Goal: Information Seeking & Learning: Learn about a topic

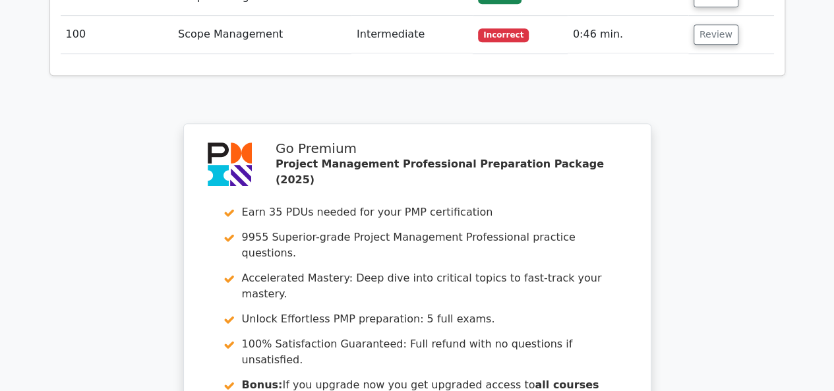
scroll to position [5558, 0]
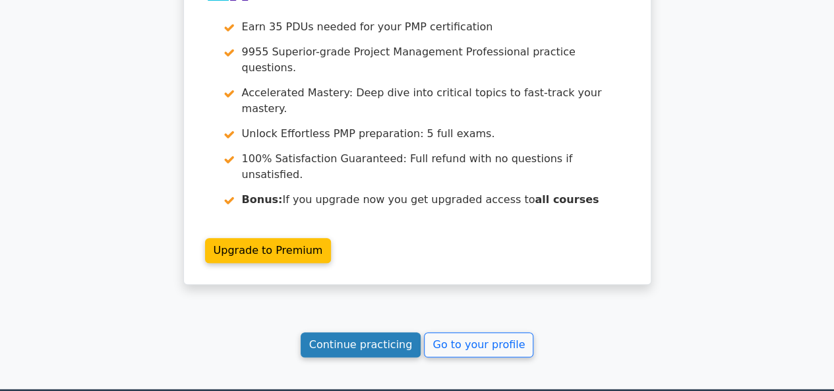
click at [386, 332] on link "Continue practicing" at bounding box center [361, 344] width 121 height 25
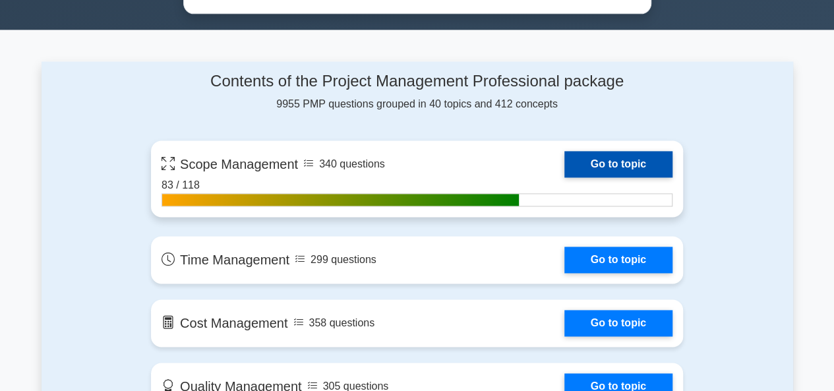
click at [564, 158] on link "Go to topic" at bounding box center [618, 164] width 108 height 26
click at [624, 157] on link "Go to topic" at bounding box center [618, 164] width 108 height 26
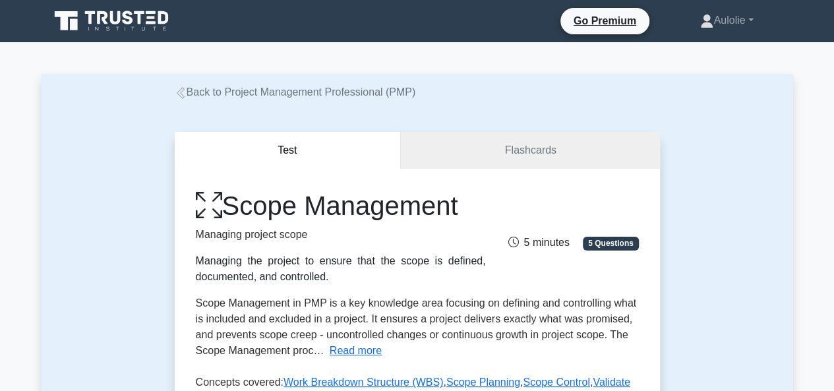
scroll to position [845, 0]
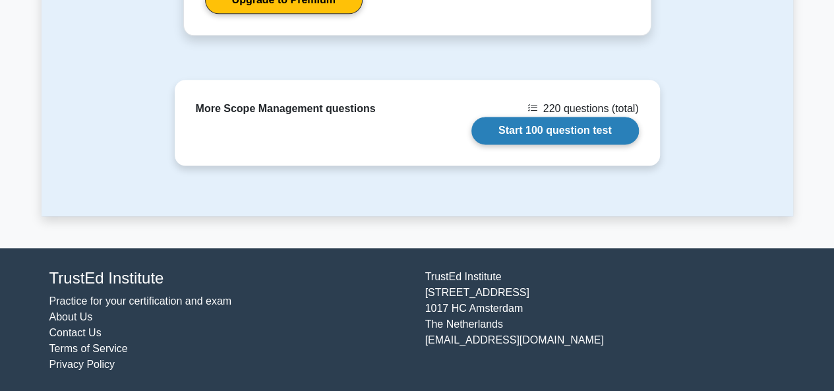
click at [549, 126] on link "Start 100 question test" at bounding box center [554, 131] width 167 height 28
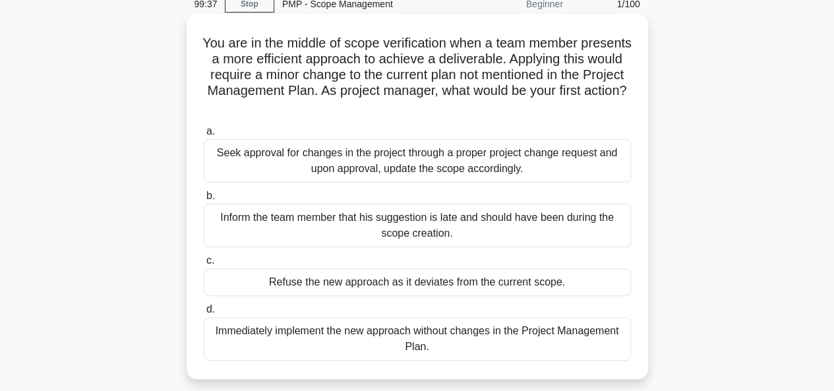
scroll to position [61, 0]
click at [305, 151] on div "Seek approval for changes in the project through a proper project change reques…" at bounding box center [417, 160] width 427 height 44
click at [204, 135] on input "a. Seek approval for changes in the project through a proper project change req…" at bounding box center [204, 131] width 0 height 9
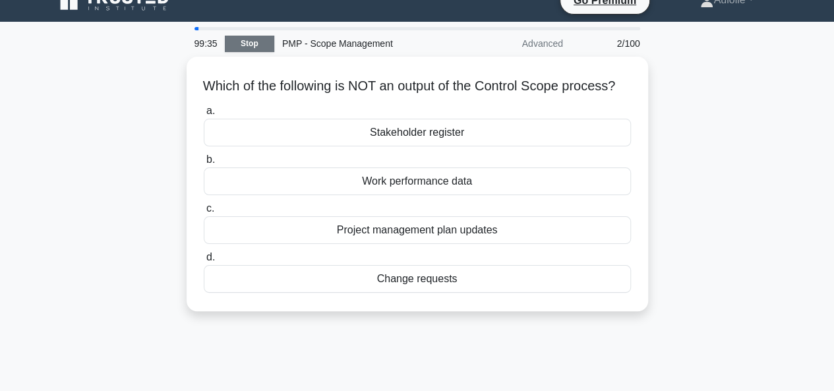
scroll to position [0, 0]
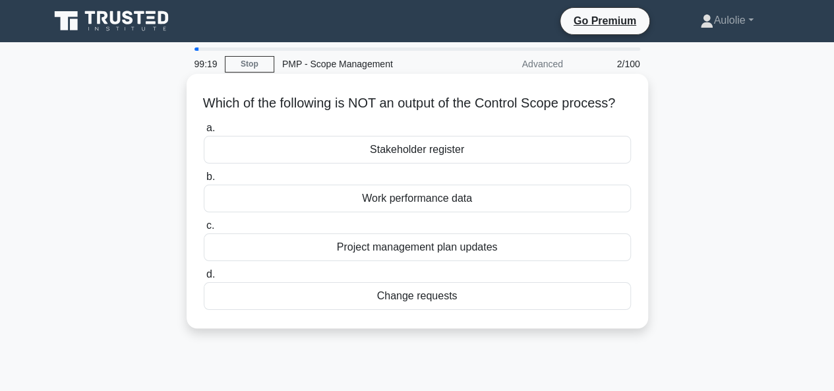
click at [458, 164] on div "Stakeholder register" at bounding box center [417, 150] width 427 height 28
click at [204, 133] on input "a. Stakeholder register" at bounding box center [204, 128] width 0 height 9
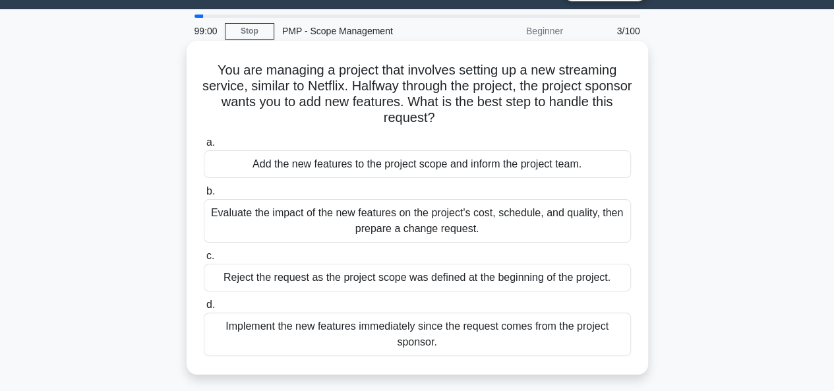
scroll to position [34, 0]
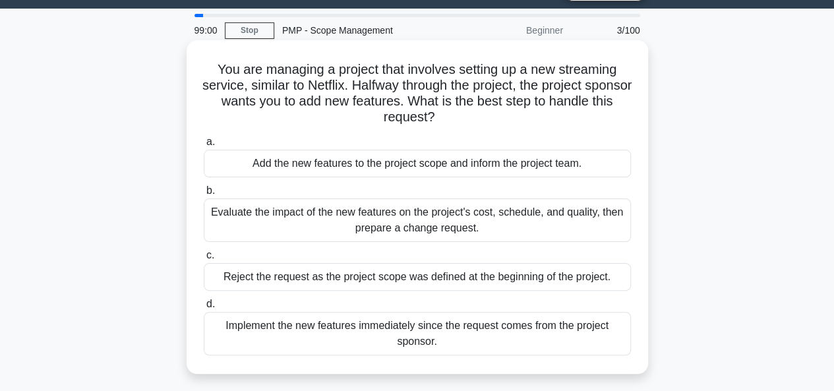
click at [380, 227] on div "Evaluate the impact of the new features on the project's cost, schedule, and qu…" at bounding box center [417, 220] width 427 height 44
click at [204, 195] on input "b. Evaluate the impact of the new features on the project's cost, schedule, and…" at bounding box center [204, 191] width 0 height 9
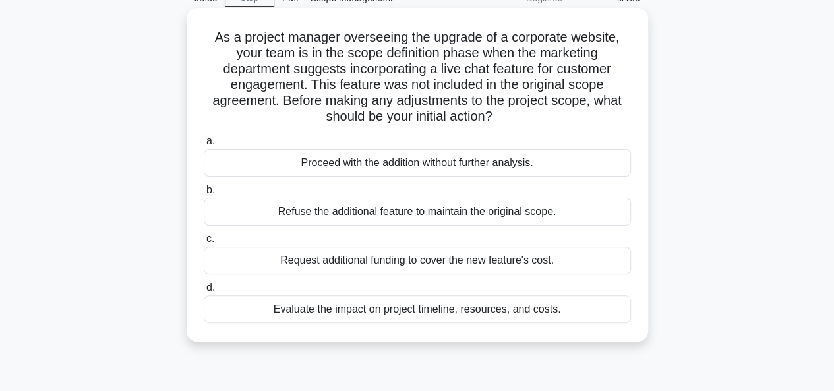
scroll to position [67, 0]
click at [443, 310] on div "Evaluate the impact on project timeline, resources, and costs." at bounding box center [417, 309] width 427 height 28
click at [204, 291] on input "d. Evaluate the impact on project timeline, resources, and costs." at bounding box center [204, 287] width 0 height 9
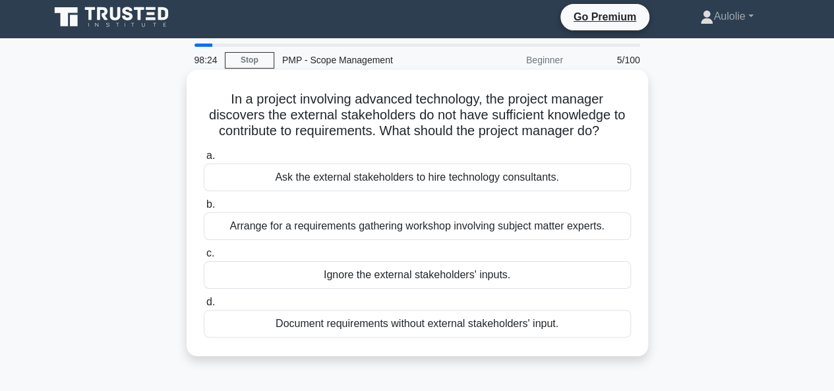
scroll to position [3, 0]
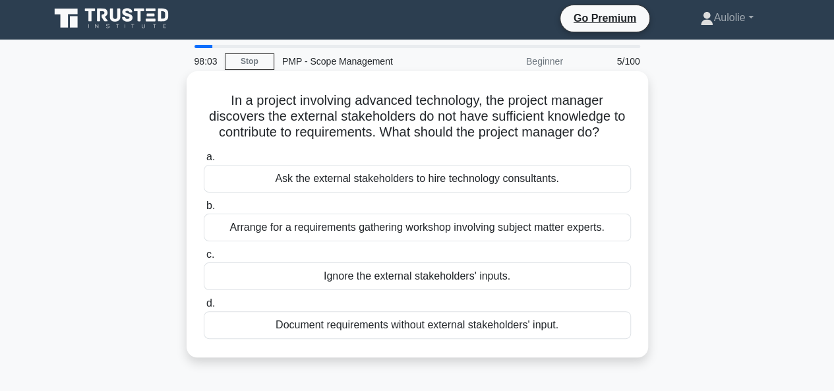
click at [464, 236] on div "Arrange for a requirements gathering workshop involving subject matter experts." at bounding box center [417, 228] width 427 height 28
click at [204, 210] on input "b. Arrange for a requirements gathering workshop involving subject matter exper…" at bounding box center [204, 206] width 0 height 9
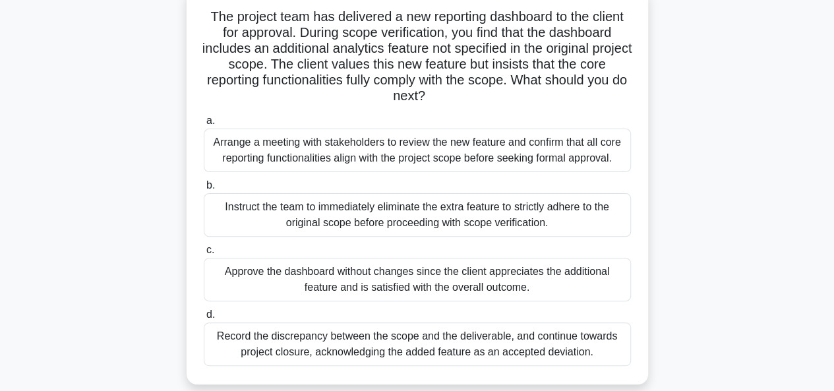
scroll to position [90, 0]
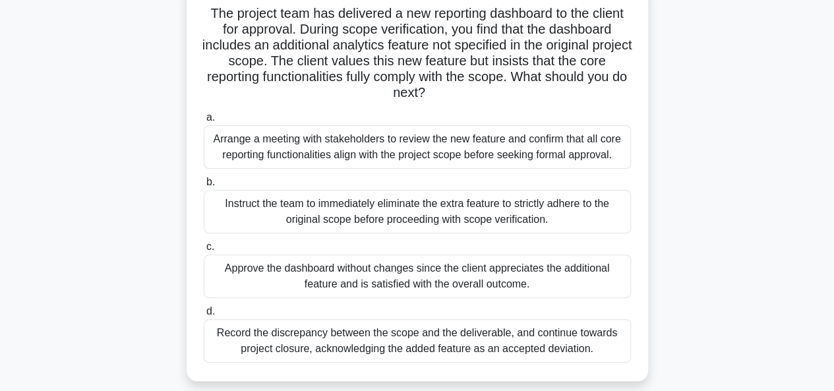
click at [462, 278] on div "Approve the dashboard without changes since the client appreciates the addition…" at bounding box center [417, 277] width 427 height 44
click at [204, 251] on input "c. Approve the dashboard without changes since the client appreciates the addit…" at bounding box center [204, 247] width 0 height 9
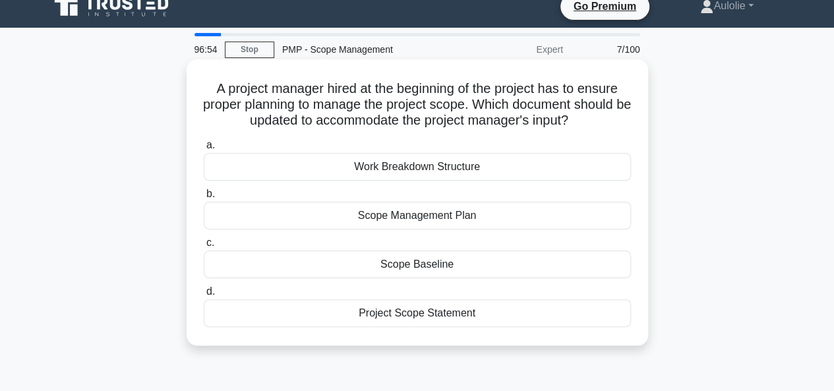
scroll to position [0, 0]
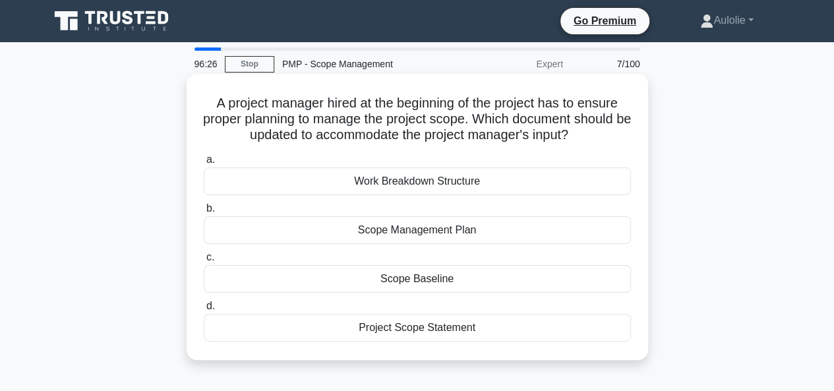
click at [416, 239] on div "Scope Management Plan" at bounding box center [417, 230] width 427 height 28
click at [204, 213] on input "b. Scope Management Plan" at bounding box center [204, 208] width 0 height 9
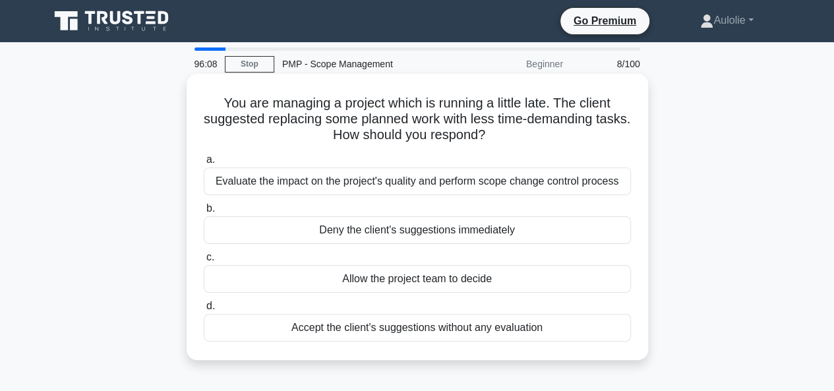
click at [509, 185] on div "Evaluate the impact on the project's quality and perform scope change control p…" at bounding box center [417, 181] width 427 height 28
click at [204, 164] on input "a. Evaluate the impact on the project's quality and perform scope change contro…" at bounding box center [204, 160] width 0 height 9
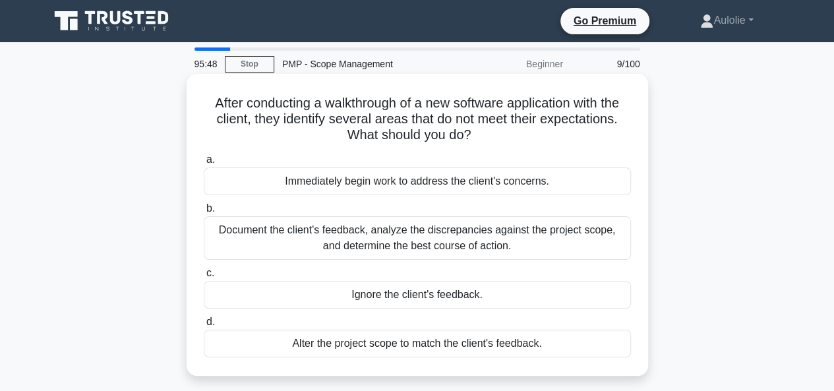
click at [457, 243] on div "Document the client's feedback, analyze the discrepancies against the project s…" at bounding box center [417, 238] width 427 height 44
click at [204, 213] on input "b. Document the client's feedback, analyze the discrepancies against the projec…" at bounding box center [204, 208] width 0 height 9
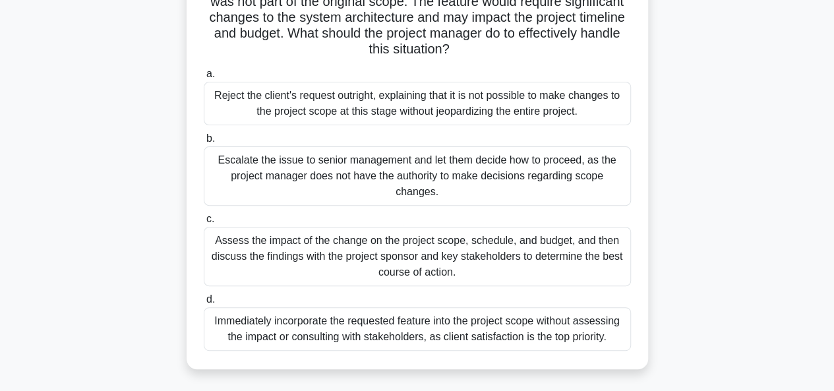
scroll to position [119, 0]
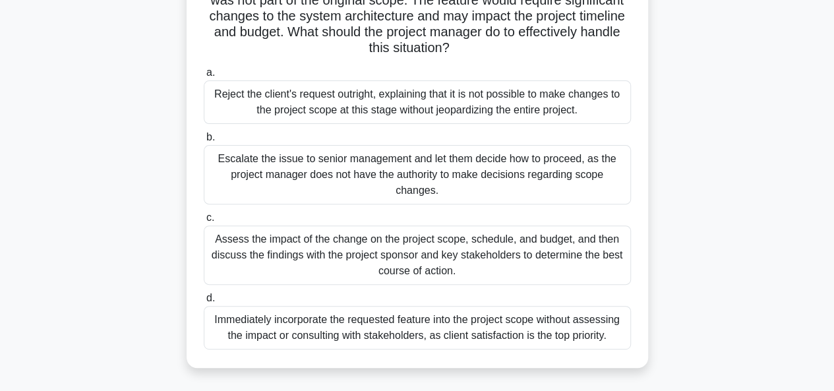
click at [315, 247] on div "Assess the impact of the change on the project scope, schedule, and budget, and…" at bounding box center [417, 255] width 427 height 59
click at [204, 222] on input "c. Assess the impact of the change on the project scope, schedule, and budget, …" at bounding box center [204, 218] width 0 height 9
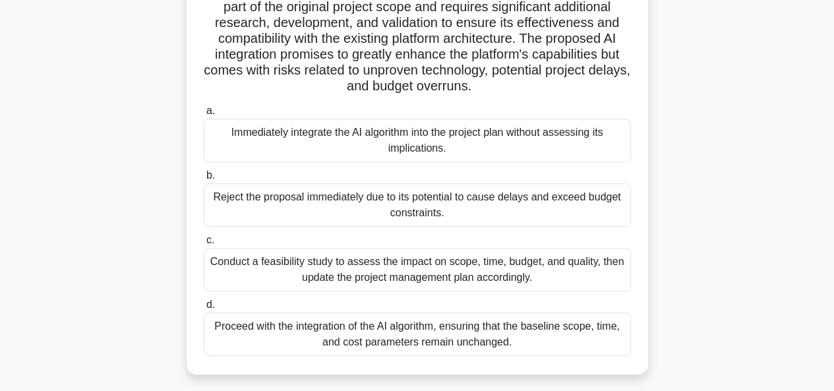
scroll to position [239, 0]
click at [415, 260] on div "Conduct a feasibility study to assess the impact on scope, time, budget, and qu…" at bounding box center [417, 269] width 427 height 44
click at [204, 244] on input "c. Conduct a feasibility study to assess the impact on scope, time, budget, and…" at bounding box center [204, 239] width 0 height 9
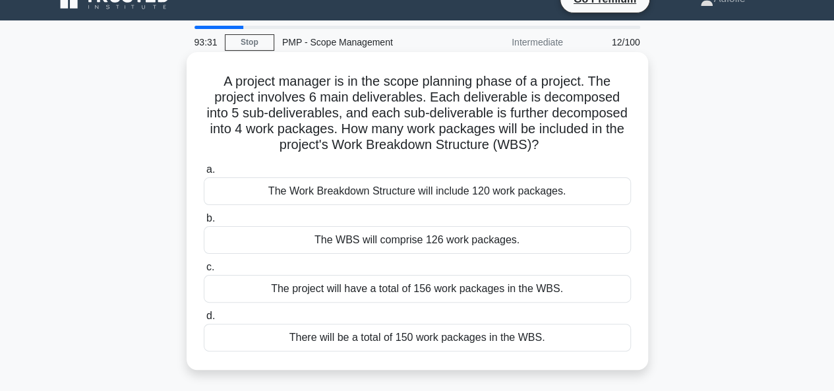
scroll to position [25, 0]
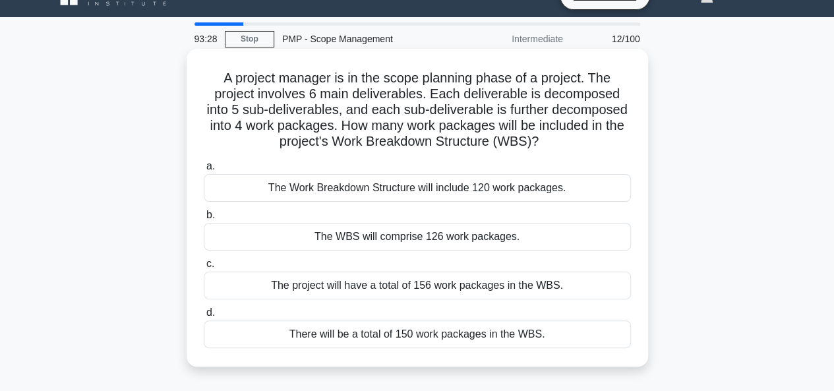
click at [423, 187] on div "The Work Breakdown Structure will include 120 work packages." at bounding box center [417, 188] width 427 height 28
click at [204, 171] on input "a. The Work Breakdown Structure will include 120 work packages." at bounding box center [204, 166] width 0 height 9
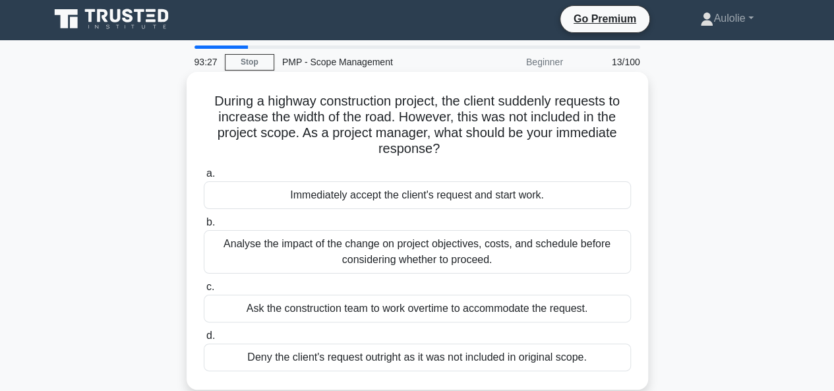
scroll to position [4, 0]
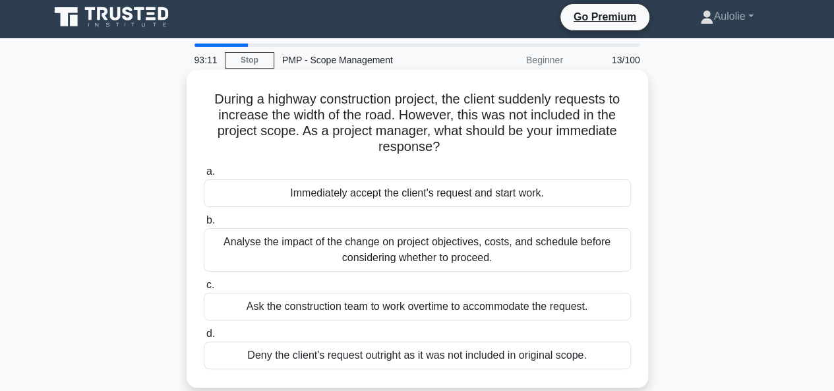
click at [361, 253] on div "Analyse the impact of the change on project objectives, costs, and schedule bef…" at bounding box center [417, 250] width 427 height 44
click at [204, 225] on input "b. Analyse the impact of the change on project objectives, costs, and schedule …" at bounding box center [204, 220] width 0 height 9
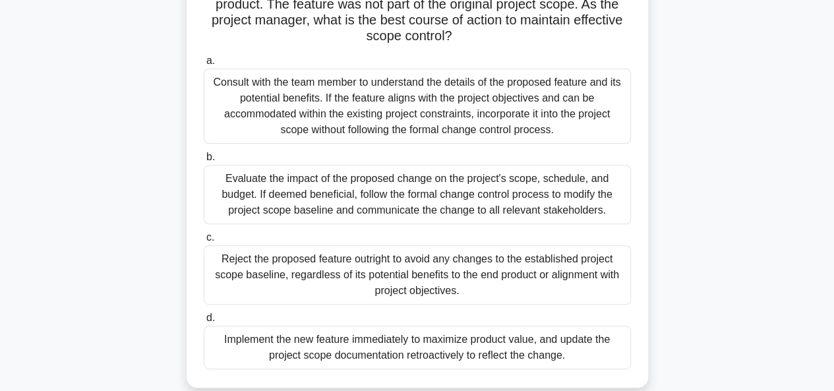
scroll to position [147, 0]
click at [349, 188] on div "Evaluate the impact of the proposed change on the project's scope, schedule, an…" at bounding box center [417, 193] width 427 height 59
click at [204, 161] on input "b. Evaluate the impact of the proposed change on the project's scope, schedule,…" at bounding box center [204, 156] width 0 height 9
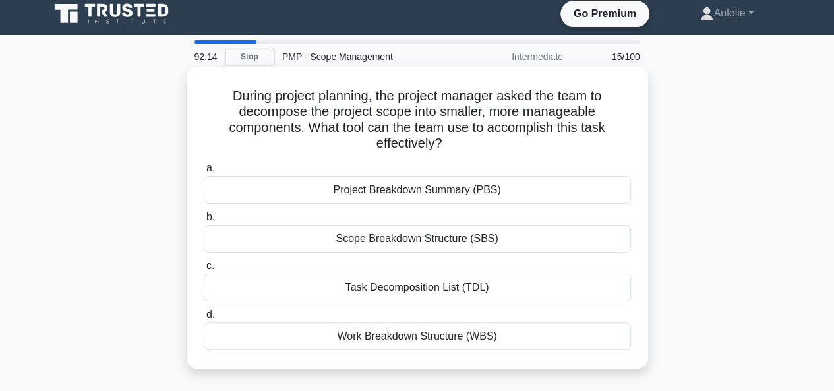
scroll to position [9, 0]
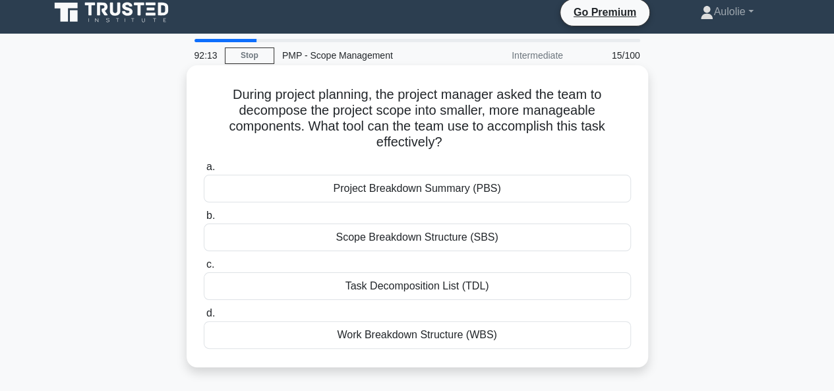
click at [452, 341] on div "Work Breakdown Structure (WBS)" at bounding box center [417, 335] width 427 height 28
click at [204, 318] on input "d. Work Breakdown Structure (WBS)" at bounding box center [204, 313] width 0 height 9
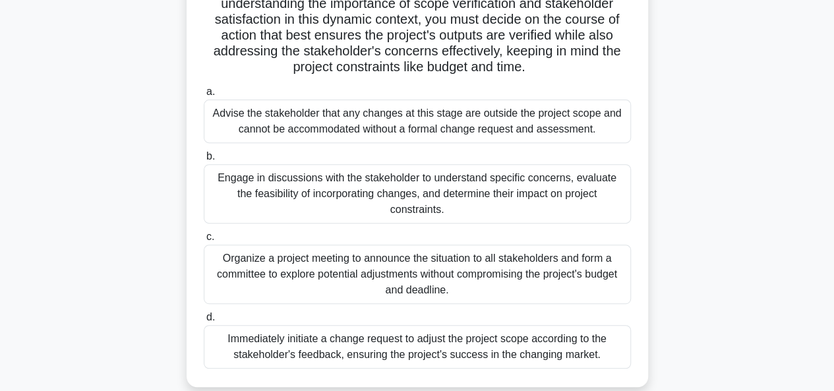
scroll to position [178, 0]
click at [366, 197] on div "Engage in discussions with the stakeholder to understand specific concerns, eva…" at bounding box center [417, 194] width 427 height 59
click at [204, 162] on input "b. Engage in discussions with the stakeholder to understand specific concerns, …" at bounding box center [204, 157] width 0 height 9
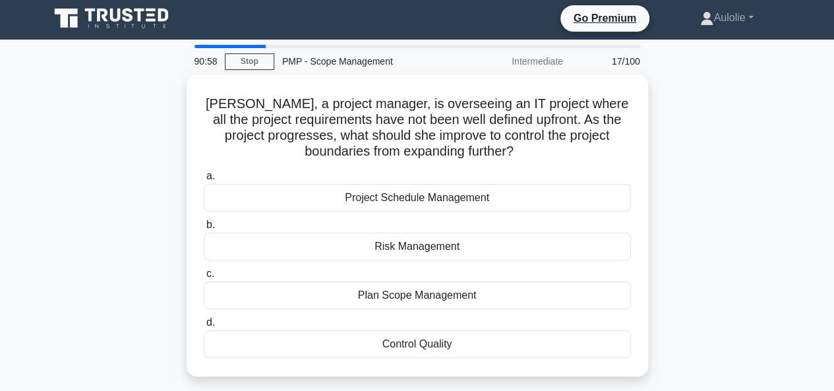
scroll to position [4, 0]
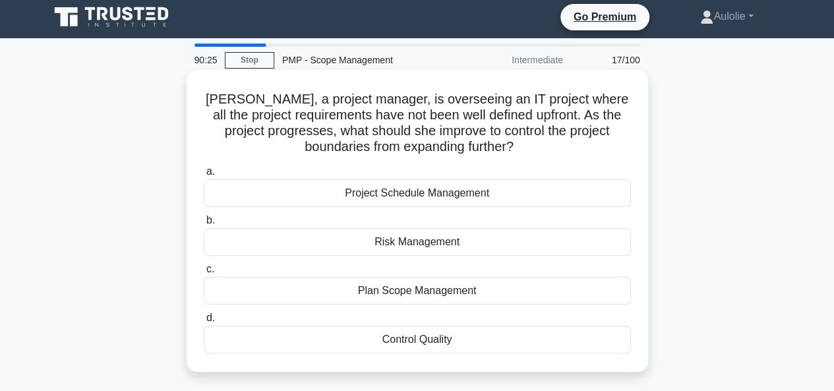
click at [425, 295] on div "Plan Scope Management" at bounding box center [417, 291] width 427 height 28
click at [204, 274] on input "c. Plan Scope Management" at bounding box center [204, 269] width 0 height 9
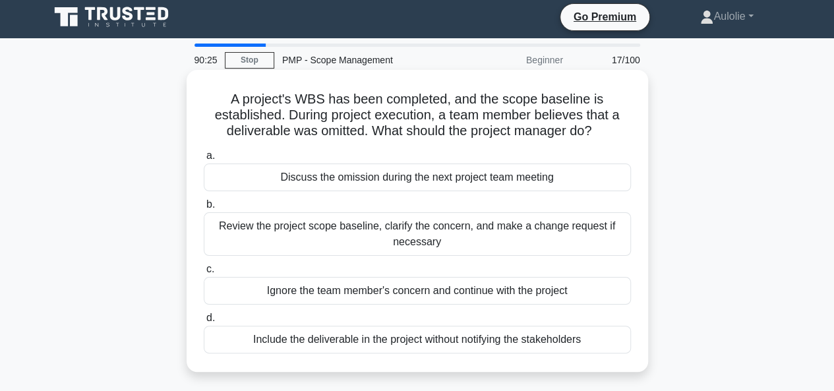
scroll to position [0, 0]
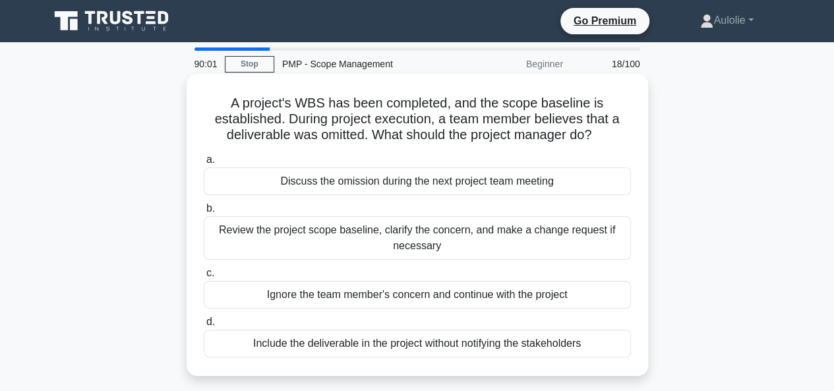
click at [505, 177] on div "Discuss the omission during the next project team meeting" at bounding box center [417, 181] width 427 height 28
click at [204, 164] on input "a. Discuss the omission during the next project team meeting" at bounding box center [204, 160] width 0 height 9
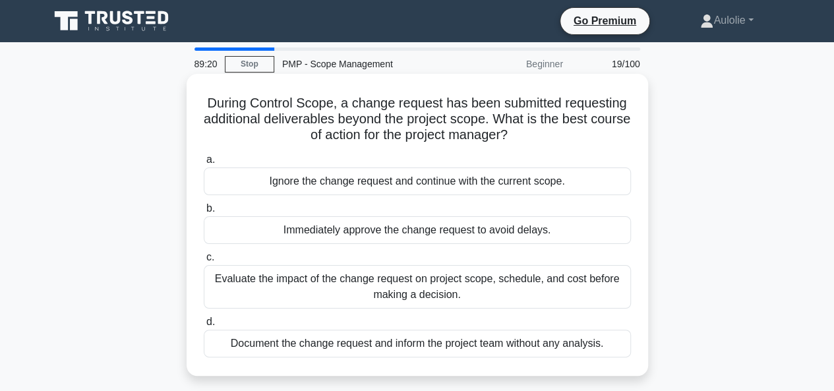
click at [432, 292] on div "Evaluate the impact of the change request on project scope, schedule, and cost …" at bounding box center [417, 287] width 427 height 44
click at [204, 262] on input "c. Evaluate the impact of the change request on project scope, schedule, and co…" at bounding box center [204, 257] width 0 height 9
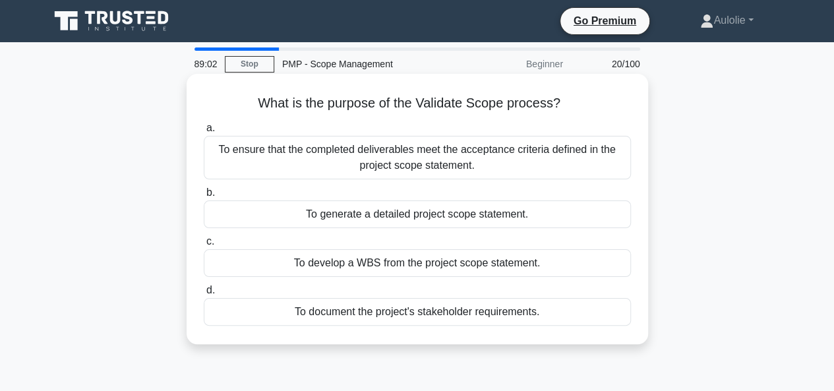
click at [435, 164] on div "To ensure that the completed deliverables meet the acceptance criteria defined …" at bounding box center [417, 158] width 427 height 44
click at [204, 133] on input "a. To ensure that the completed deliverables meet the acceptance criteria defin…" at bounding box center [204, 128] width 0 height 9
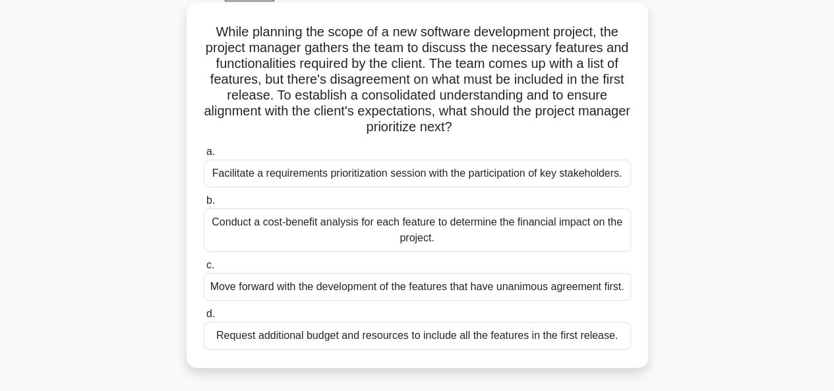
scroll to position [83, 0]
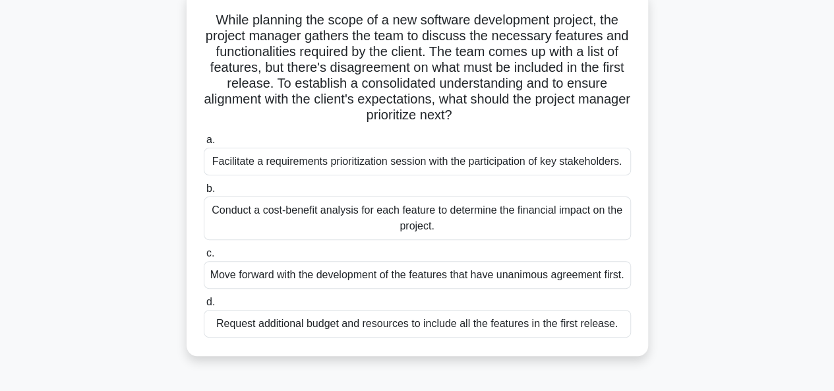
click at [347, 162] on div "Facilitate a requirements prioritization session with the participation of key …" at bounding box center [417, 162] width 427 height 28
click at [204, 144] on input "a. Facilitate a requirements prioritization session with the participation of k…" at bounding box center [204, 140] width 0 height 9
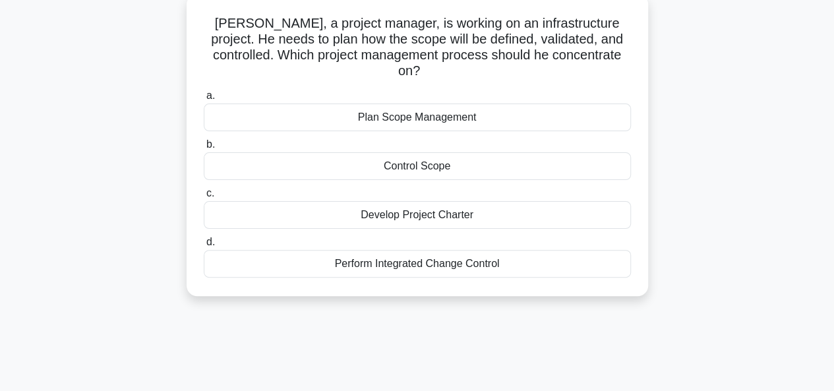
scroll to position [0, 0]
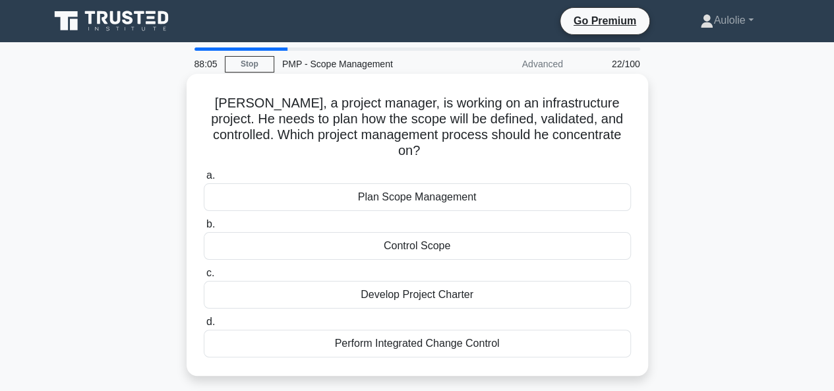
click at [373, 183] on div "Plan Scope Management" at bounding box center [417, 197] width 427 height 28
click at [204, 175] on input "a. Plan Scope Management" at bounding box center [204, 175] width 0 height 9
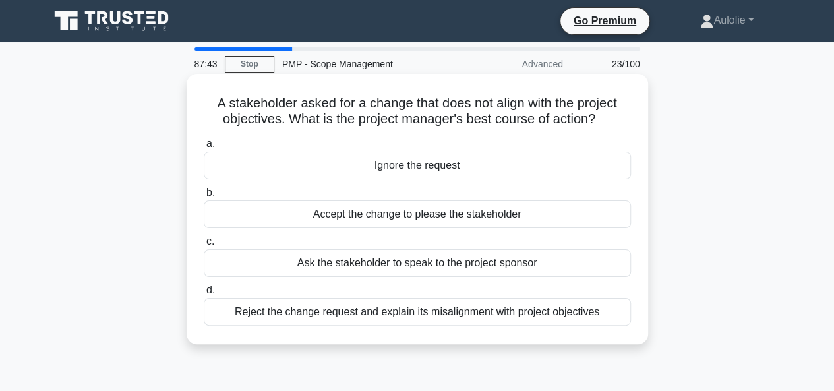
click at [534, 322] on div "Reject the change request and explain its misalignment with project objectives" at bounding box center [417, 312] width 427 height 28
click at [204, 295] on input "d. Reject the change request and explain its misalignment with project objectiv…" at bounding box center [204, 290] width 0 height 9
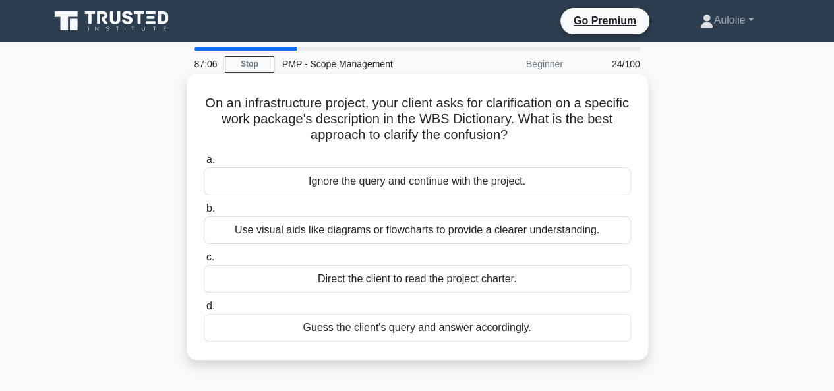
click at [351, 227] on div "Use visual aids like diagrams or flowcharts to provide a clearer understanding." at bounding box center [417, 230] width 427 height 28
click at [204, 213] on input "b. Use visual aids like diagrams or flowcharts to provide a clearer understandi…" at bounding box center [204, 208] width 0 height 9
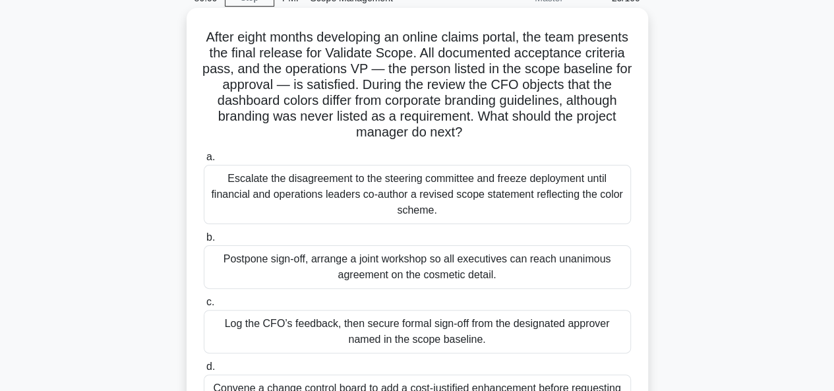
scroll to position [67, 0]
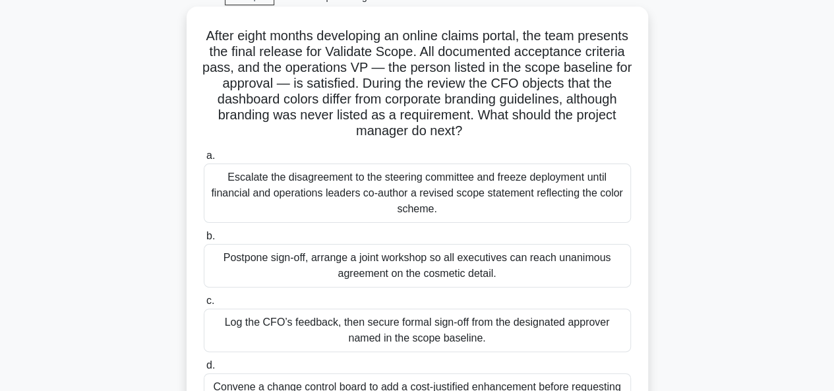
click at [390, 340] on div "Log the CFO’s feedback, then secure formal sign-off from the designated approve…" at bounding box center [417, 331] width 427 height 44
click at [204, 305] on input "c. Log the CFO’s feedback, then secure formal sign-off from the designated appr…" at bounding box center [204, 301] width 0 height 9
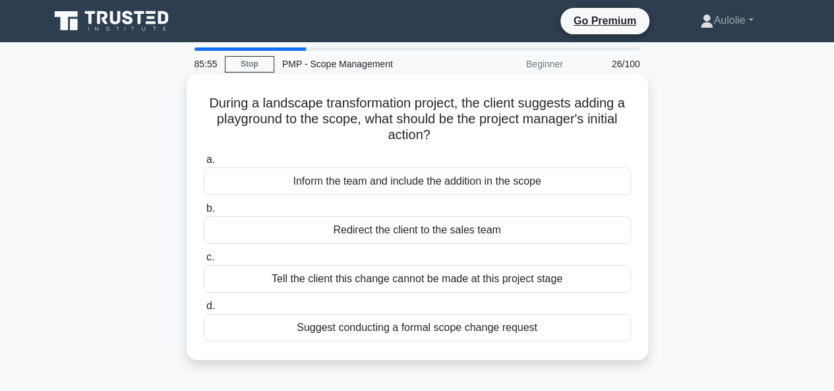
scroll to position [1, 0]
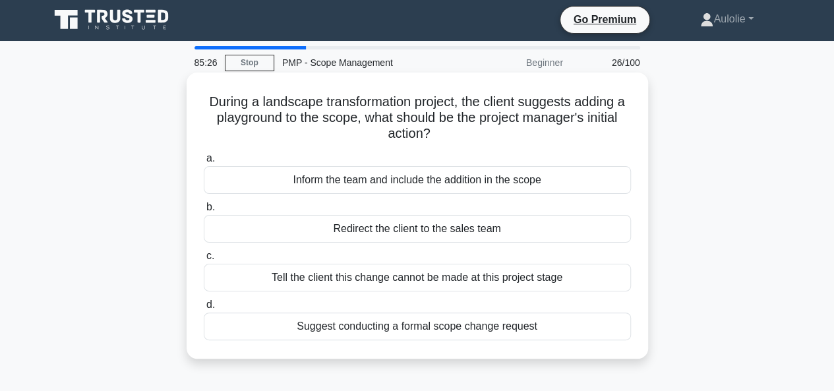
click at [443, 332] on div "Suggest conducting a formal scope change request" at bounding box center [417, 327] width 427 height 28
click at [204, 309] on input "d. Suggest conducting a formal scope change request" at bounding box center [204, 305] width 0 height 9
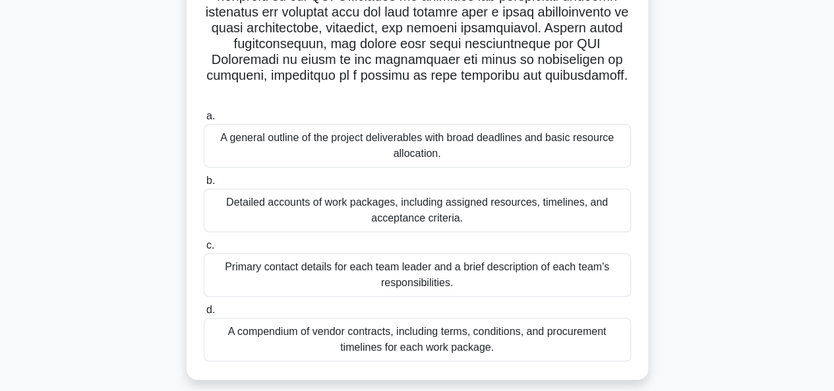
scroll to position [362, 0]
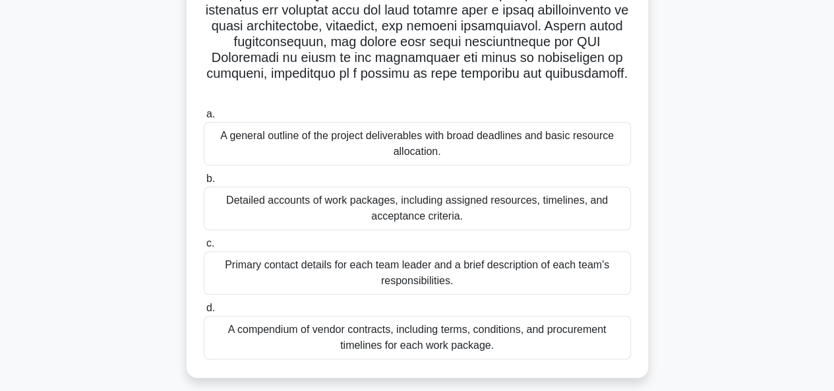
click at [322, 212] on div "Detailed accounts of work packages, including assigned resources, timelines, an…" at bounding box center [417, 209] width 427 height 44
click at [204, 183] on input "b. Detailed accounts of work packages, including assigned resources, timelines,…" at bounding box center [204, 179] width 0 height 9
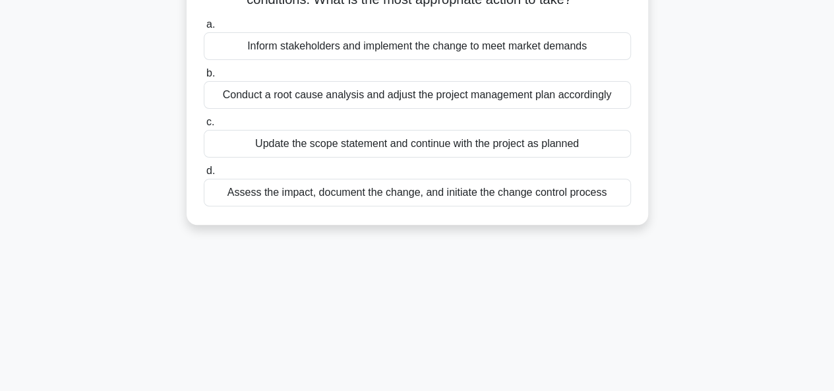
scroll to position [0, 0]
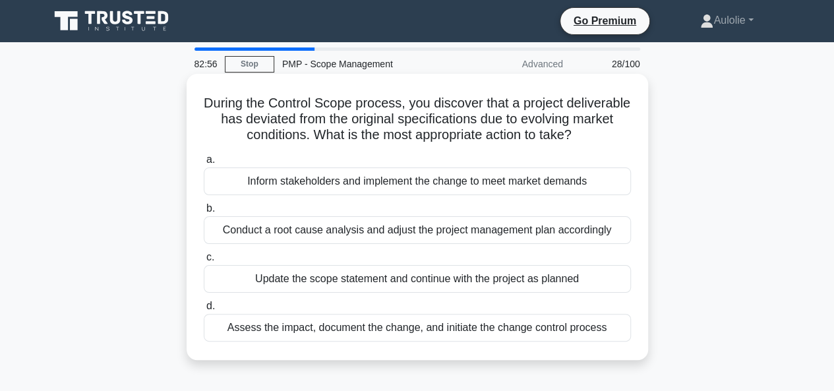
click at [355, 236] on div "Conduct a root cause analysis and adjust the project management plan accordingly" at bounding box center [417, 230] width 427 height 28
click at [204, 213] on input "b. Conduct a root cause analysis and adjust the project management plan accordi…" at bounding box center [204, 208] width 0 height 9
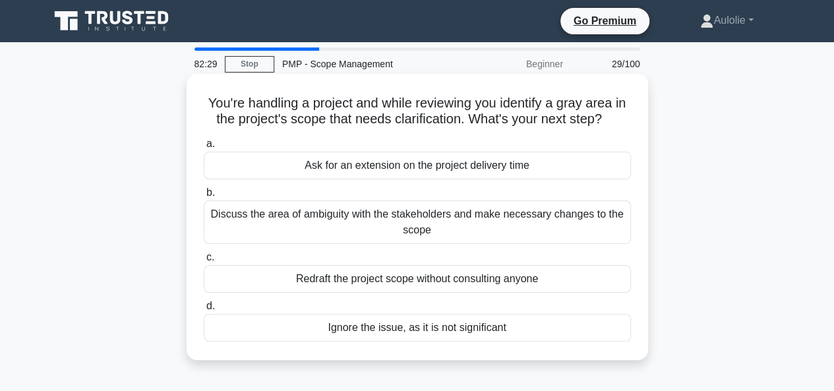
click at [404, 227] on div "Discuss the area of ambiguity with the stakeholders and make necessary changes …" at bounding box center [417, 222] width 427 height 44
click at [204, 197] on input "b. Discuss the area of ambiguity with the stakeholders and make necessary chang…" at bounding box center [204, 193] width 0 height 9
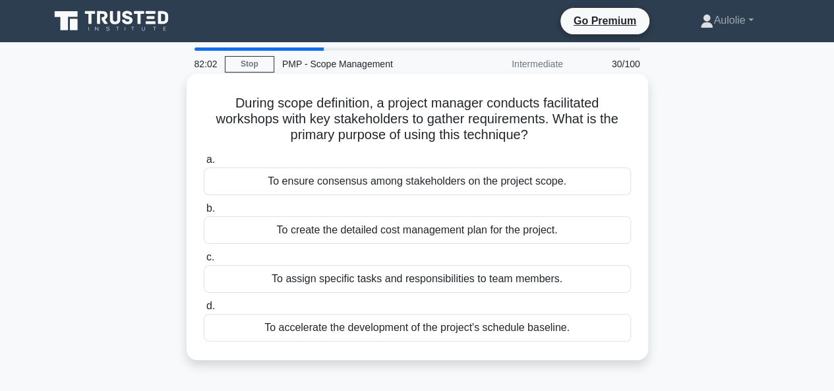
click at [467, 181] on div "To ensure consensus among stakeholders on the project scope." at bounding box center [417, 181] width 427 height 28
click at [204, 164] on input "a. To ensure consensus among stakeholders on the project scope." at bounding box center [204, 160] width 0 height 9
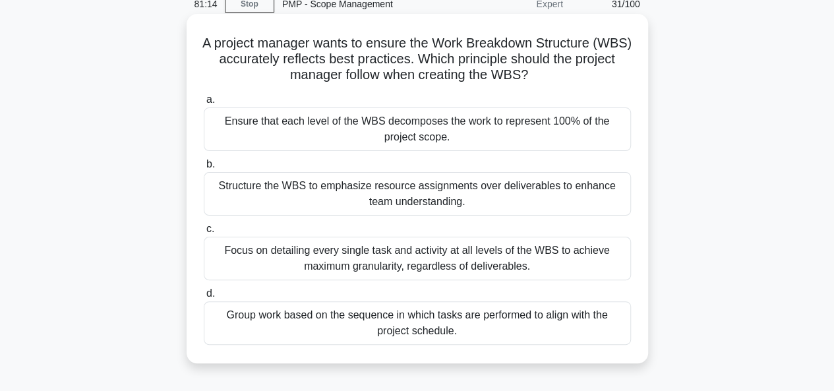
scroll to position [75, 0]
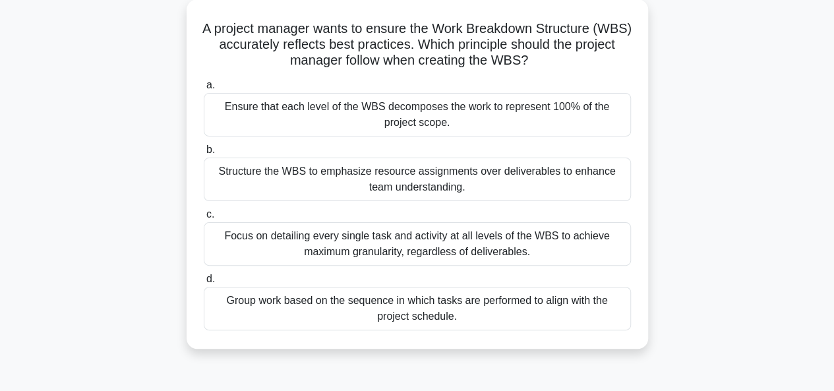
click at [380, 121] on div "Ensure that each level of the WBS decomposes the work to represent 100% of the …" at bounding box center [417, 115] width 427 height 44
click at [204, 90] on input "a. Ensure that each level of the WBS decomposes the work to represent 100% of t…" at bounding box center [204, 85] width 0 height 9
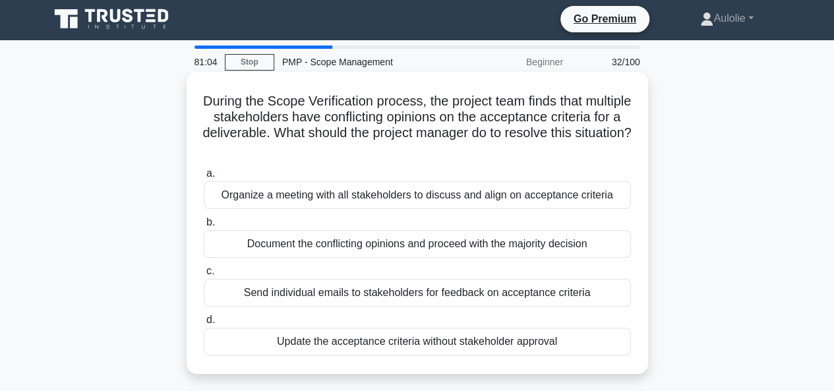
scroll to position [7, 0]
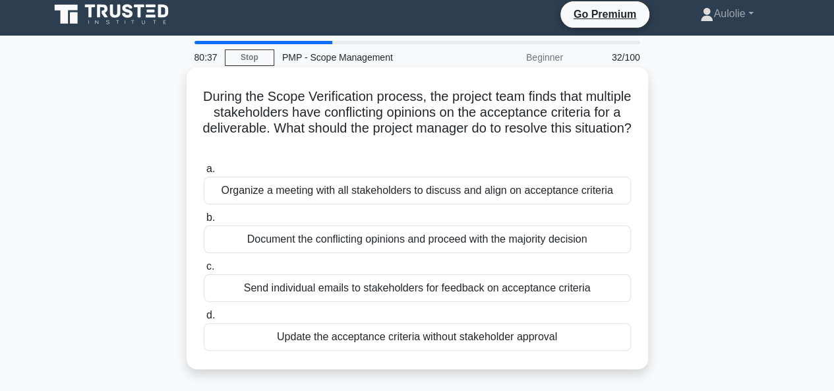
click at [295, 201] on div "Organize a meeting with all stakeholders to discuss and align on acceptance cri…" at bounding box center [417, 191] width 427 height 28
click at [204, 173] on input "a. Organize a meeting with all stakeholders to discuss and align on acceptance …" at bounding box center [204, 169] width 0 height 9
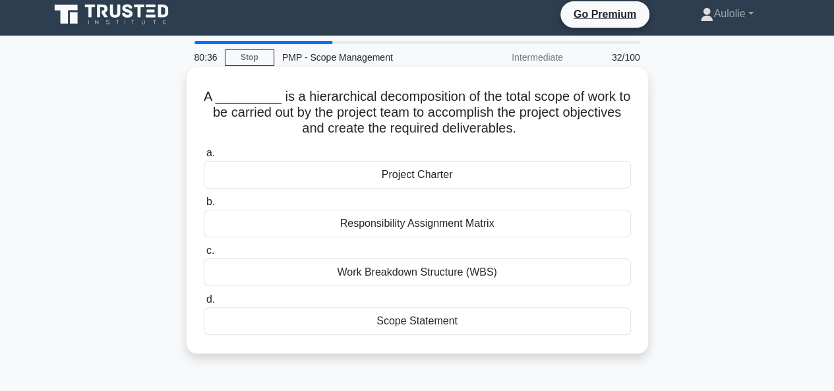
scroll to position [0, 0]
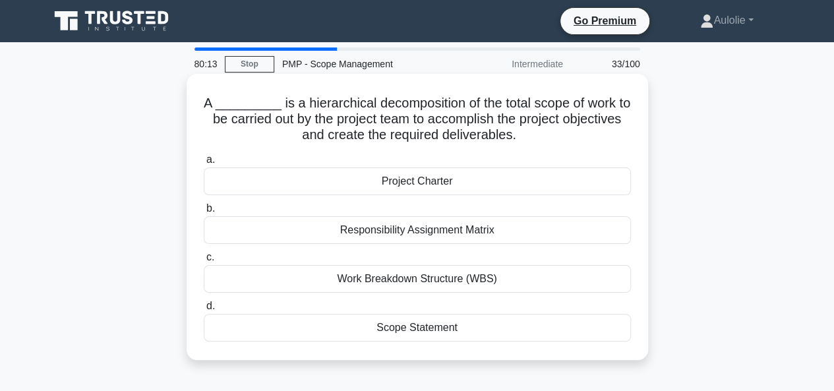
click at [361, 286] on div "Work Breakdown Structure (WBS)" at bounding box center [417, 279] width 427 height 28
click at [204, 262] on input "c. Work Breakdown Structure (WBS)" at bounding box center [204, 257] width 0 height 9
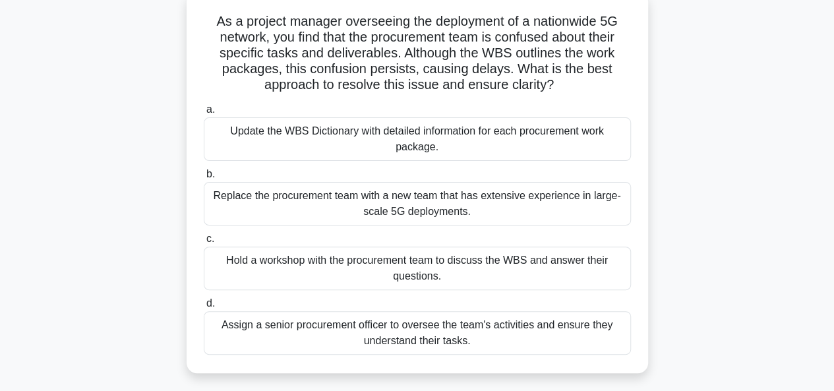
scroll to position [86, 0]
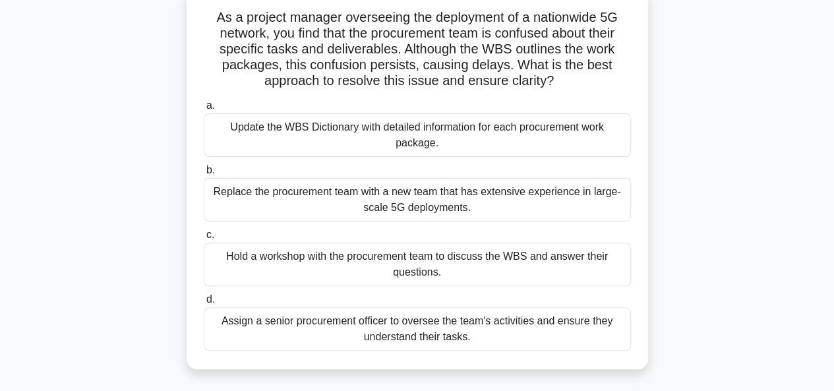
click at [364, 262] on div "Hold a workshop with the procurement team to discuss the WBS and answer their q…" at bounding box center [417, 265] width 427 height 44
click at [204, 239] on input "c. Hold a workshop with the procurement team to discuss the WBS and answer thei…" at bounding box center [204, 235] width 0 height 9
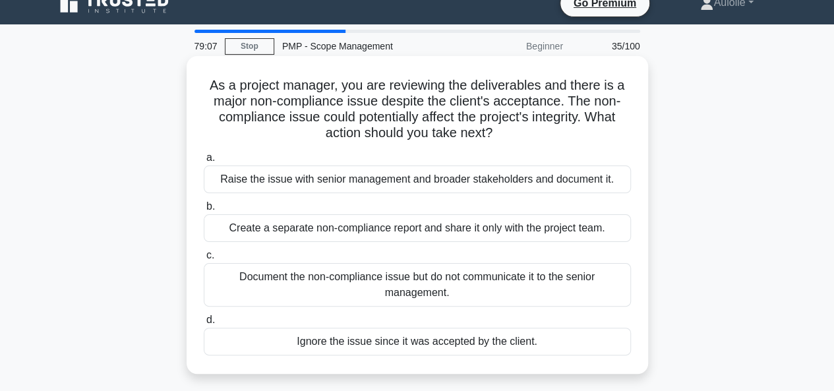
scroll to position [15, 0]
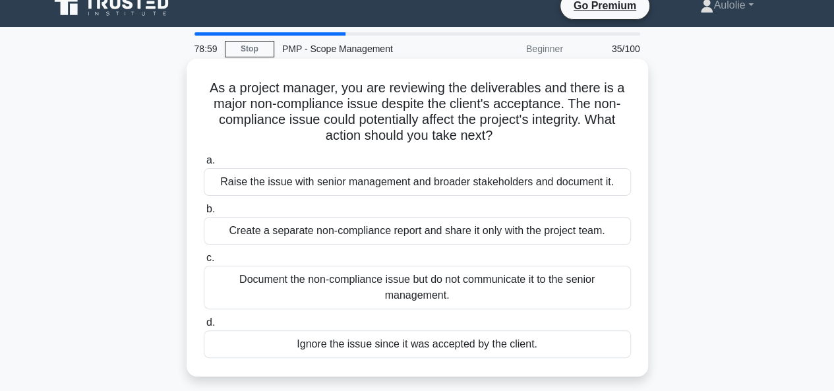
click at [377, 239] on div "Create a separate non-compliance report and share it only with the project team." at bounding box center [417, 231] width 427 height 28
click at [204, 214] on input "b. Create a separate non-compliance report and share it only with the project t…" at bounding box center [204, 209] width 0 height 9
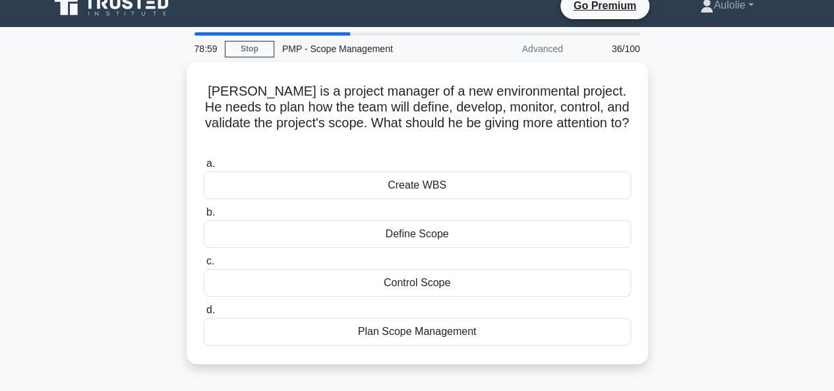
scroll to position [0, 0]
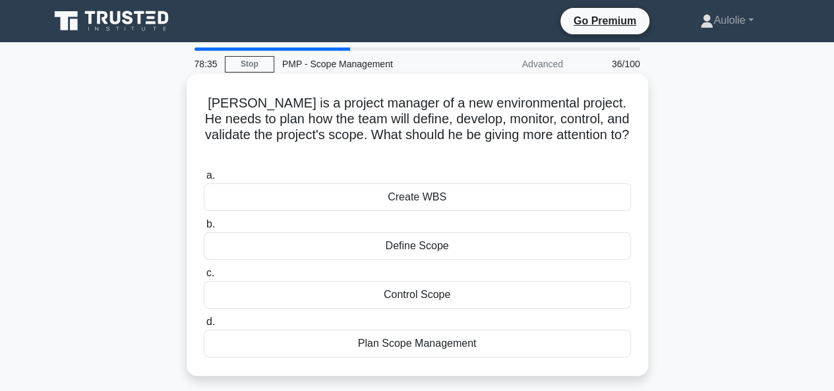
click at [419, 344] on div "Tom is a project manager of a new environmental project. He needs to plan how t…" at bounding box center [417, 224] width 451 height 291
click at [410, 332] on div "Plan Scope Management" at bounding box center [417, 344] width 427 height 28
click at [204, 326] on input "d. Plan Scope Management" at bounding box center [204, 322] width 0 height 9
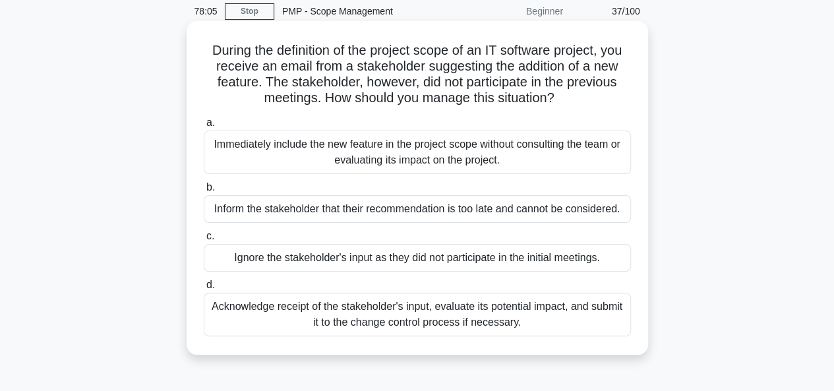
scroll to position [53, 0]
click at [401, 323] on div "Acknowledge receipt of the stakeholder's input, evaluate its potential impact, …" at bounding box center [417, 314] width 427 height 44
click at [204, 289] on input "d. Acknowledge receipt of the stakeholder's input, evaluate its potential impac…" at bounding box center [204, 284] width 0 height 9
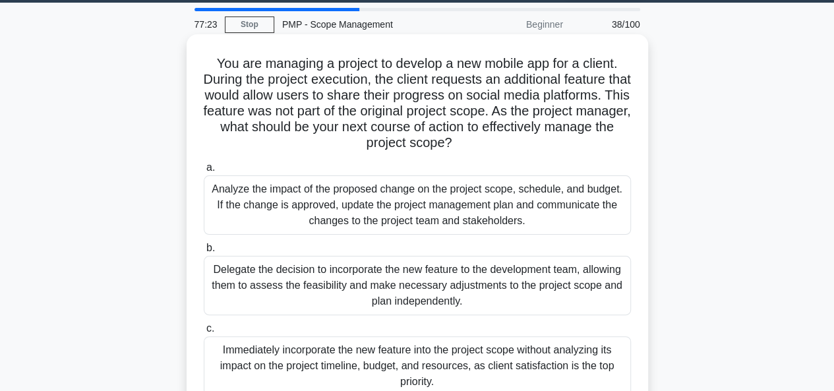
scroll to position [40, 0]
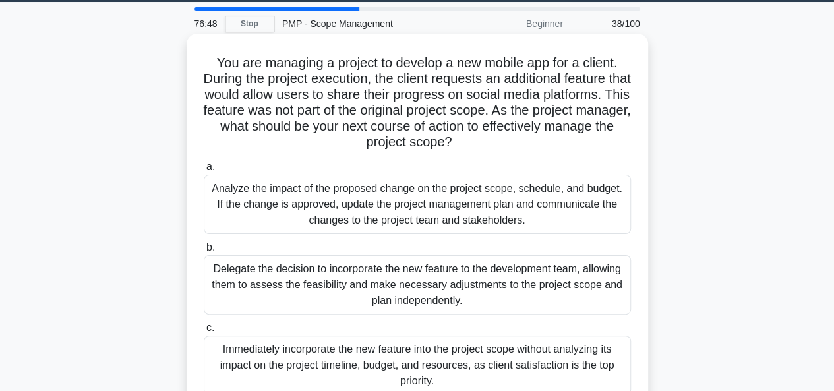
click at [475, 209] on div "Analyze the impact of the proposed change on the project scope, schedule, and b…" at bounding box center [417, 204] width 427 height 59
click at [204, 171] on input "a. Analyze the impact of the proposed change on the project scope, schedule, an…" at bounding box center [204, 167] width 0 height 9
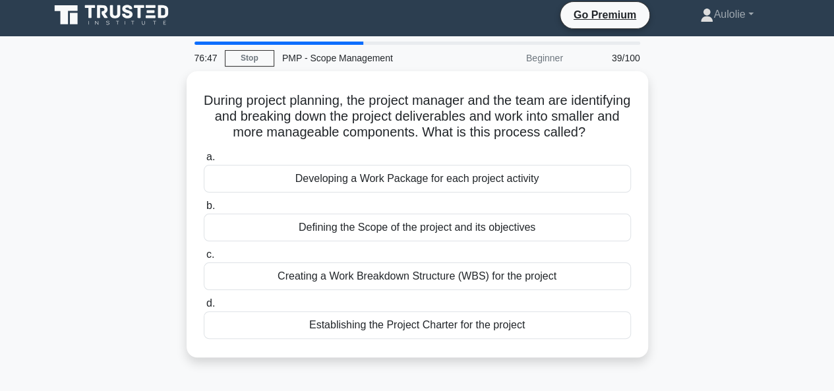
scroll to position [0, 0]
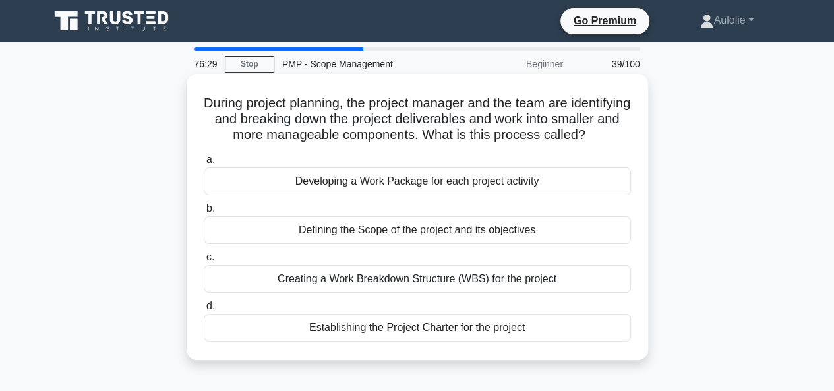
drag, startPoint x: 414, startPoint y: 295, endPoint x: 421, endPoint y: 292, distance: 8.0
click at [421, 292] on div "Creating a Work Breakdown Structure (WBS) for the project" at bounding box center [417, 279] width 427 height 28
click at [415, 293] on div "Creating a Work Breakdown Structure (WBS) for the project" at bounding box center [417, 279] width 427 height 28
click at [204, 262] on input "c. Creating a Work Breakdown Structure (WBS) for the project" at bounding box center [204, 257] width 0 height 9
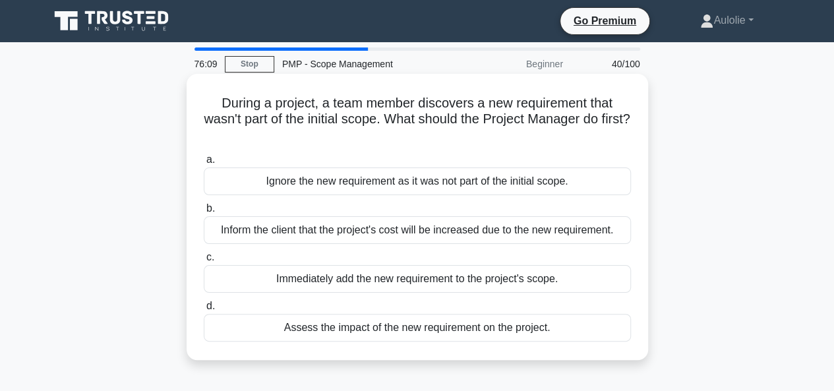
click at [485, 334] on div "Assess the impact of the new requirement on the project." at bounding box center [417, 328] width 427 height 28
click at [204, 311] on input "d. Assess the impact of the new requirement on the project." at bounding box center [204, 306] width 0 height 9
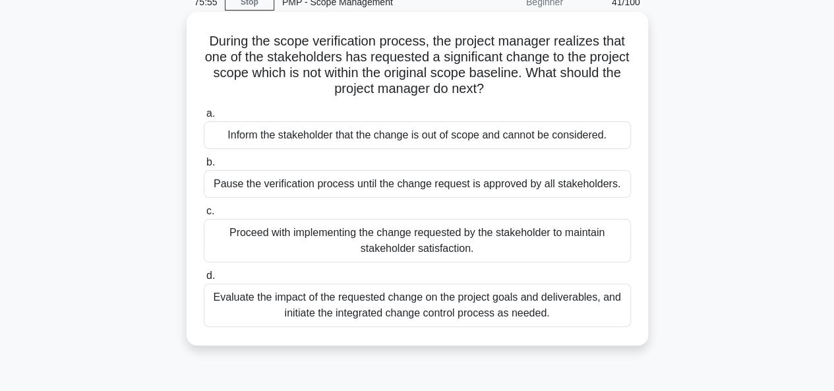
scroll to position [63, 0]
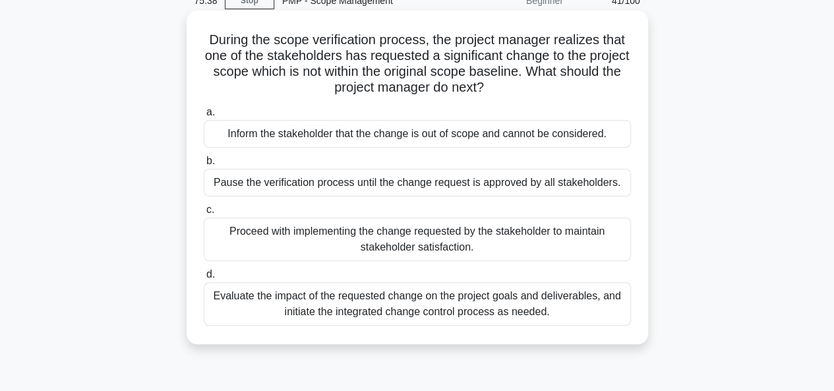
click at [390, 313] on div "Evaluate the impact of the requested change on the project goals and deliverabl…" at bounding box center [417, 304] width 427 height 44
click at [204, 279] on input "d. Evaluate the impact of the requested change on the project goals and deliver…" at bounding box center [204, 274] width 0 height 9
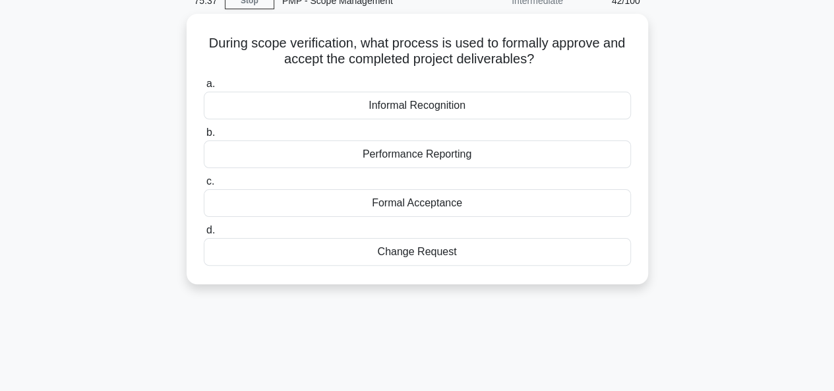
scroll to position [0, 0]
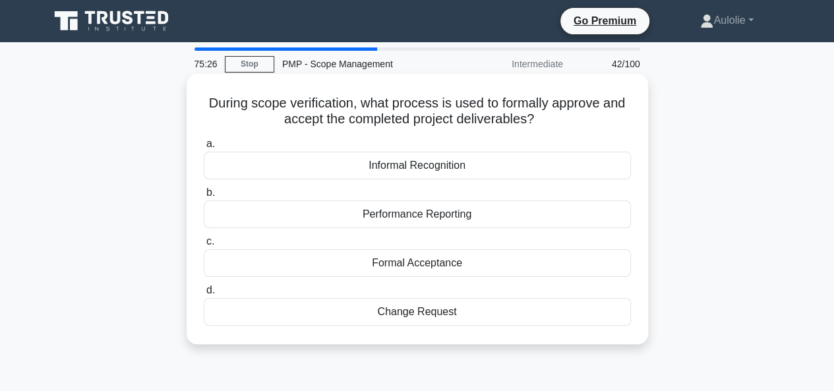
click at [442, 264] on div "Formal Acceptance" at bounding box center [417, 263] width 427 height 28
click at [204, 246] on input "c. Formal Acceptance" at bounding box center [204, 241] width 0 height 9
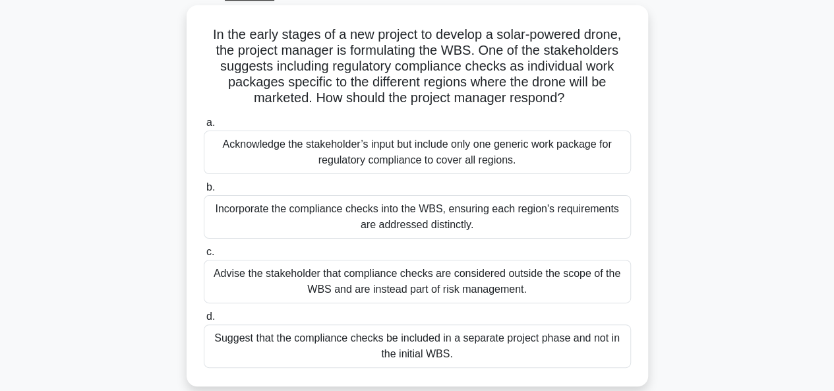
scroll to position [73, 0]
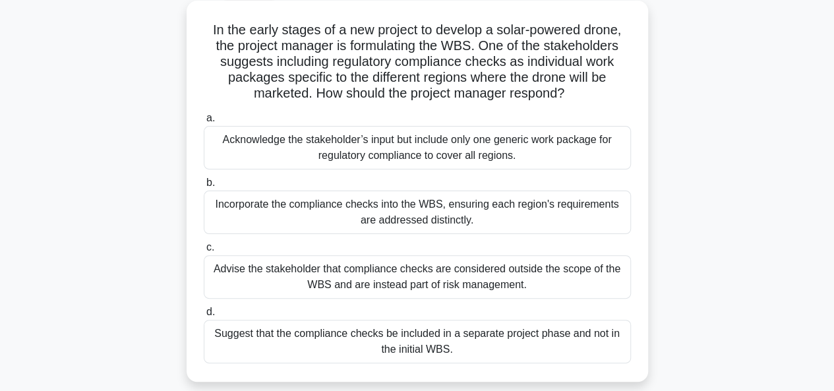
click at [483, 218] on div "Incorporate the compliance checks into the WBS, ensuring each region's requirem…" at bounding box center [417, 213] width 427 height 44
click at [204, 187] on input "b. Incorporate the compliance checks into the WBS, ensuring each region's requi…" at bounding box center [204, 183] width 0 height 9
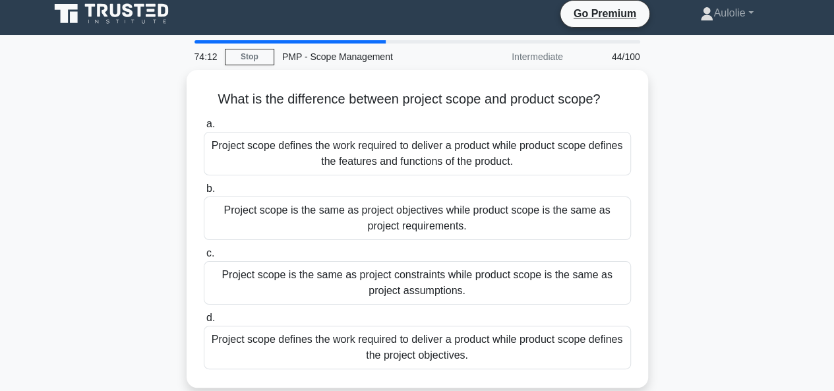
scroll to position [15, 0]
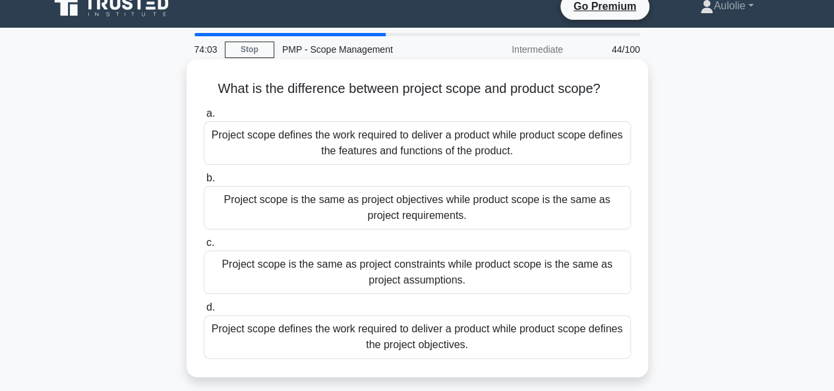
click at [477, 144] on div "Project scope defines the work required to deliver a product while product scop…" at bounding box center [417, 143] width 427 height 44
click at [204, 118] on input "a. Project scope defines the work required to deliver a product while product s…" at bounding box center [204, 113] width 0 height 9
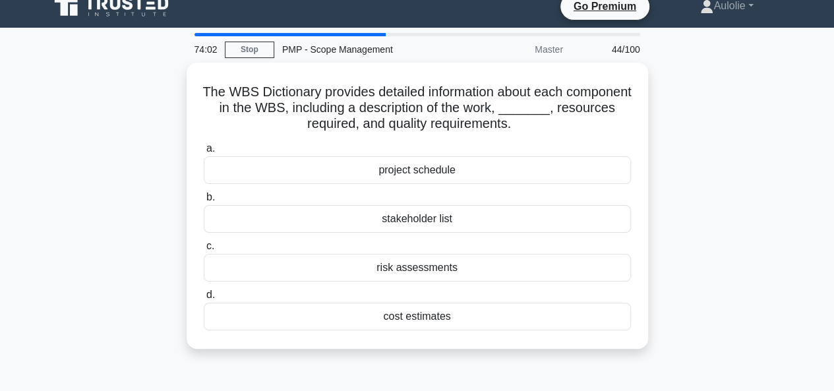
scroll to position [0, 0]
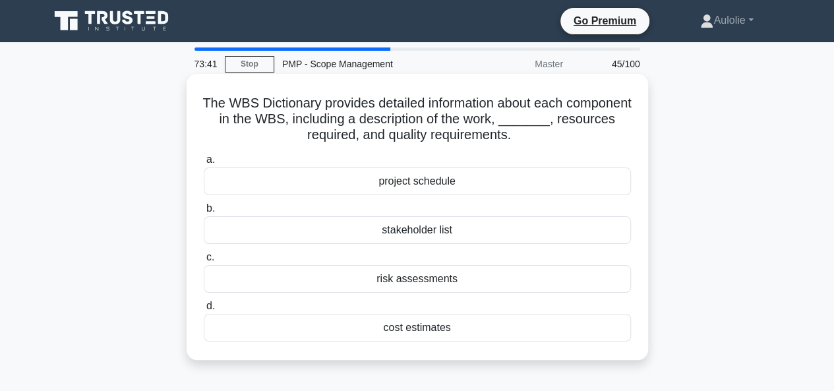
click at [427, 185] on div "project schedule" at bounding box center [417, 181] width 427 height 28
click at [204, 164] on input "a. project schedule" at bounding box center [204, 160] width 0 height 9
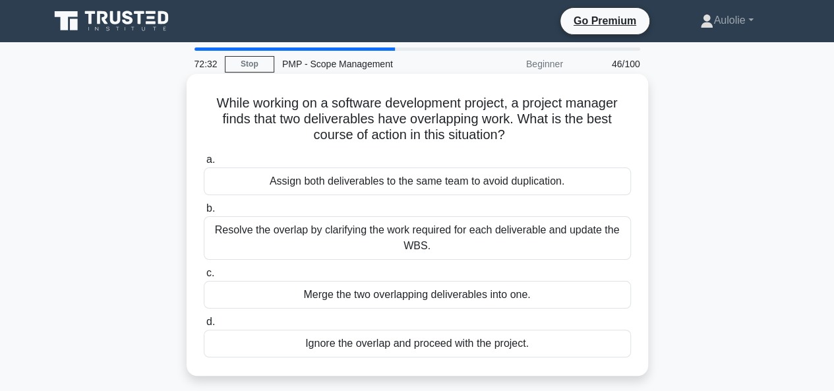
click at [480, 246] on div "Resolve the overlap by clarifying the work required for each deliverable and up…" at bounding box center [417, 238] width 427 height 44
click at [204, 213] on input "b. Resolve the overlap by clarifying the work required for each deliverable and…" at bounding box center [204, 208] width 0 height 9
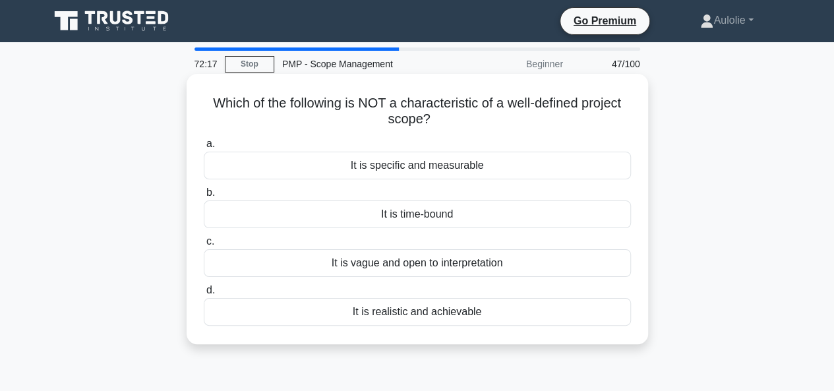
click at [470, 264] on div "It is vague and open to interpretation" at bounding box center [417, 263] width 427 height 28
click at [204, 246] on input "c. It is vague and open to interpretation" at bounding box center [204, 241] width 0 height 9
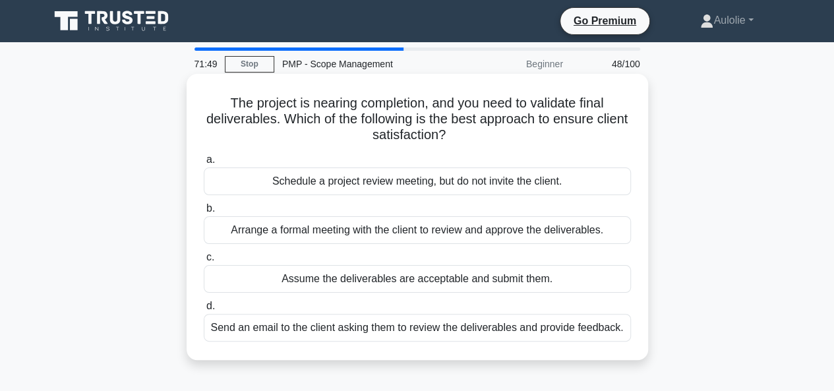
click at [344, 241] on div "Arrange a formal meeting with the client to review and approve the deliverables." at bounding box center [417, 230] width 427 height 28
click at [204, 213] on input "b. Arrange a formal meeting with the client to review and approve the deliverab…" at bounding box center [204, 208] width 0 height 9
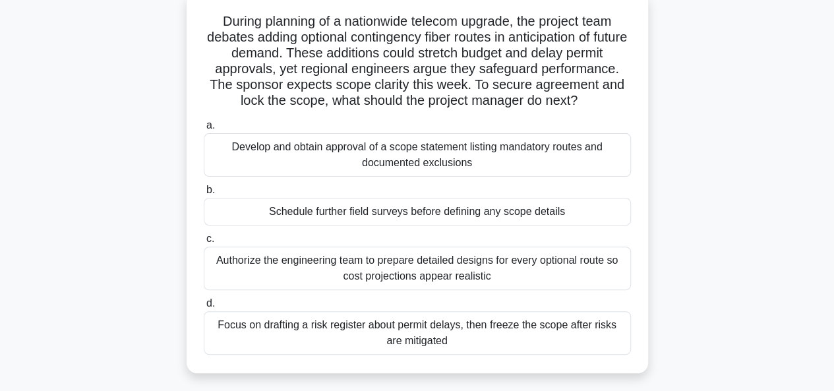
scroll to position [86, 0]
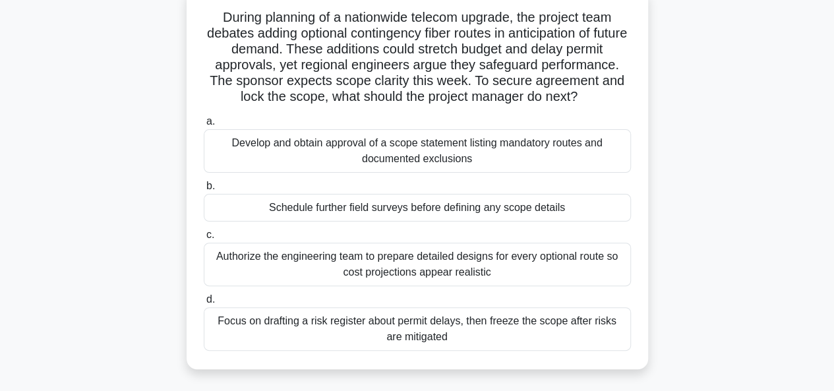
click at [392, 169] on div "Develop and obtain approval of a scope statement listing mandatory routes and d…" at bounding box center [417, 151] width 427 height 44
click at [204, 126] on input "a. Develop and obtain approval of a scope statement listing mandatory routes an…" at bounding box center [204, 121] width 0 height 9
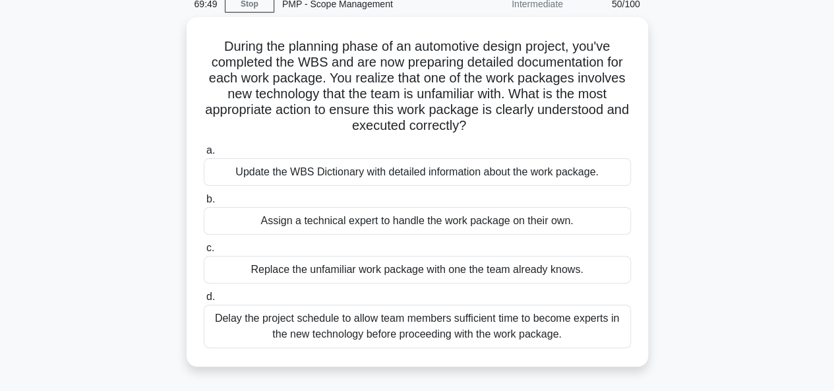
scroll to position [61, 0]
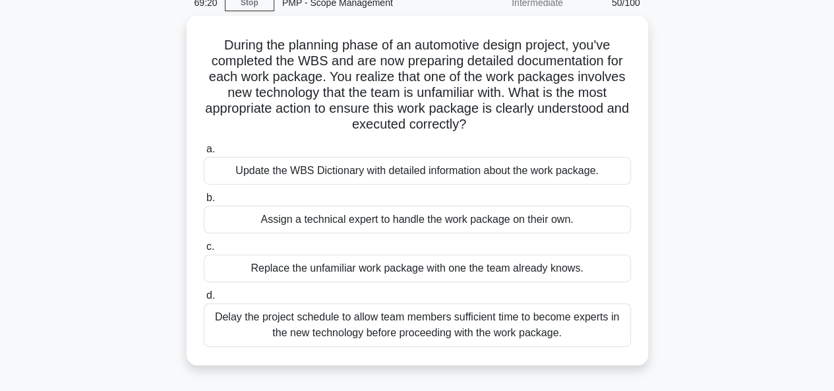
click at [392, 169] on div "Update the WBS Dictionary with detailed information about the work package." at bounding box center [417, 171] width 427 height 28
click at [204, 154] on input "a. Update the WBS Dictionary with detailed information about the work package." at bounding box center [204, 149] width 0 height 9
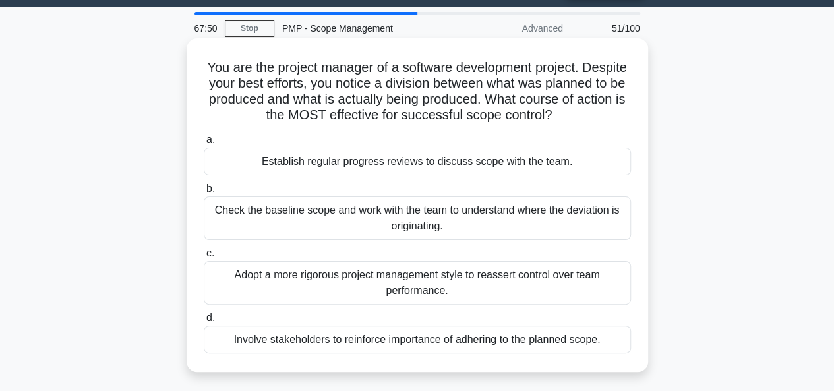
scroll to position [36, 0]
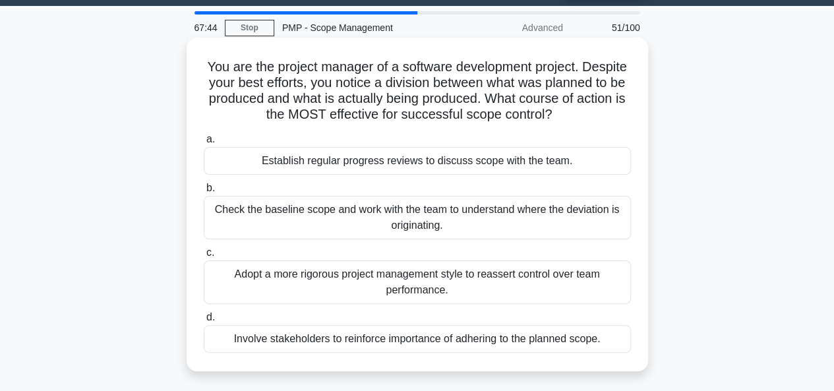
click at [376, 213] on div "Check the baseline scope and work with the team to understand where the deviati…" at bounding box center [417, 218] width 427 height 44
click at [204, 193] on input "b. Check the baseline scope and work with the team to understand where the devi…" at bounding box center [204, 188] width 0 height 9
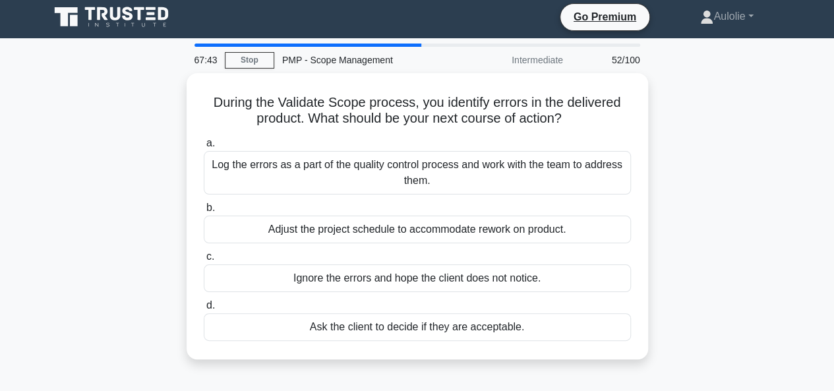
scroll to position [0, 0]
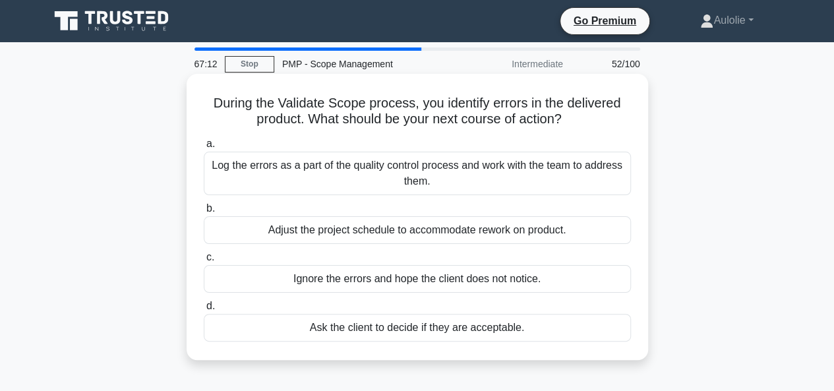
click at [375, 177] on div "Log the errors as a part of the quality control process and work with the team …" at bounding box center [417, 174] width 427 height 44
click at [204, 148] on input "a. Log the errors as a part of the quality control process and work with the te…" at bounding box center [204, 144] width 0 height 9
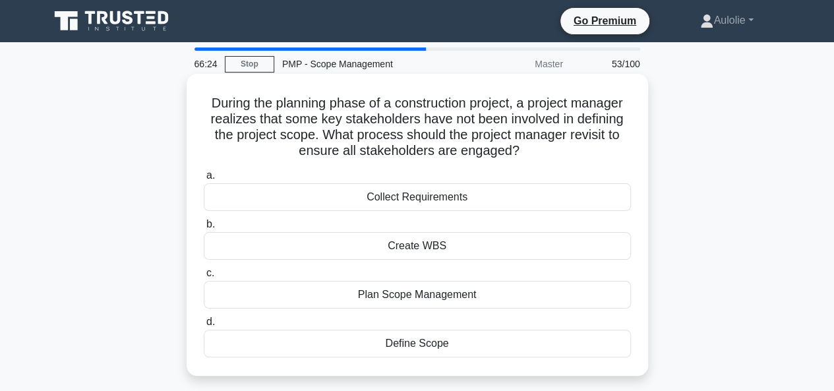
click at [435, 206] on div "Collect Requirements" at bounding box center [417, 197] width 427 height 28
click at [204, 180] on input "a. Collect Requirements" at bounding box center [204, 175] width 0 height 9
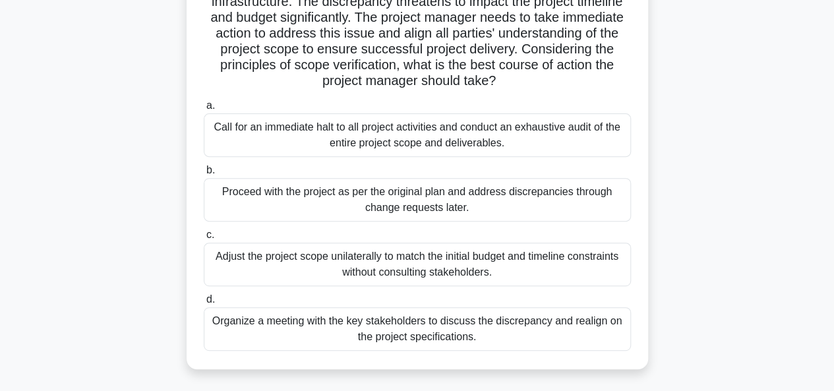
scroll to position [166, 0]
click at [418, 328] on div "Organize a meeting with the key stakeholders to discuss the discrepancy and rea…" at bounding box center [417, 329] width 427 height 44
click at [204, 303] on input "d. Organize a meeting with the key stakeholders to discuss the discrepancy and …" at bounding box center [204, 299] width 0 height 9
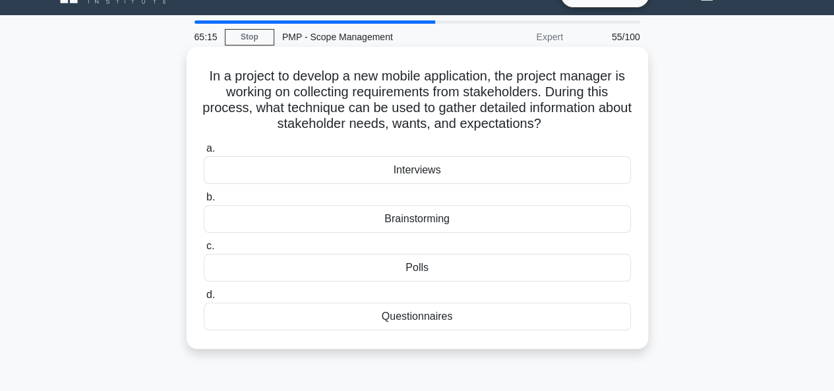
scroll to position [30, 0]
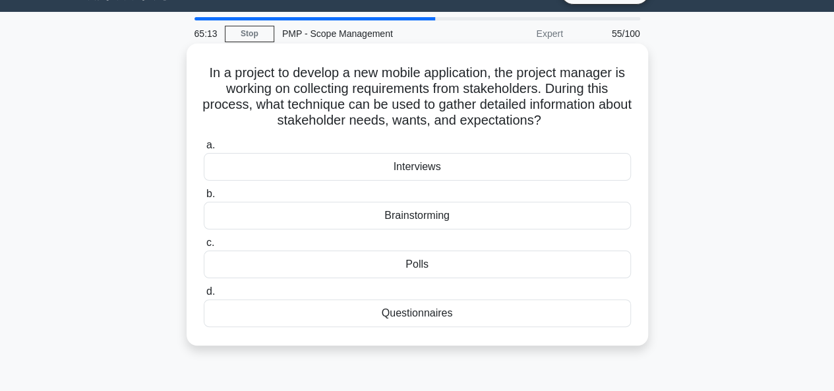
click at [442, 311] on div "Questionnaires" at bounding box center [417, 313] width 427 height 28
click at [204, 296] on input "d. Questionnaires" at bounding box center [204, 291] width 0 height 9
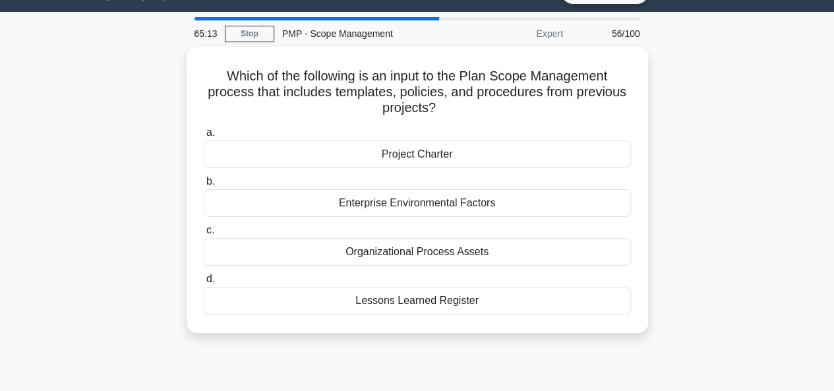
scroll to position [0, 0]
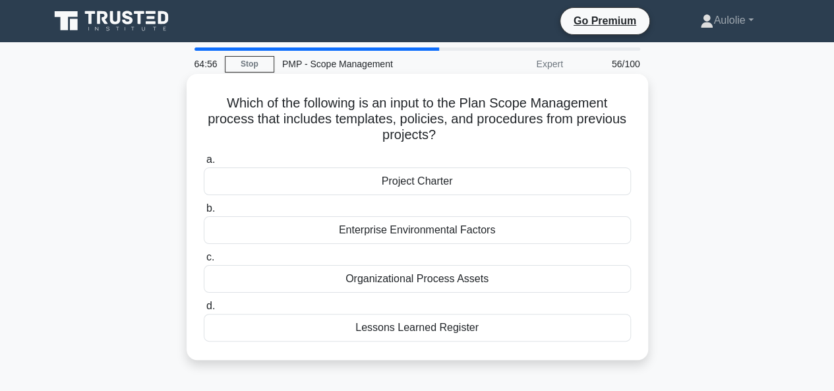
click at [444, 322] on div "Lessons Learned Register" at bounding box center [417, 328] width 427 height 28
click at [204, 311] on input "d. Lessons Learned Register" at bounding box center [204, 306] width 0 height 9
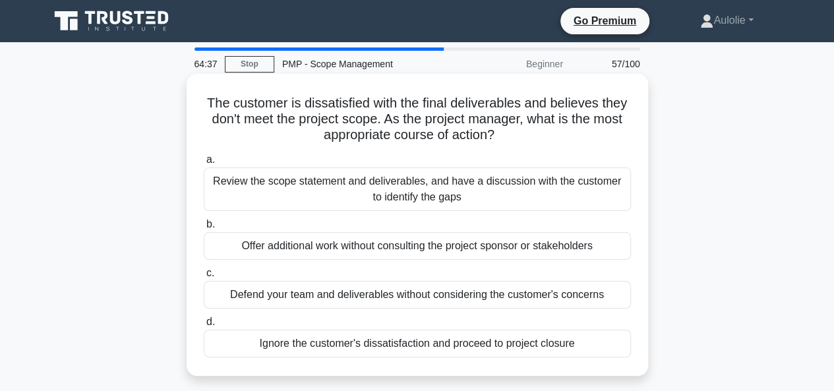
click at [425, 202] on div "Review the scope statement and deliverables, and have a discussion with the cus…" at bounding box center [417, 189] width 427 height 44
click at [204, 164] on input "a. Review the scope statement and deliverables, and have a discussion with the …" at bounding box center [204, 160] width 0 height 9
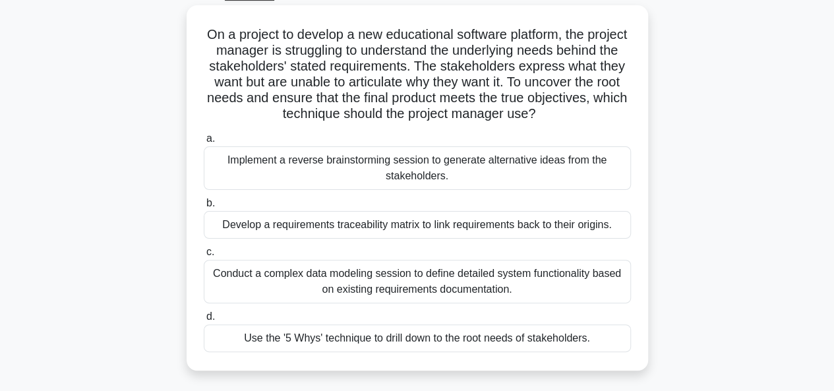
scroll to position [73, 0]
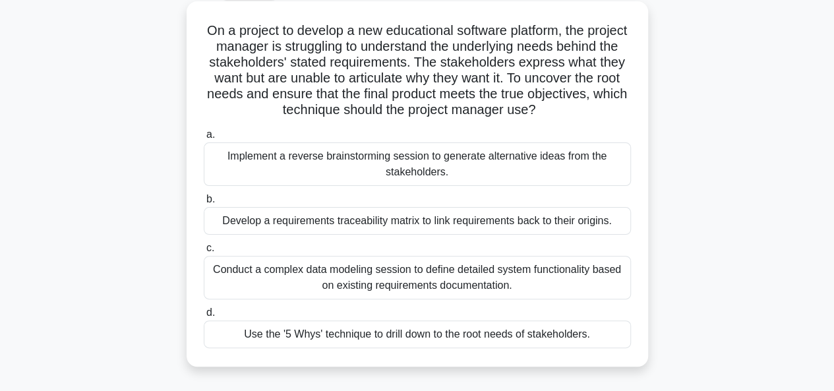
click at [444, 339] on div "Use the '5 Whys' technique to drill down to the root needs of stakeholders." at bounding box center [417, 334] width 427 height 28
click at [204, 317] on input "d. Use the '5 Whys' technique to drill down to the root needs of stakeholders." at bounding box center [204, 313] width 0 height 9
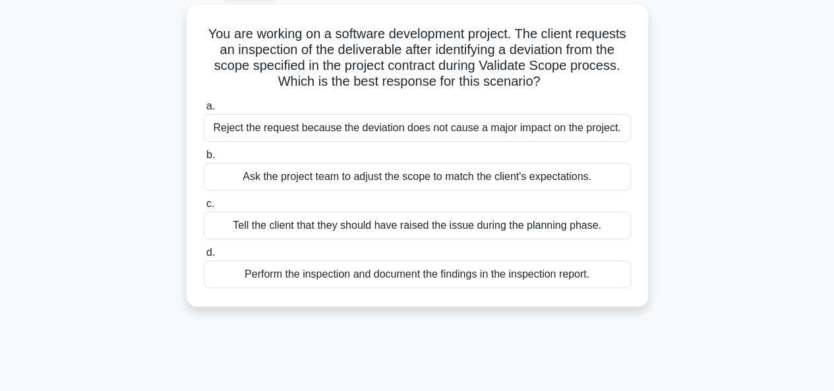
scroll to position [0, 0]
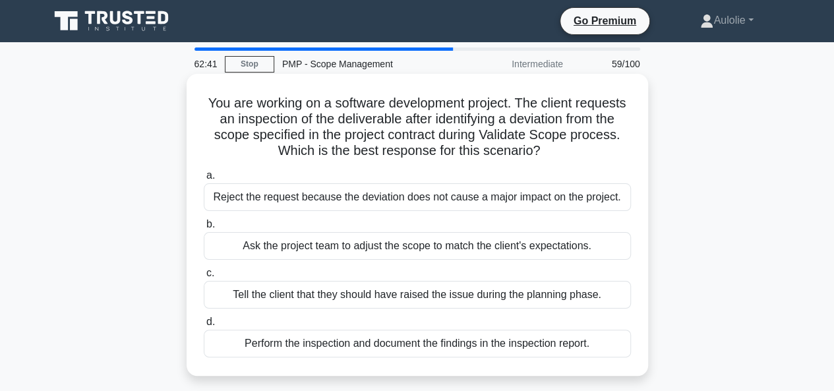
click at [359, 332] on div "Perform the inspection and document the findings in the inspection report." at bounding box center [417, 344] width 427 height 28
click at [204, 326] on input "d. Perform the inspection and document the findings in the inspection report." at bounding box center [204, 322] width 0 height 9
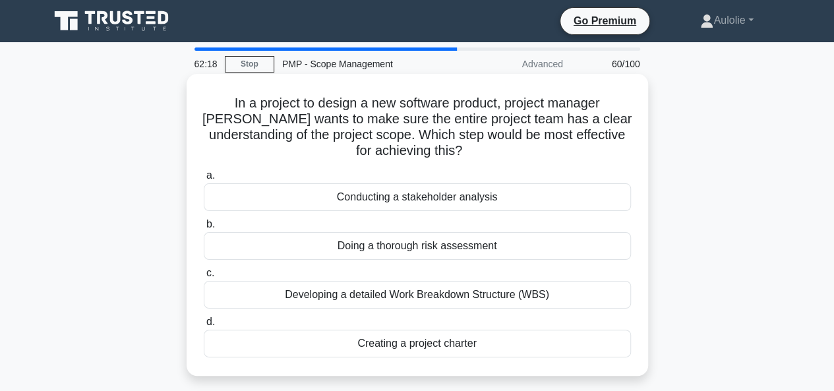
click at [429, 291] on div "Developing a detailed Work Breakdown Structure (WBS)" at bounding box center [417, 295] width 427 height 28
click at [204, 278] on input "c. Developing a detailed Work Breakdown Structure (WBS)" at bounding box center [204, 273] width 0 height 9
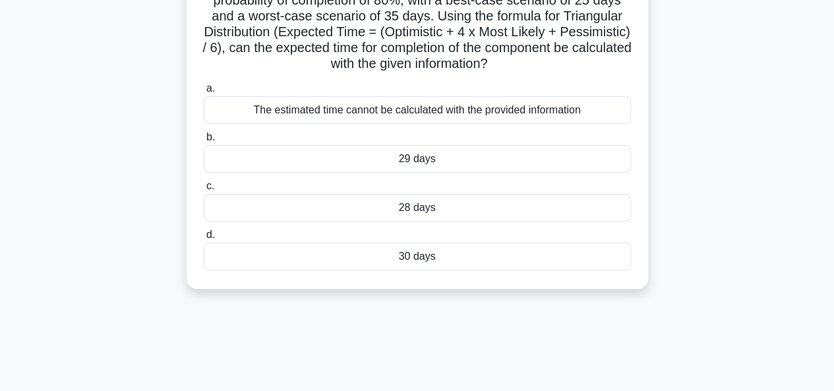
scroll to position [119, 0]
click at [388, 114] on div "The estimated time cannot be calculated with the provided information" at bounding box center [417, 110] width 427 height 28
click at [204, 92] on input "a. The estimated time cannot be calculated with the provided information" at bounding box center [204, 88] width 0 height 9
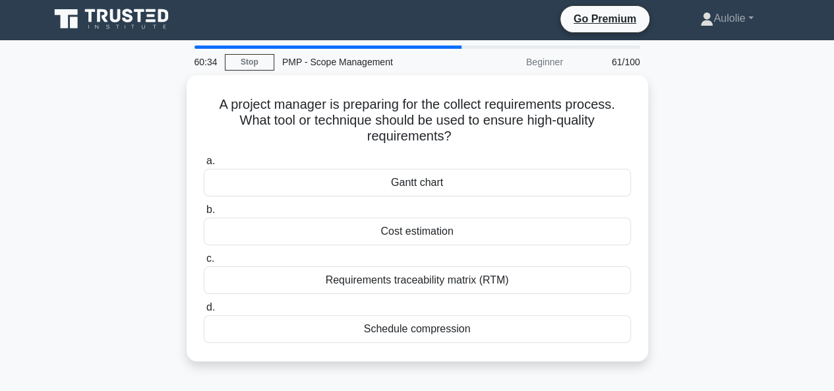
scroll to position [0, 0]
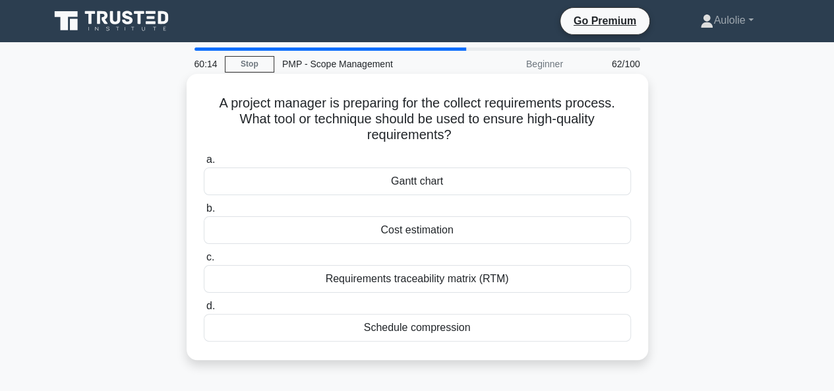
click at [433, 280] on div "Requirements traceability matrix (RTM)" at bounding box center [417, 279] width 427 height 28
click at [204, 262] on input "c. Requirements traceability matrix (RTM)" at bounding box center [204, 257] width 0 height 9
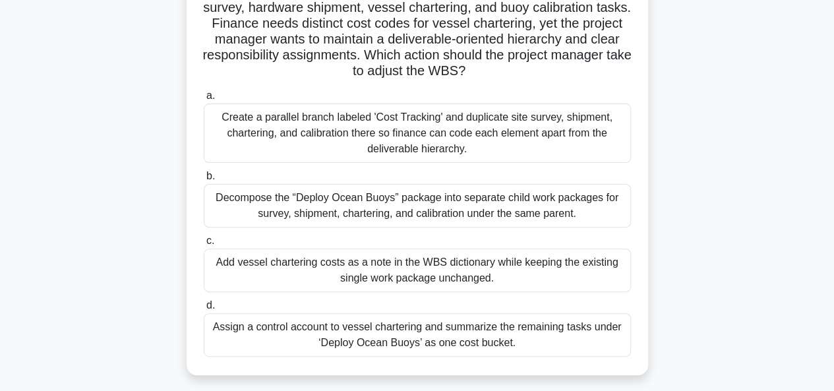
scroll to position [131, 0]
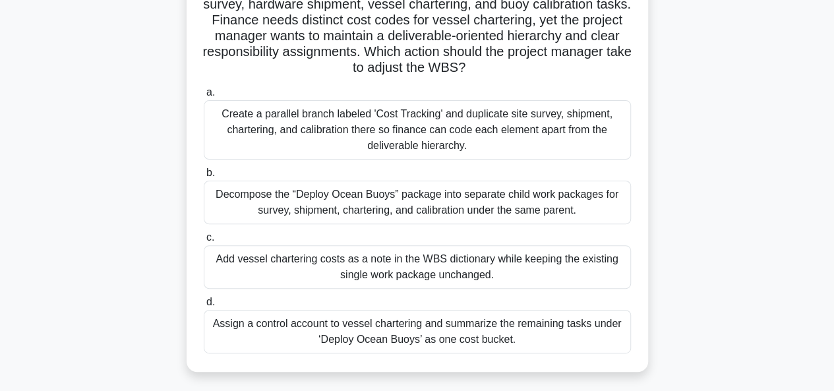
click at [313, 135] on div "Create a parallel branch labeled 'Cost Tracking' and duplicate site survey, shi…" at bounding box center [417, 129] width 427 height 59
click at [204, 97] on input "a. Create a parallel branch labeled 'Cost Tracking' and duplicate site survey, …" at bounding box center [204, 92] width 0 height 9
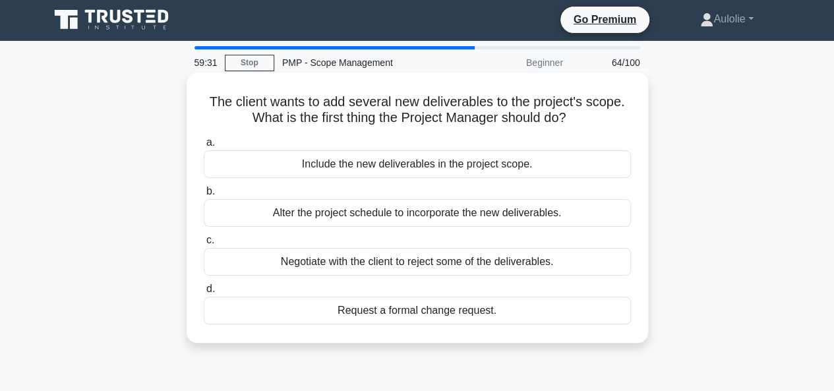
scroll to position [4, 0]
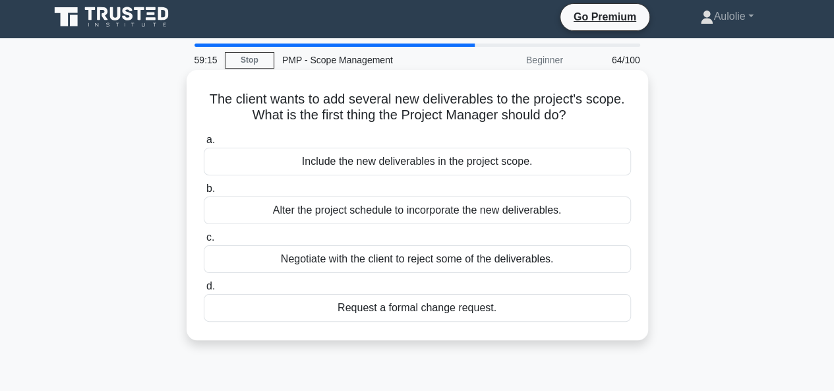
click at [455, 307] on div "Request a formal change request." at bounding box center [417, 308] width 427 height 28
click at [204, 291] on input "d. Request a formal change request." at bounding box center [204, 286] width 0 height 9
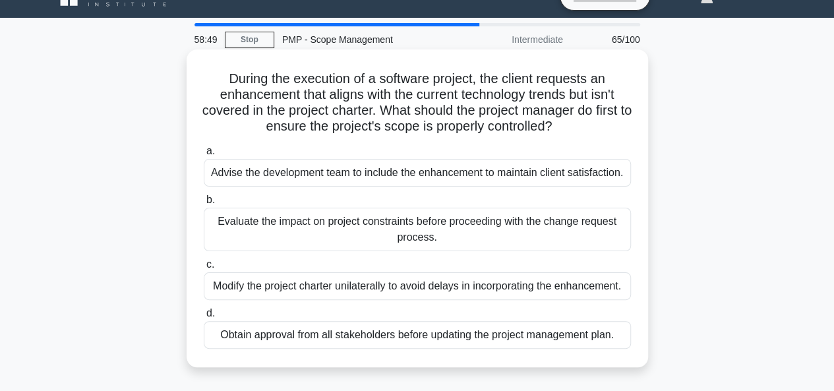
scroll to position [25, 0]
click at [361, 234] on div "Evaluate the impact on project constraints before proceeding with the change re…" at bounding box center [417, 229] width 427 height 44
click at [204, 204] on input "b. Evaluate the impact on project constraints before proceeding with the change…" at bounding box center [204, 199] width 0 height 9
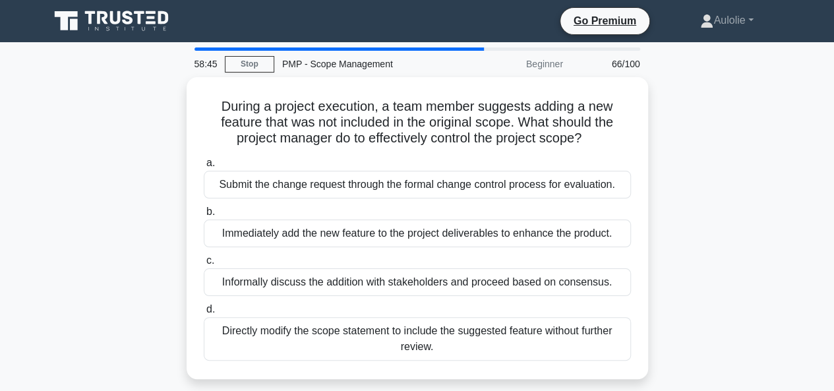
scroll to position [0, 0]
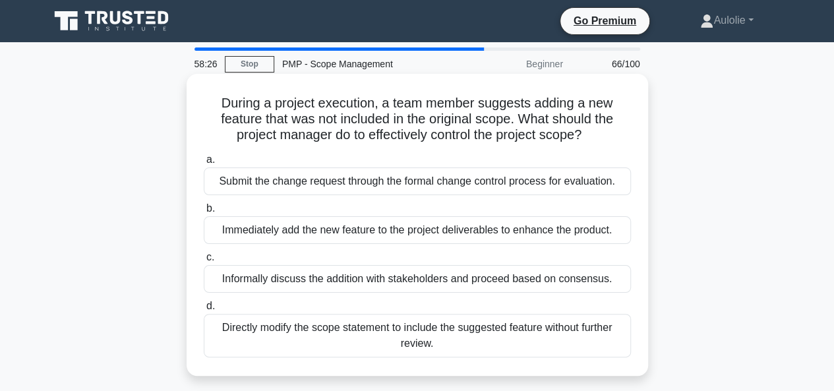
click at [305, 180] on div "Submit the change request through the formal change control process for evaluat…" at bounding box center [417, 181] width 427 height 28
click at [204, 164] on input "a. Submit the change request through the formal change control process for eval…" at bounding box center [204, 160] width 0 height 9
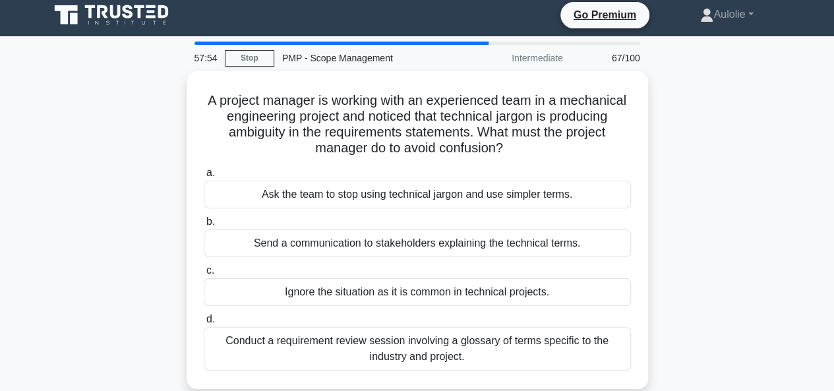
scroll to position [8, 0]
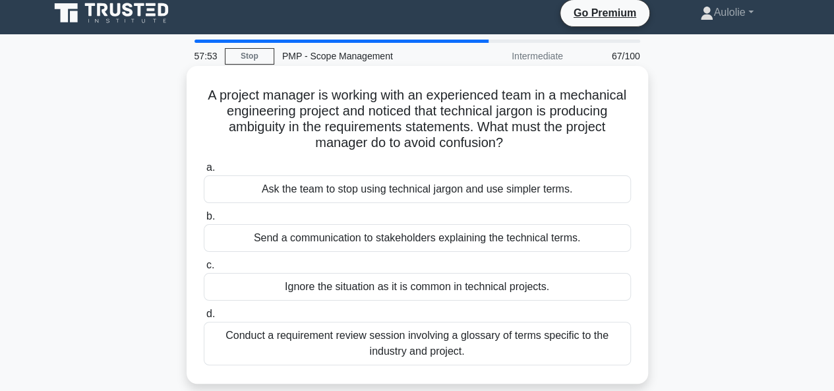
click at [306, 241] on div "Send a communication to stakeholders explaining the technical terms." at bounding box center [417, 238] width 427 height 28
click at [204, 221] on input "b. Send a communication to stakeholders explaining the technical terms." at bounding box center [204, 216] width 0 height 9
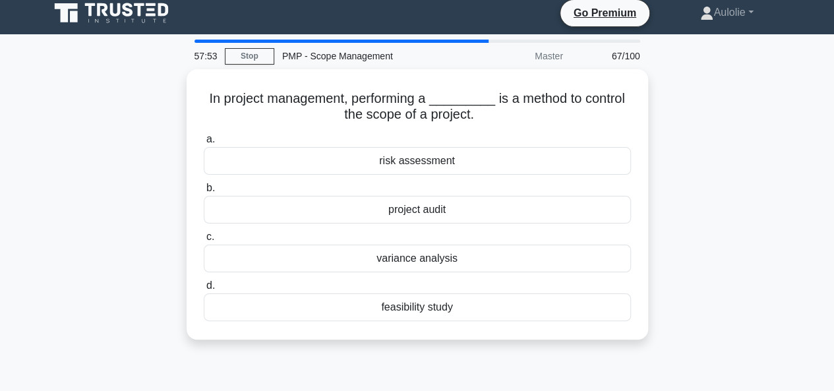
scroll to position [0, 0]
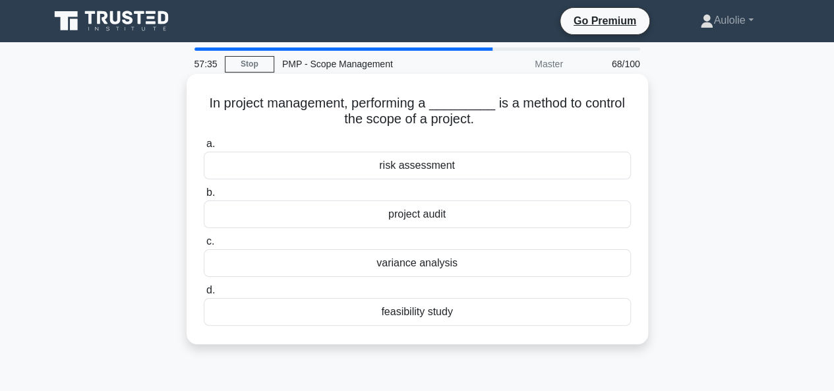
click at [419, 222] on div "project audit" at bounding box center [417, 214] width 427 height 28
click at [204, 197] on input "b. project audit" at bounding box center [204, 193] width 0 height 9
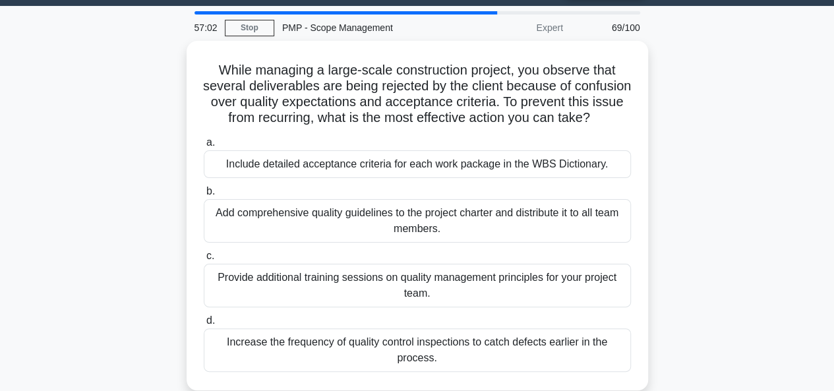
scroll to position [38, 0]
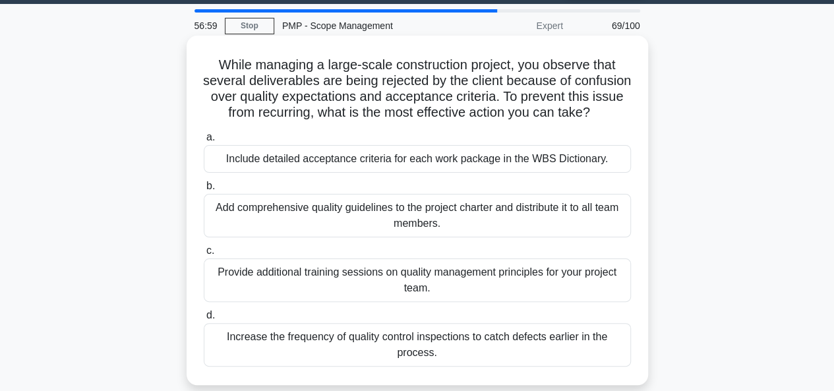
click at [381, 173] on div "Include detailed acceptance criteria for each work package in the WBS Dictionar…" at bounding box center [417, 159] width 427 height 28
click at [204, 142] on input "a. Include detailed acceptance criteria for each work package in the WBS Dictio…" at bounding box center [204, 137] width 0 height 9
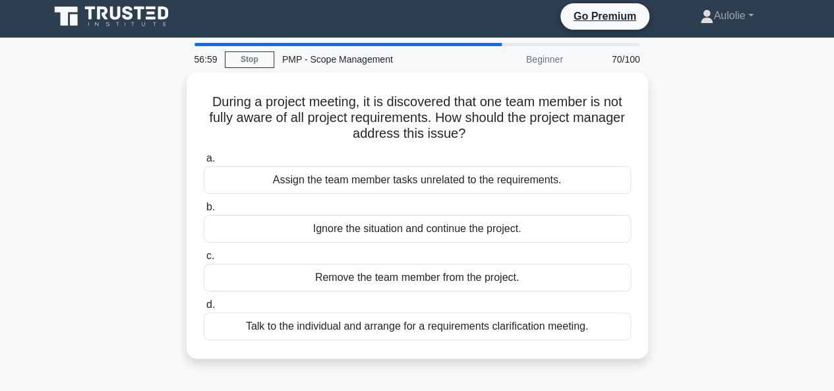
scroll to position [0, 0]
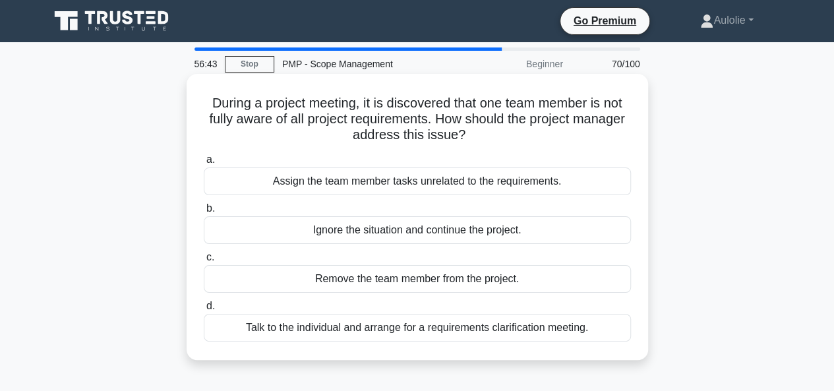
click at [400, 341] on div "a. Assign the team member tasks unrelated to the requirements. b. Ignore the si…" at bounding box center [417, 246] width 443 height 195
click at [391, 337] on div "Talk to the individual and arrange for a requirements clarification meeting." at bounding box center [417, 328] width 427 height 28
click at [204, 311] on input "d. Talk to the individual and arrange for a requirements clarification meeting." at bounding box center [204, 306] width 0 height 9
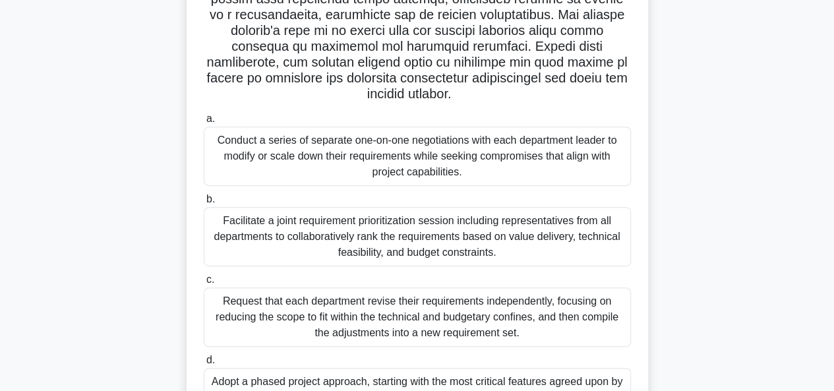
scroll to position [249, 0]
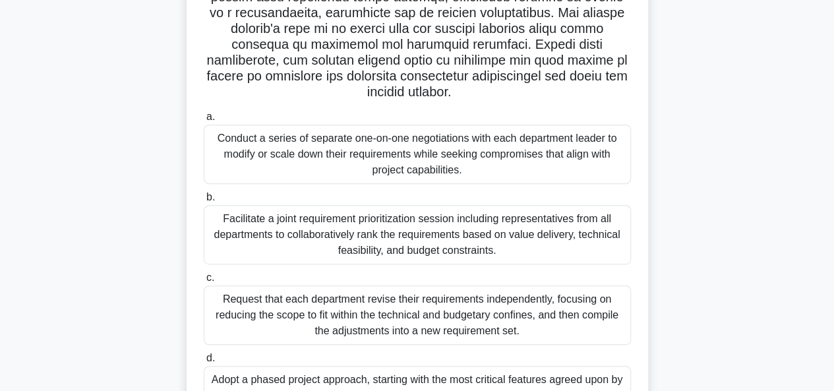
click at [442, 247] on div "Facilitate a joint requirement prioritization session including representatives…" at bounding box center [417, 234] width 427 height 59
click at [204, 202] on input "b. Facilitate a joint requirement prioritization session including representati…" at bounding box center [204, 197] width 0 height 9
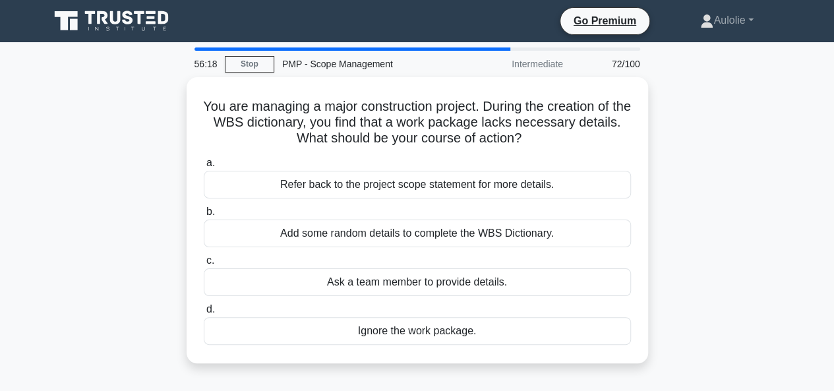
scroll to position [3, 0]
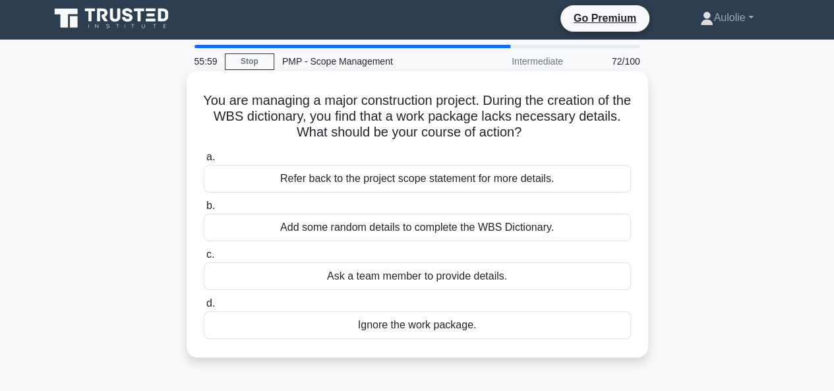
click at [404, 275] on div "Ask a team member to provide details." at bounding box center [417, 276] width 427 height 28
click at [204, 259] on input "c. Ask a team member to provide details." at bounding box center [204, 255] width 0 height 9
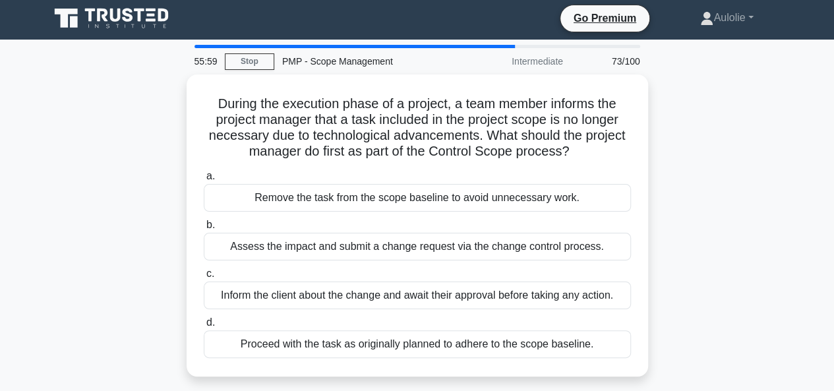
scroll to position [0, 0]
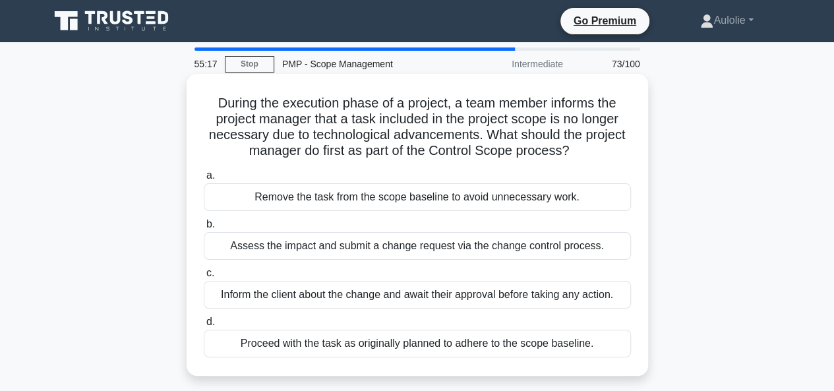
click at [542, 299] on div "Inform the client about the change and await their approval before taking any a…" at bounding box center [417, 295] width 427 height 28
click at [204, 278] on input "c. Inform the client about the change and await their approval before taking an…" at bounding box center [204, 273] width 0 height 9
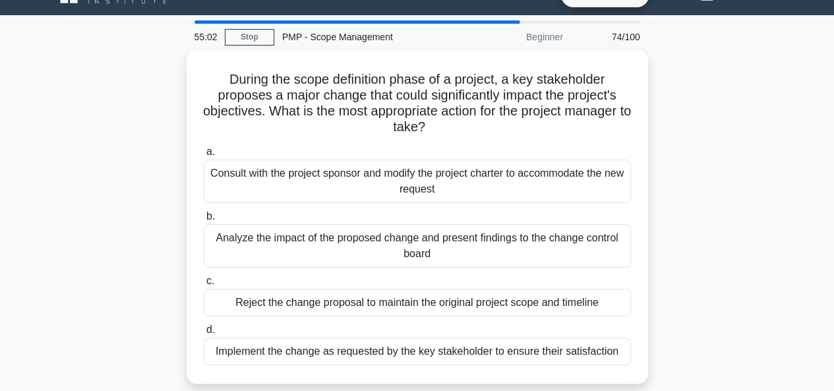
scroll to position [30, 0]
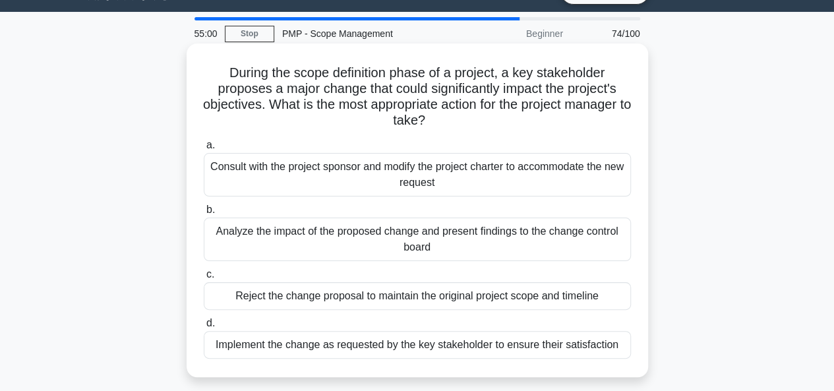
click at [386, 231] on div "Analyze the impact of the proposed change and present findings to the change co…" at bounding box center [417, 240] width 427 height 44
click at [204, 214] on input "b. Analyze the impact of the proposed change and present findings to the change…" at bounding box center [204, 210] width 0 height 9
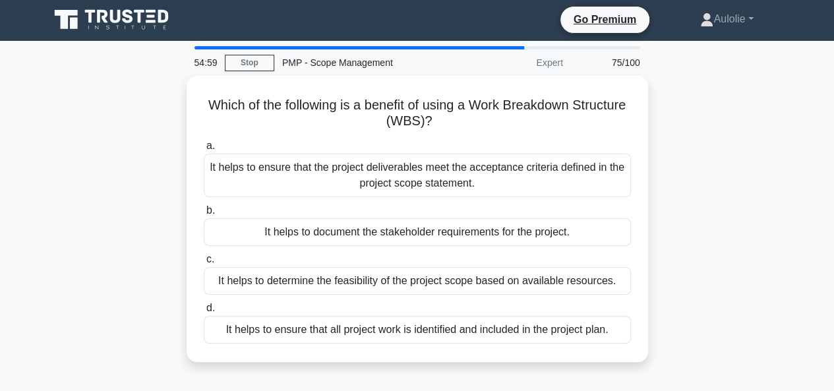
scroll to position [0, 0]
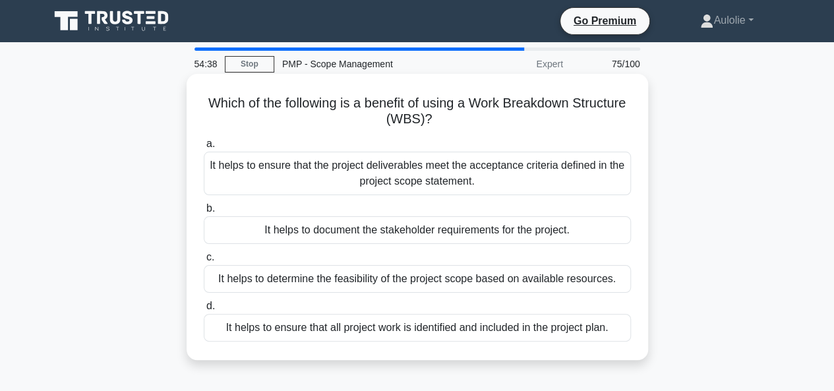
click at [483, 328] on div "It helps to ensure that all project work is identified and included in the proj…" at bounding box center [417, 328] width 427 height 28
click at [204, 311] on input "d. It helps to ensure that all project work is identified and included in the p…" at bounding box center [204, 306] width 0 height 9
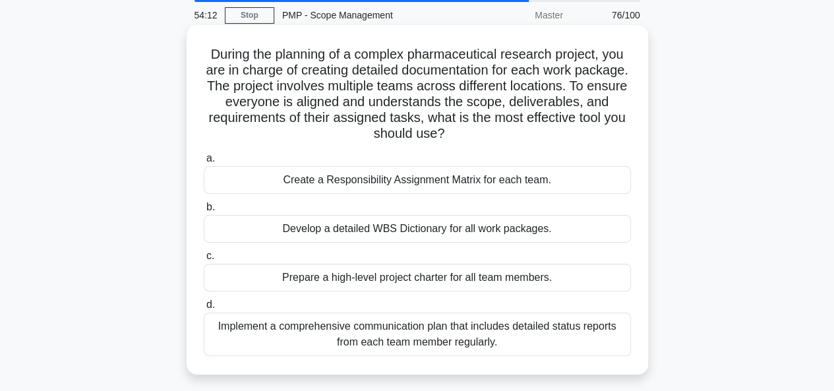
scroll to position [59, 0]
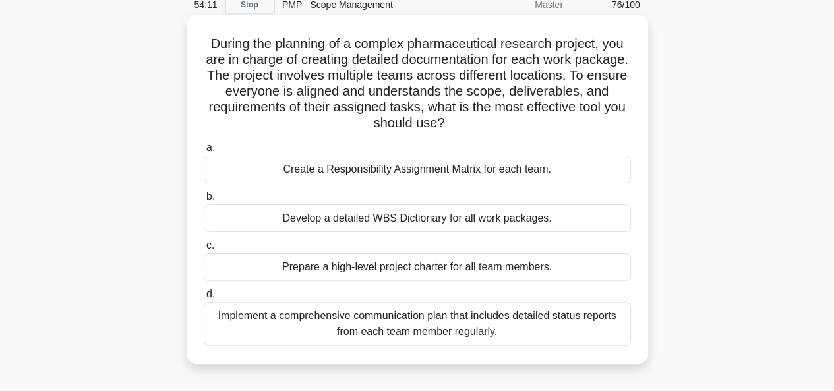
click at [413, 220] on div "Develop a detailed WBS Dictionary for all work packages." at bounding box center [417, 218] width 427 height 28
click at [204, 201] on input "b. Develop a detailed WBS Dictionary for all work packages." at bounding box center [204, 197] width 0 height 9
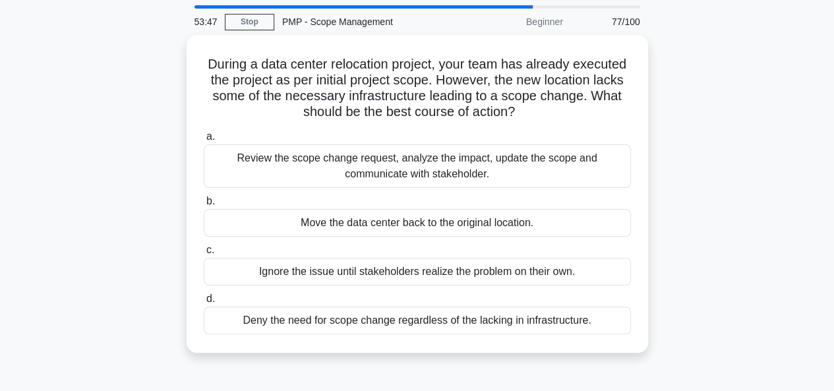
scroll to position [44, 0]
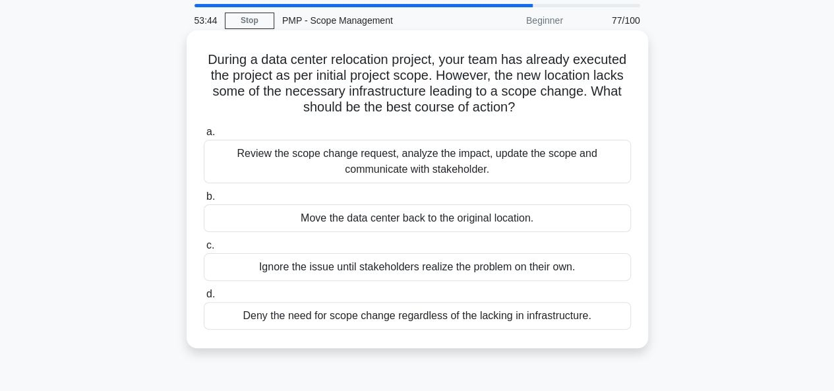
click at [371, 165] on div "Review the scope change request, analyze the impact, update the scope and commu…" at bounding box center [417, 162] width 427 height 44
click at [204, 136] on input "a. Review the scope change request, analyze the impact, update the scope and co…" at bounding box center [204, 132] width 0 height 9
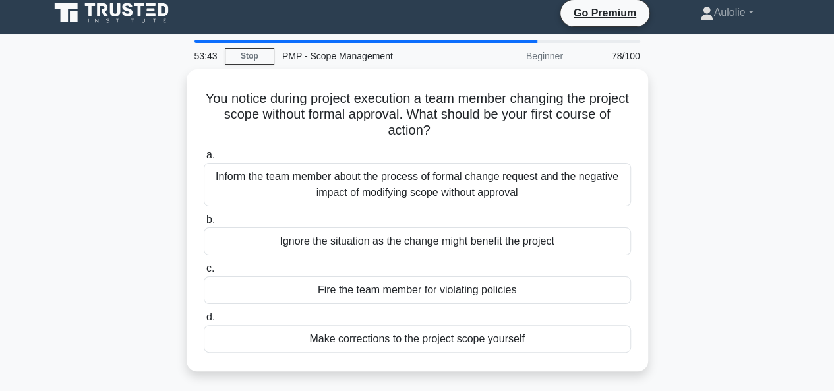
scroll to position [0, 0]
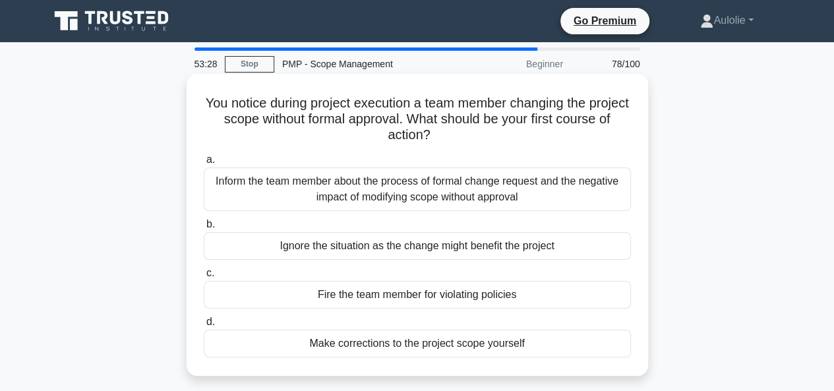
click at [403, 183] on div "Inform the team member about the process of formal change request and the negat…" at bounding box center [417, 189] width 427 height 44
click at [204, 164] on input "a. Inform the team member about the process of formal change request and the ne…" at bounding box center [204, 160] width 0 height 9
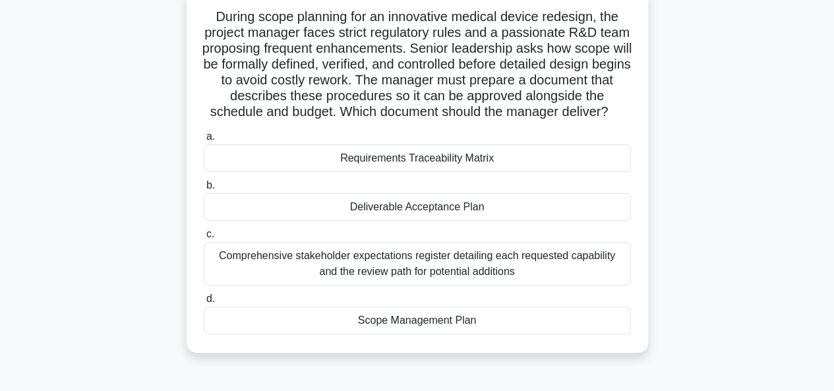
scroll to position [90, 0]
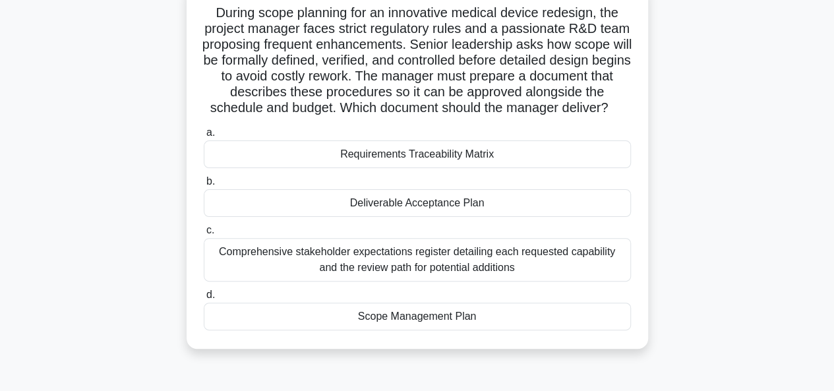
click at [452, 330] on div "Scope Management Plan" at bounding box center [417, 317] width 427 height 28
click at [204, 299] on input "d. Scope Management Plan" at bounding box center [204, 295] width 0 height 9
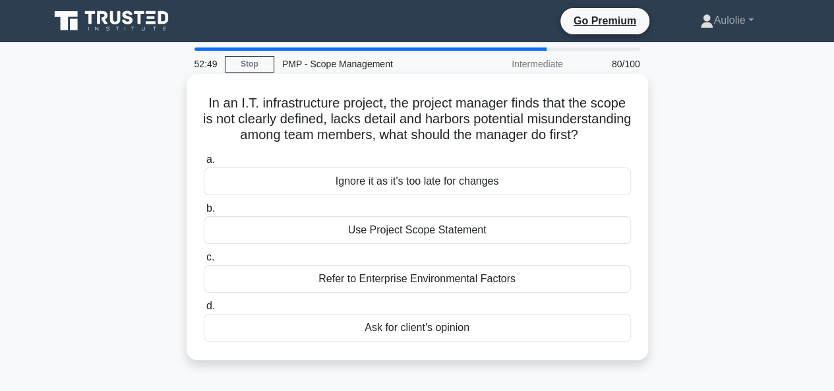
scroll to position [25, 0]
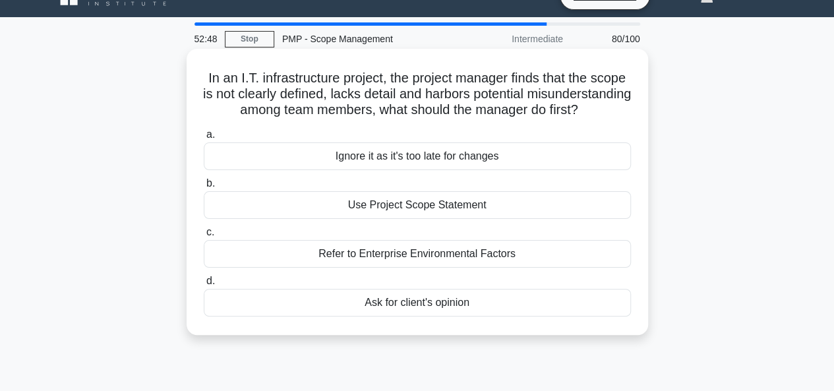
click at [415, 219] on div "Use Project Scope Statement" at bounding box center [417, 205] width 427 height 28
click at [204, 188] on input "b. Use Project Scope Statement" at bounding box center [204, 183] width 0 height 9
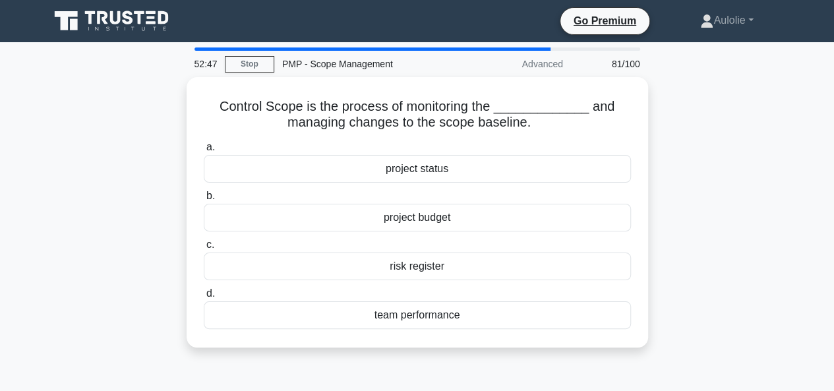
scroll to position [0, 0]
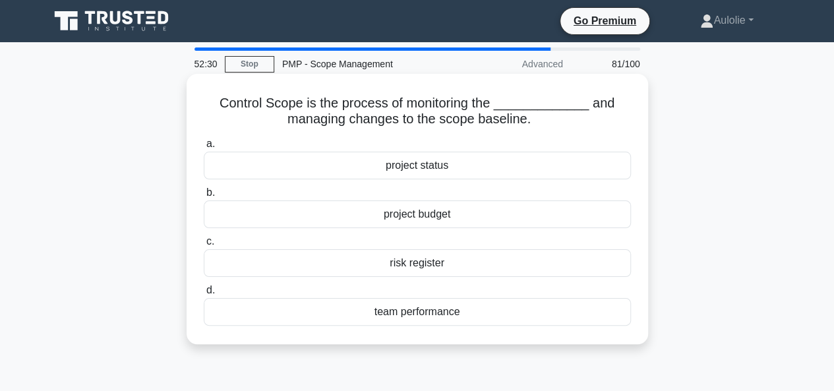
click at [392, 167] on div "project status" at bounding box center [417, 166] width 427 height 28
click at [204, 148] on input "a. project status" at bounding box center [204, 144] width 0 height 9
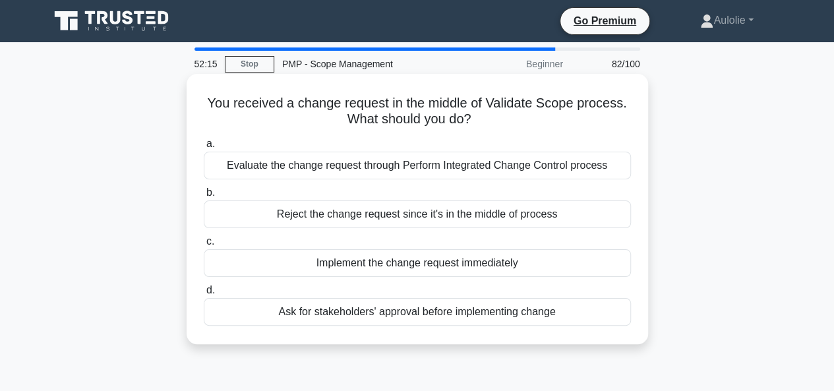
click at [430, 175] on div "Evaluate the change request through Perform Integrated Change Control process" at bounding box center [417, 166] width 427 height 28
click at [204, 148] on input "a. Evaluate the change request through Perform Integrated Change Control process" at bounding box center [204, 144] width 0 height 9
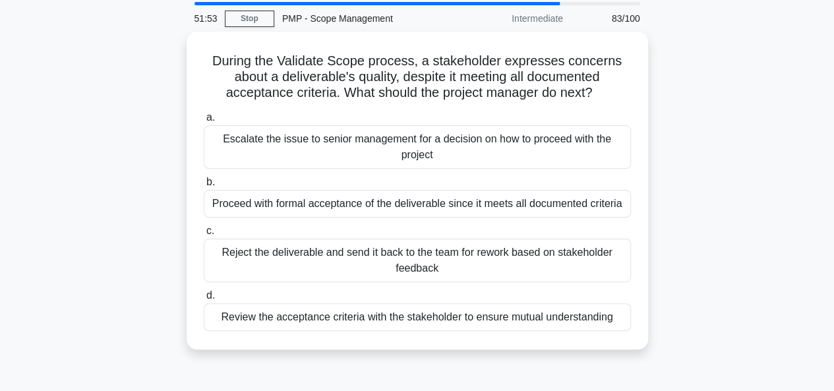
scroll to position [47, 0]
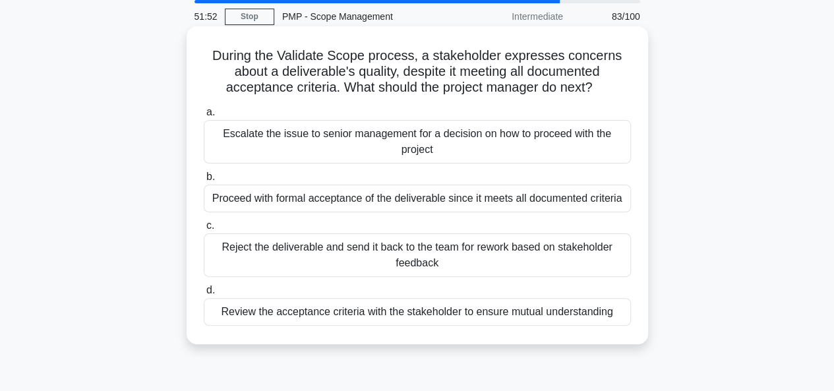
click at [537, 310] on div "Review the acceptance criteria with the stakeholder to ensure mutual understand…" at bounding box center [417, 312] width 427 height 28
click at [204, 295] on input "d. Review the acceptance criteria with the stakeholder to ensure mutual underst…" at bounding box center [204, 290] width 0 height 9
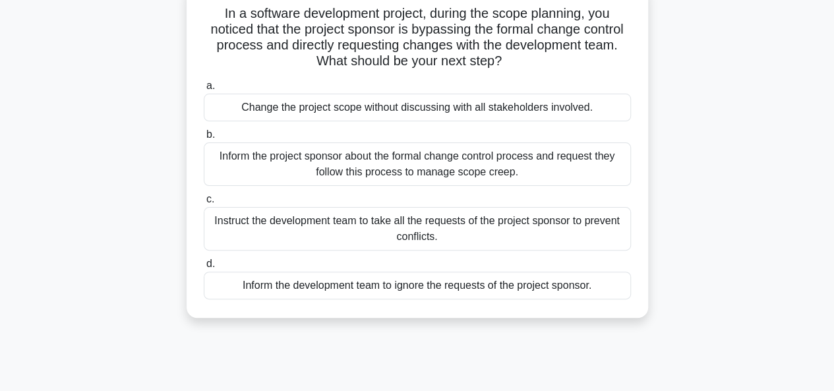
scroll to position [90, 0]
click at [419, 174] on div "Inform the project sponsor about the formal change control process and request …" at bounding box center [417, 164] width 427 height 44
click at [204, 138] on input "b. Inform the project sponsor about the formal change control process and reque…" at bounding box center [204, 134] width 0 height 9
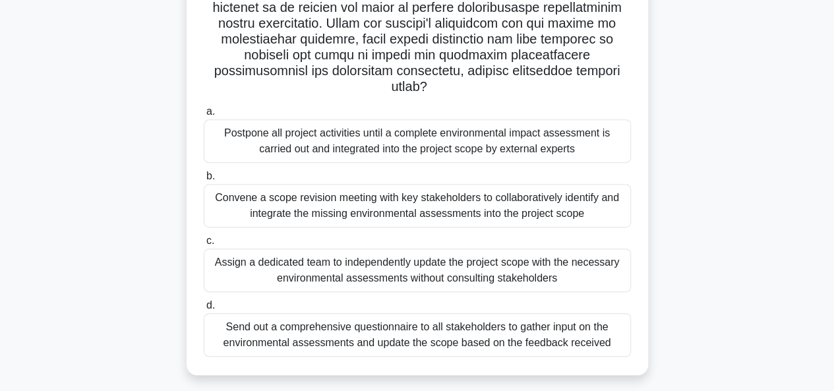
scroll to position [258, 0]
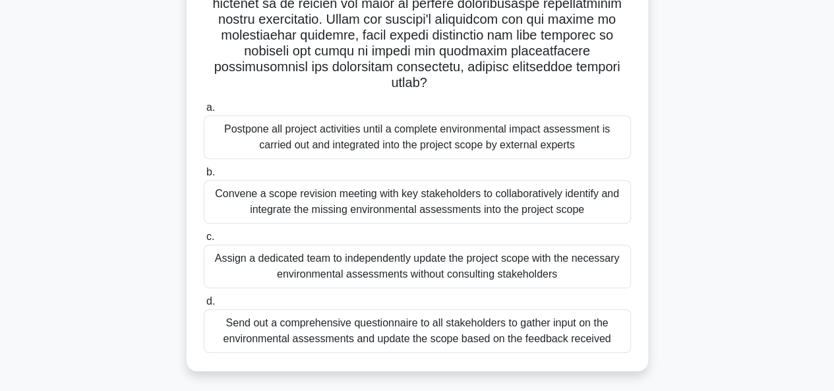
click at [369, 336] on div "Send out a comprehensive questionnaire to all stakeholders to gather input on t…" at bounding box center [417, 331] width 427 height 44
click at [204, 306] on input "d. Send out a comprehensive questionnaire to all stakeholders to gather input o…" at bounding box center [204, 301] width 0 height 9
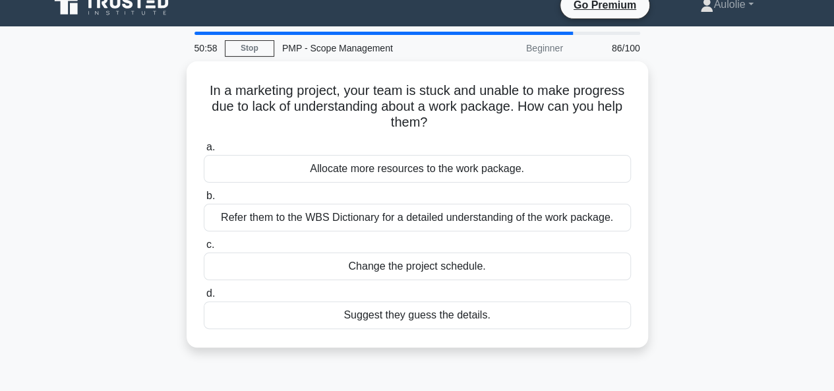
scroll to position [0, 0]
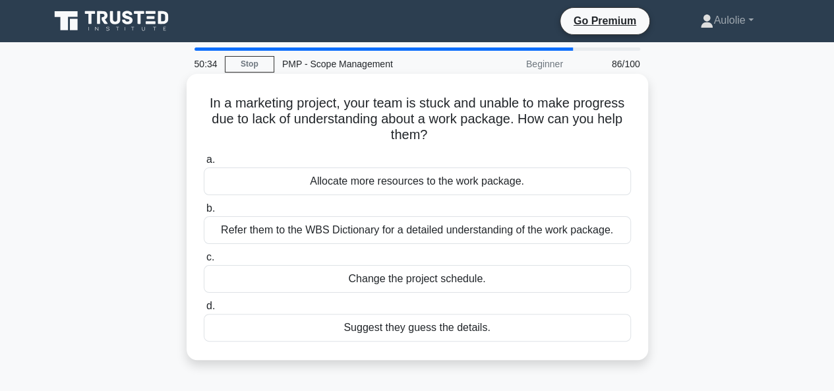
click at [386, 229] on div "Refer them to the WBS Dictionary for a detailed understanding of the work packa…" at bounding box center [417, 230] width 427 height 28
click at [204, 213] on input "b. Refer them to the WBS Dictionary for a detailed understanding of the work pa…" at bounding box center [204, 208] width 0 height 9
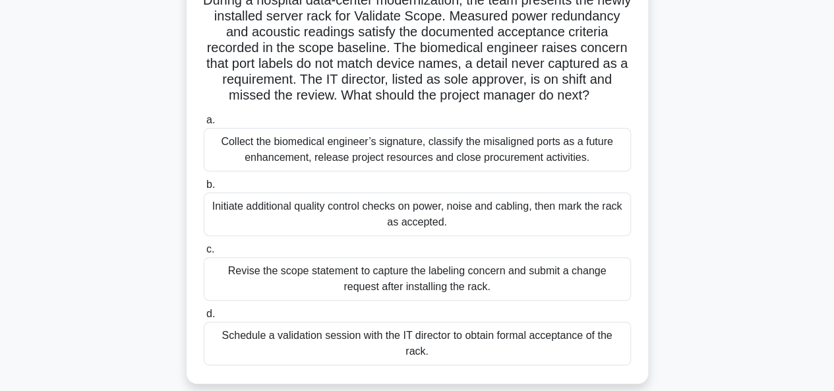
scroll to position [107, 0]
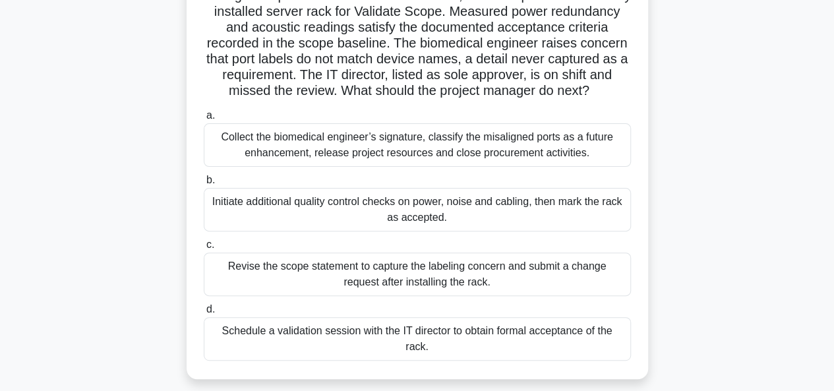
click at [430, 341] on div "Schedule a validation session with the IT director to obtain formal acceptance …" at bounding box center [417, 339] width 427 height 44
click at [204, 314] on input "d. Schedule a validation session with the IT director to obtain formal acceptan…" at bounding box center [204, 309] width 0 height 9
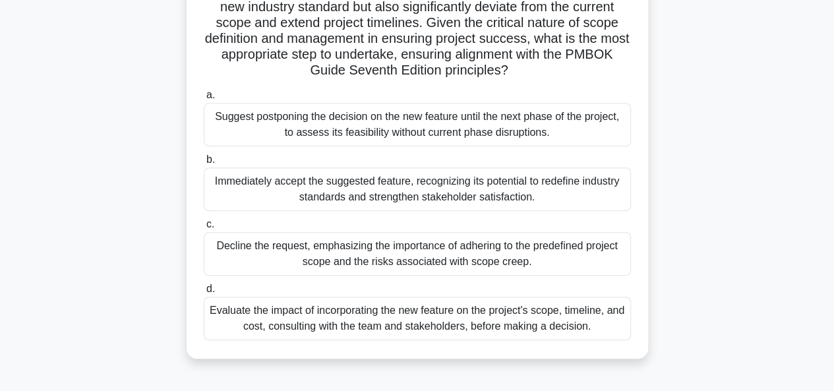
scroll to position [224, 0]
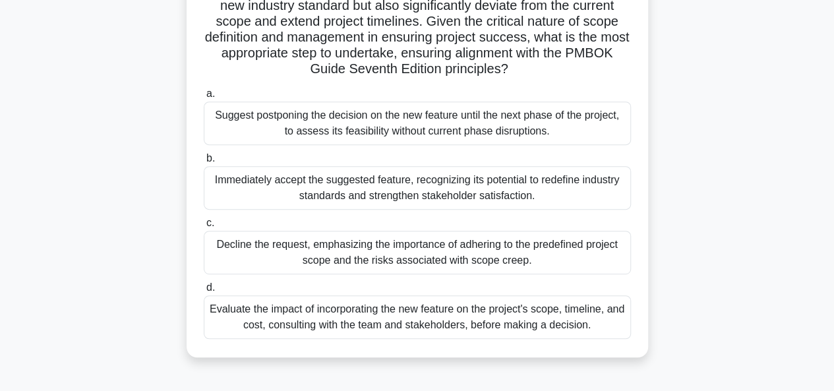
click at [459, 328] on div "Evaluate the impact of incorporating the new feature on the project's scope, ti…" at bounding box center [417, 317] width 427 height 44
click at [204, 292] on input "d. Evaluate the impact of incorporating the new feature on the project's scope,…" at bounding box center [204, 288] width 0 height 9
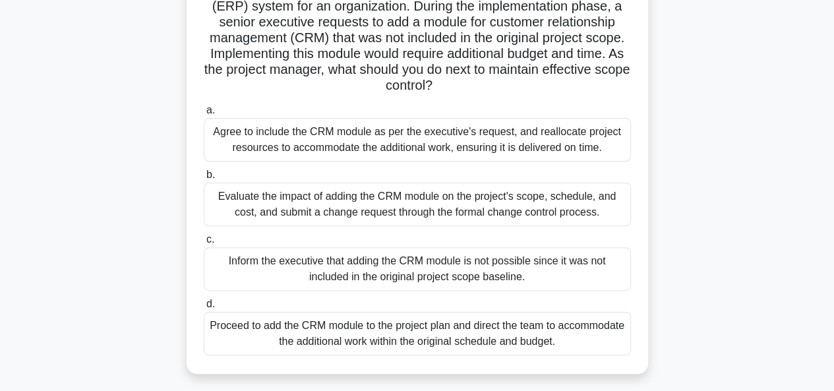
scroll to position [117, 0]
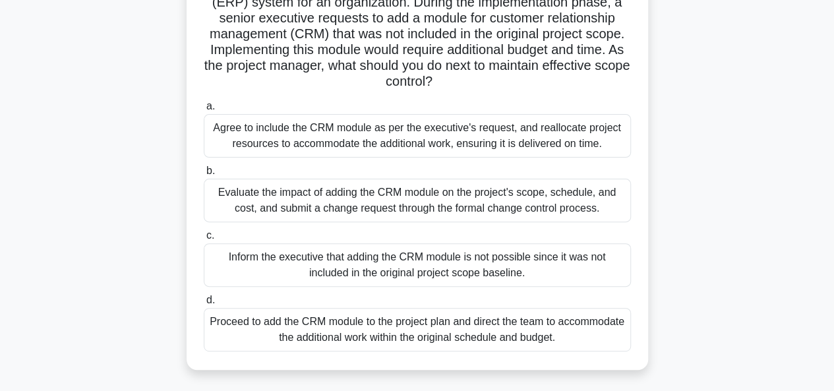
click at [328, 195] on div "Evaluate the impact of adding the CRM module on the project's scope, schedule, …" at bounding box center [417, 201] width 427 height 44
click at [204, 175] on input "b. Evaluate the impact of adding the CRM module on the project's scope, schedul…" at bounding box center [204, 171] width 0 height 9
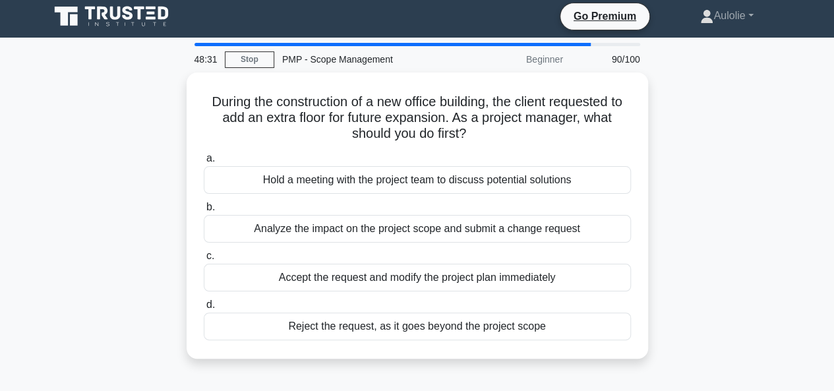
scroll to position [0, 0]
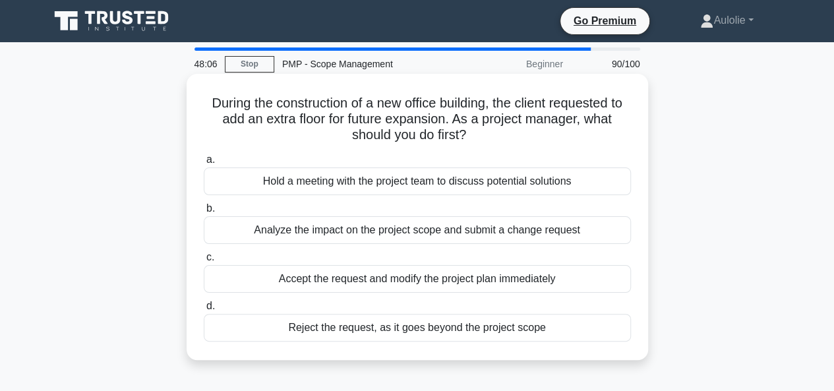
click at [407, 236] on div "Analyze the impact on the project scope and submit a change request" at bounding box center [417, 230] width 427 height 28
click at [204, 213] on input "b. Analyze the impact on the project scope and submit a change request" at bounding box center [204, 208] width 0 height 9
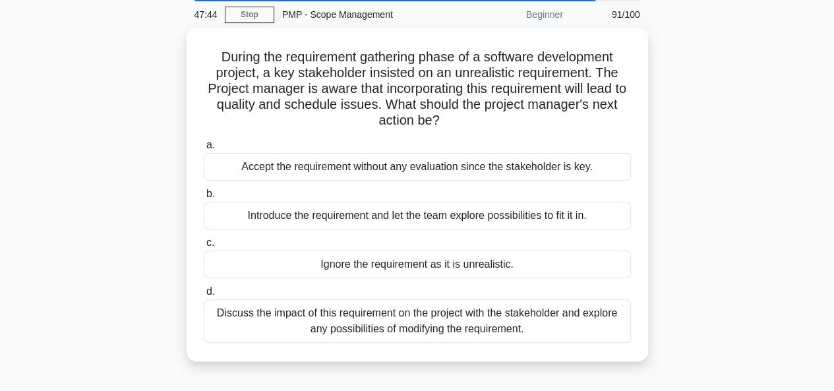
scroll to position [50, 0]
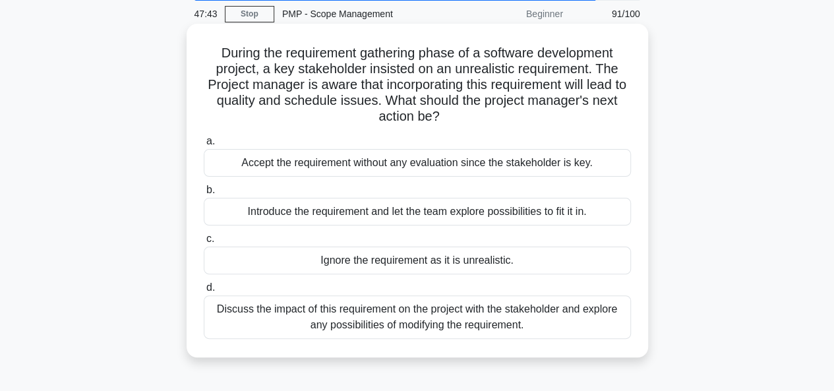
click at [467, 325] on div "Discuss the impact of this requirement on the project with the stakeholder and …" at bounding box center [417, 317] width 427 height 44
click at [204, 292] on input "d. Discuss the impact of this requirement on the project with the stakeholder a…" at bounding box center [204, 288] width 0 height 9
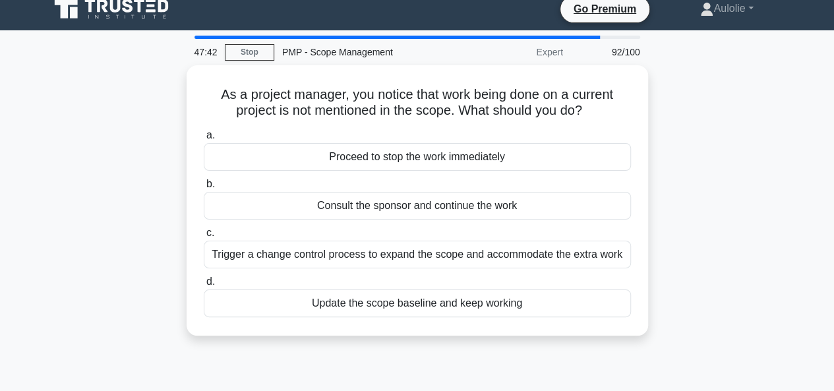
scroll to position [0, 0]
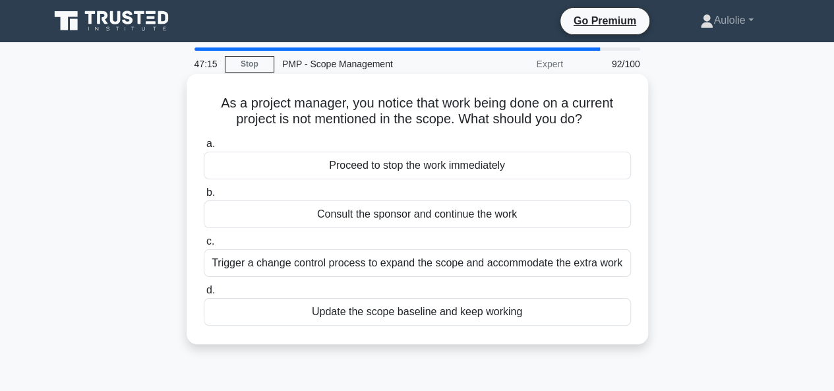
click at [455, 254] on div "Trigger a change control process to expand the scope and accommodate the extra …" at bounding box center [417, 263] width 427 height 28
click at [204, 246] on input "c. Trigger a change control process to expand the scope and accommodate the ext…" at bounding box center [204, 241] width 0 height 9
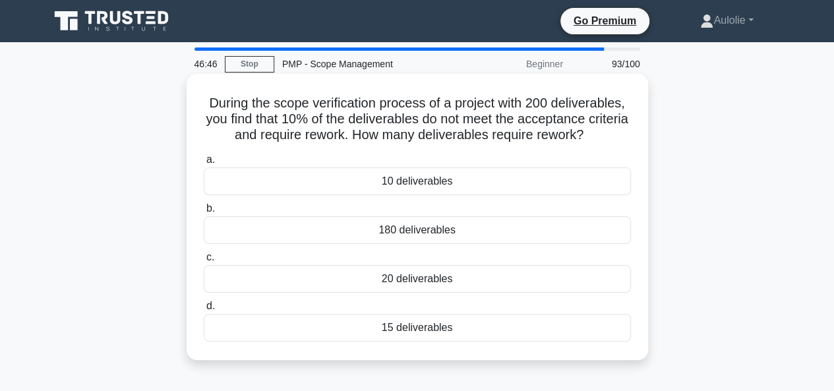
click at [440, 278] on div "20 deliverables" at bounding box center [417, 279] width 427 height 28
click at [204, 262] on input "c. 20 deliverables" at bounding box center [204, 257] width 0 height 9
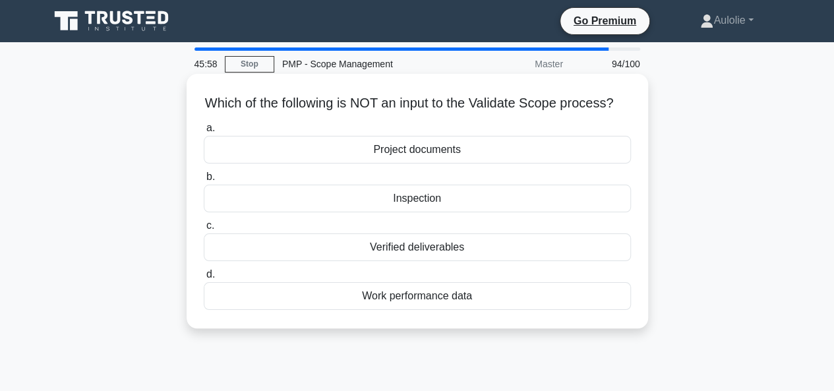
click at [427, 310] on div "Work performance data" at bounding box center [417, 296] width 427 height 28
click at [204, 279] on input "d. Work performance data" at bounding box center [204, 274] width 0 height 9
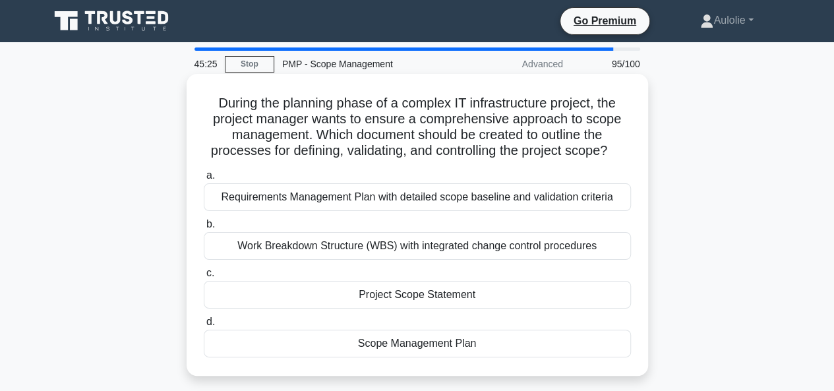
click at [418, 342] on div "Scope Management Plan" at bounding box center [417, 344] width 427 height 28
click at [204, 326] on input "d. Scope Management Plan" at bounding box center [204, 322] width 0 height 9
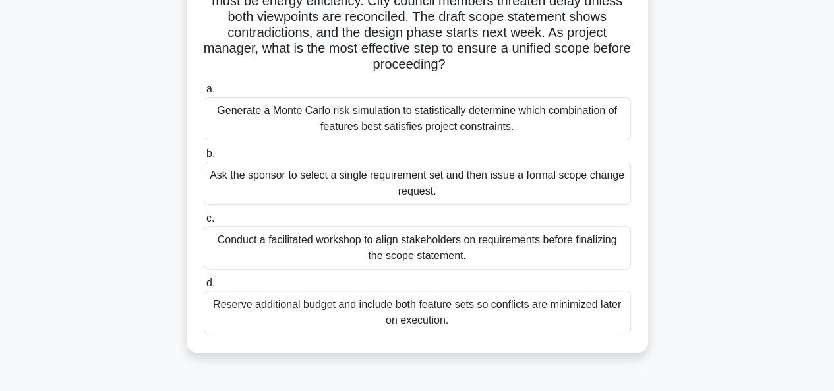
scroll to position [138, 0]
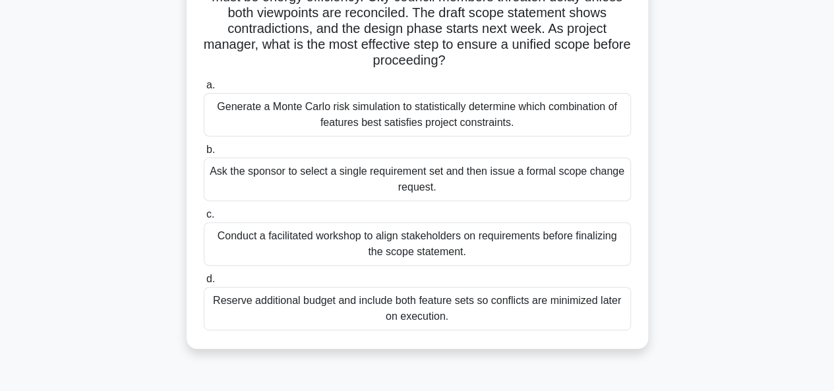
click at [351, 240] on div "Conduct a facilitated workshop to align stakeholders on requirements before fin…" at bounding box center [417, 244] width 427 height 44
click at [204, 219] on input "c. Conduct a facilitated workshop to align stakeholders on requirements before …" at bounding box center [204, 214] width 0 height 9
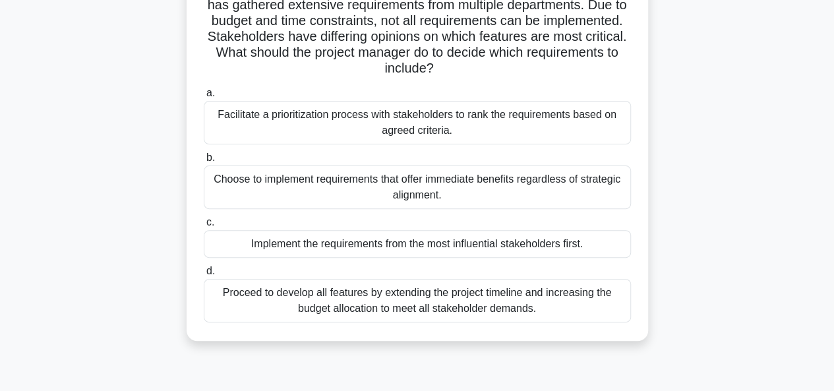
scroll to position [119, 0]
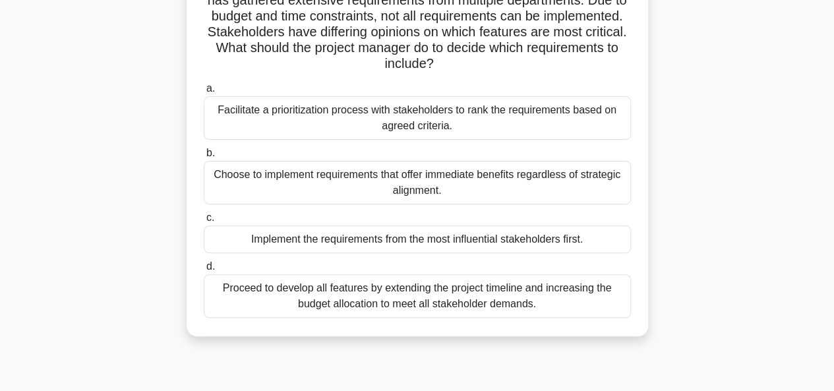
click at [406, 111] on div "Facilitate a prioritization process with stakeholders to rank the requirements …" at bounding box center [417, 118] width 427 height 44
click at [204, 93] on input "a. Facilitate a prioritization process with stakeholders to rank the requiremen…" at bounding box center [204, 88] width 0 height 9
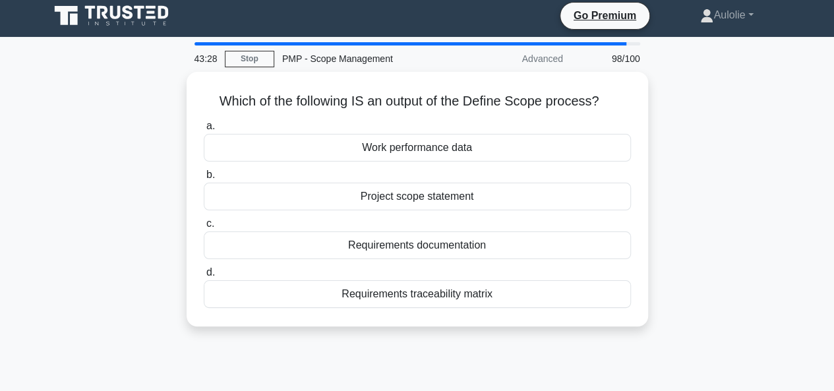
scroll to position [0, 0]
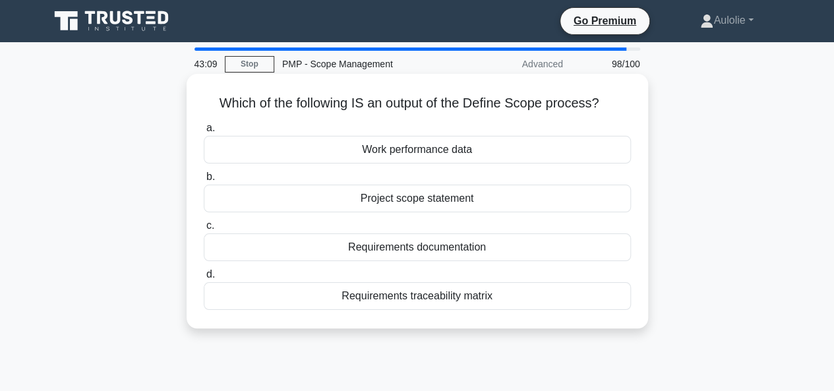
click at [455, 200] on div "Project scope statement" at bounding box center [417, 199] width 427 height 28
click at [204, 181] on input "b. Project scope statement" at bounding box center [204, 177] width 0 height 9
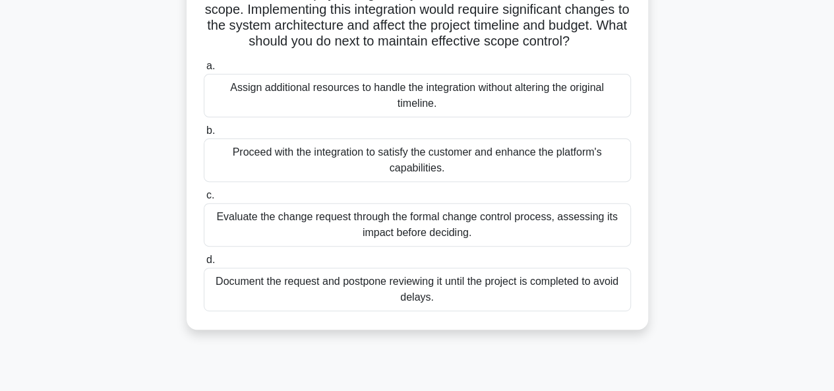
scroll to position [146, 0]
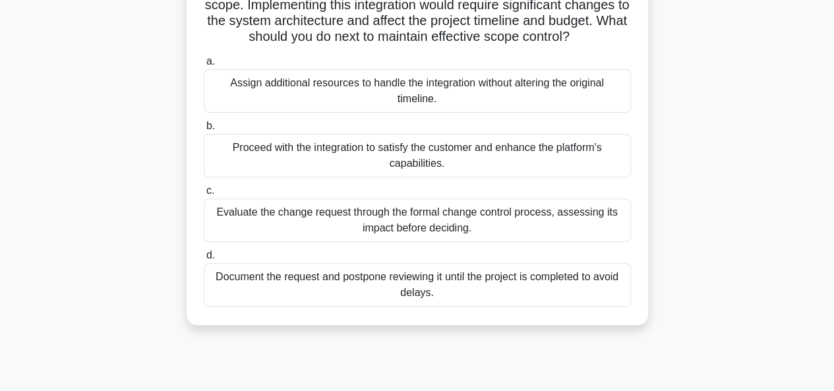
click at [466, 291] on div "Document the request and postpone reviewing it until the project is completed t…" at bounding box center [417, 285] width 427 height 44
click at [204, 260] on input "d. Document the request and postpone reviewing it until the project is complete…" at bounding box center [204, 255] width 0 height 9
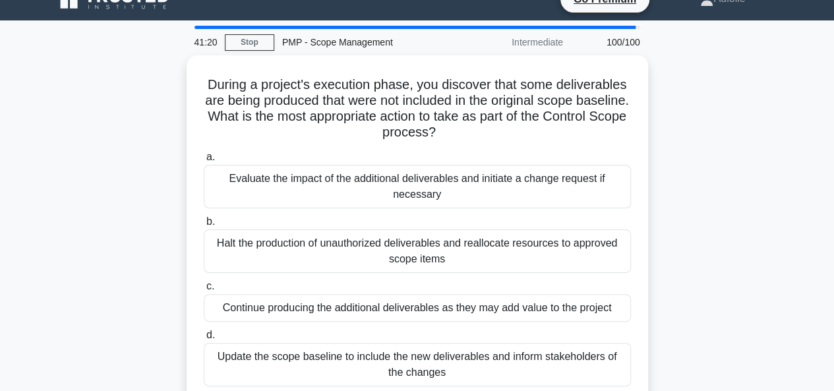
scroll to position [24, 0]
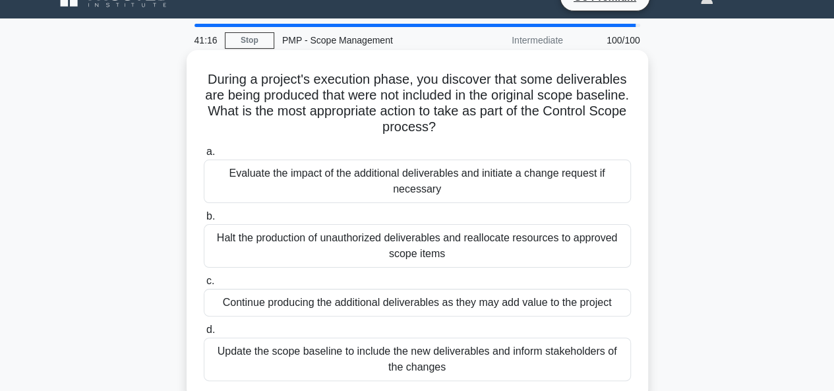
click at [423, 179] on div "Evaluate the impact of the additional deliverables and initiate a change reques…" at bounding box center [417, 182] width 427 height 44
click at [204, 156] on input "a. Evaluate the impact of the additional deliverables and initiate a change req…" at bounding box center [204, 152] width 0 height 9
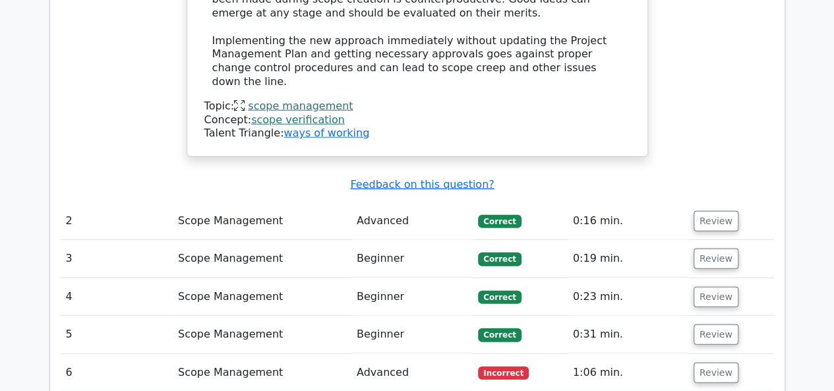
scroll to position [1656, 0]
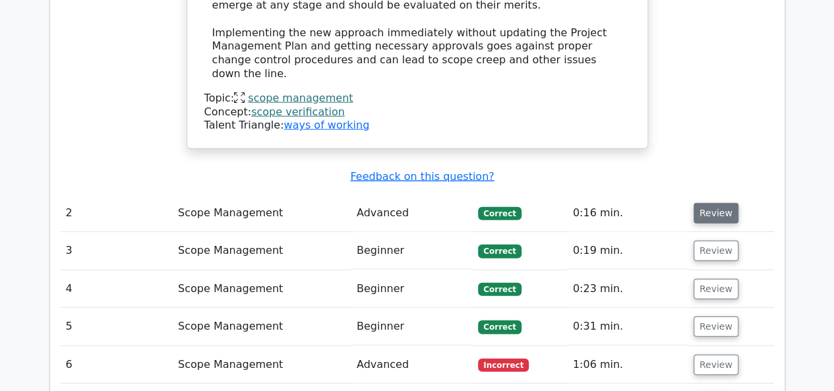
click at [702, 203] on button "Review" at bounding box center [716, 213] width 45 height 20
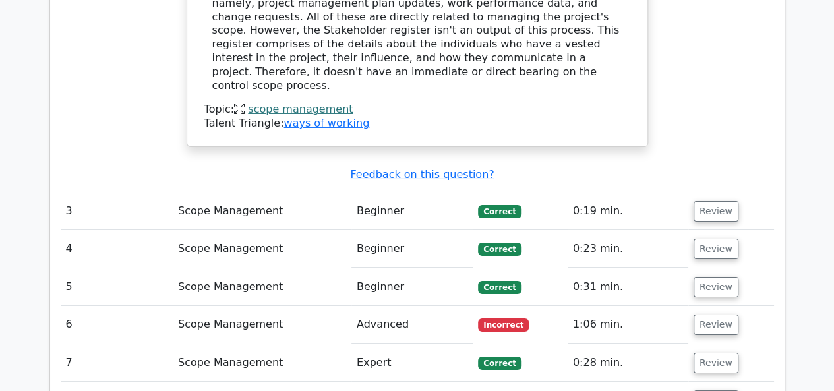
scroll to position [2228, 0]
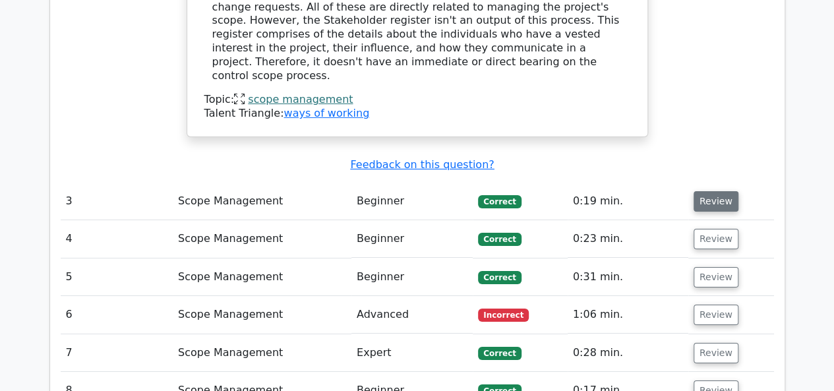
click at [703, 191] on button "Review" at bounding box center [716, 201] width 45 height 20
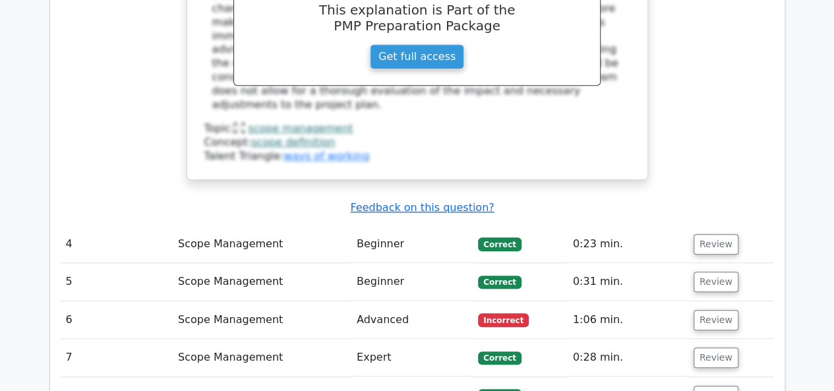
scroll to position [2847, 0]
click at [700, 233] on button "Review" at bounding box center [716, 243] width 45 height 20
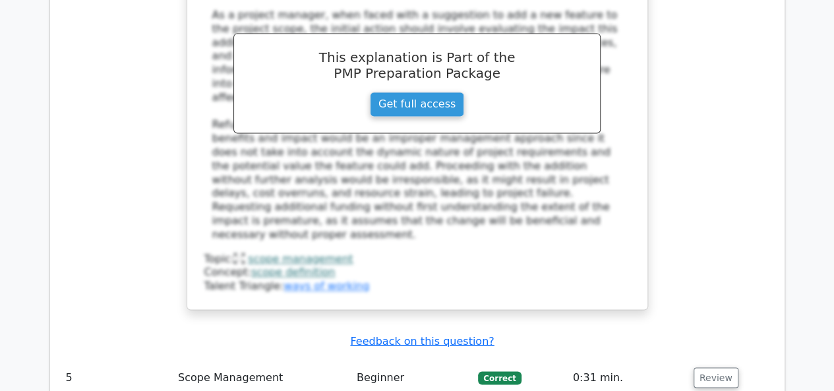
scroll to position [3462, 0]
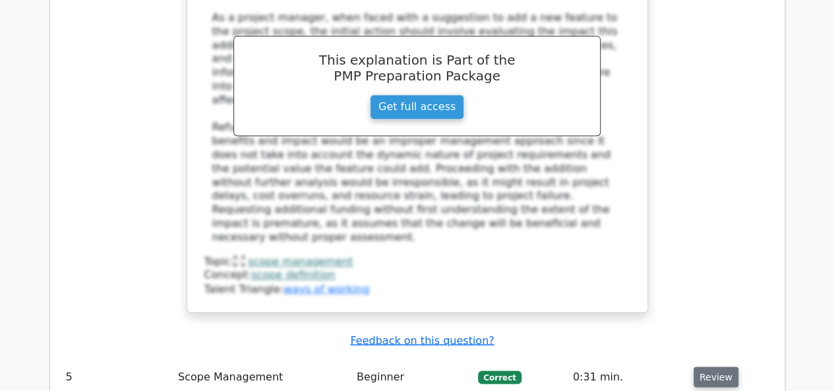
click at [715, 367] on button "Review" at bounding box center [716, 377] width 45 height 20
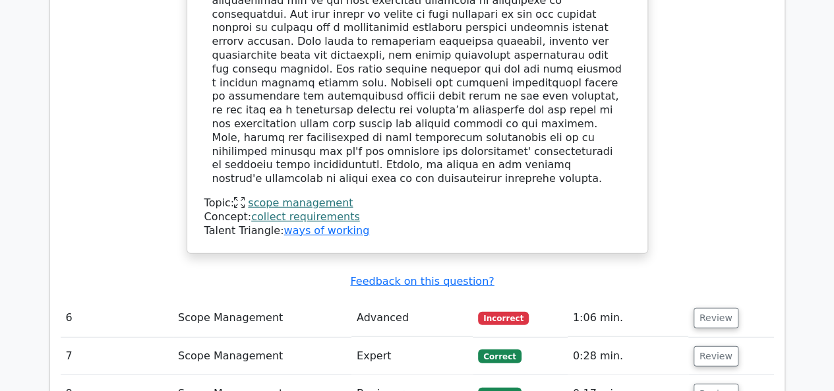
scroll to position [4209, 0]
click at [713, 307] on button "Review" at bounding box center [716, 317] width 45 height 20
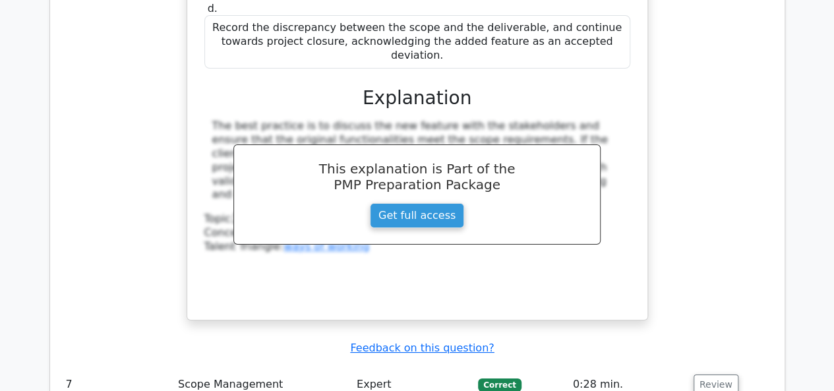
scroll to position [4857, 0]
click at [709, 375] on button "Review" at bounding box center [716, 385] width 45 height 20
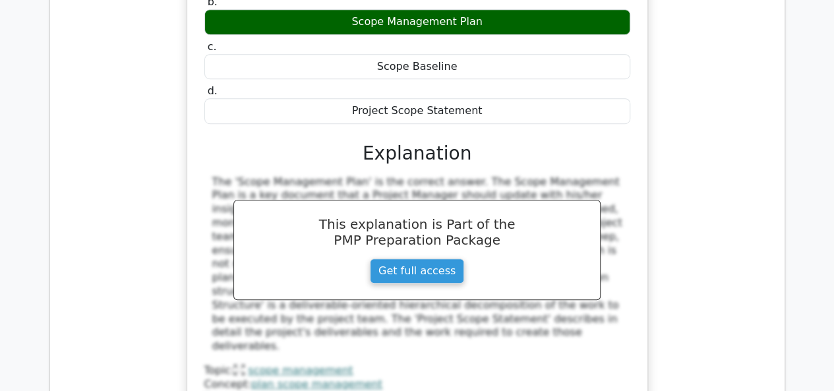
scroll to position [5421, 0]
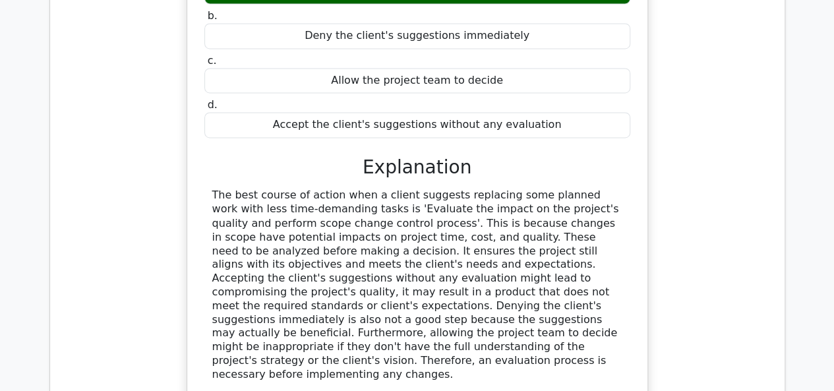
scroll to position [6080, 0]
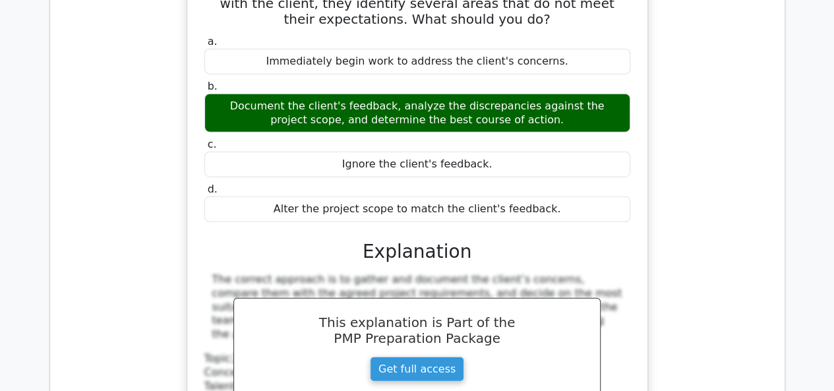
scroll to position [6615, 0]
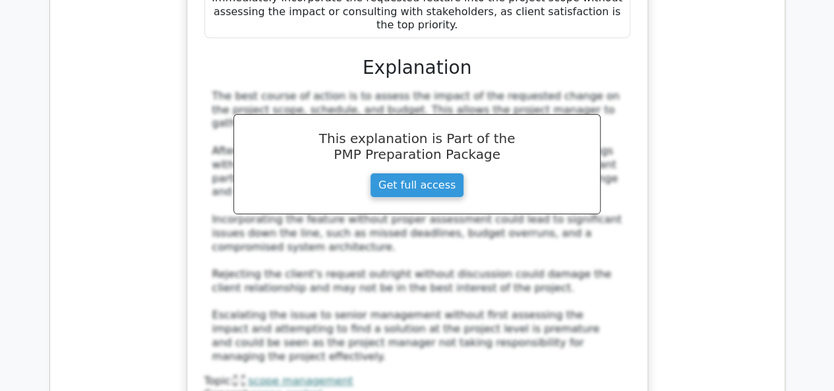
scroll to position [7517, 0]
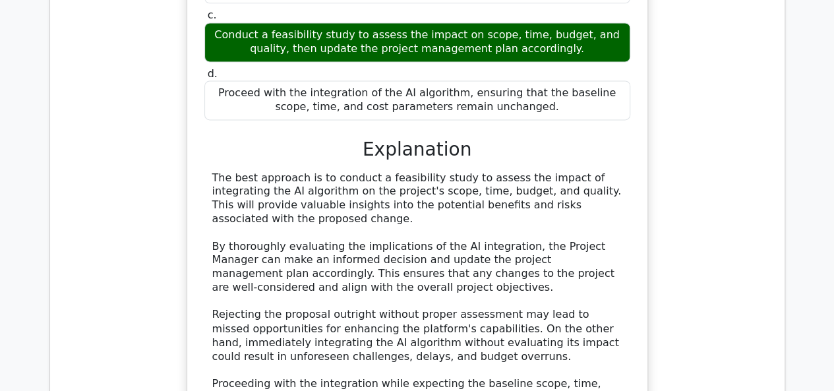
scroll to position [8439, 0]
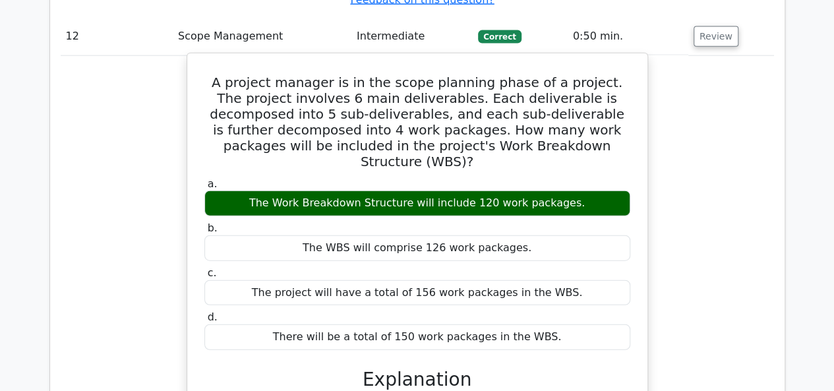
scroll to position [9033, 0]
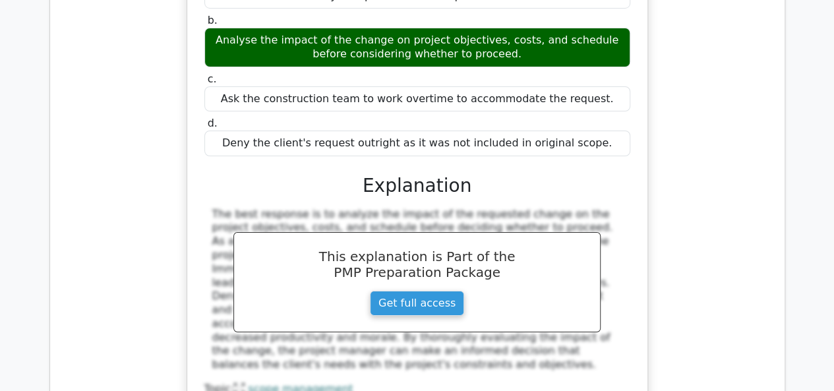
scroll to position [9791, 0]
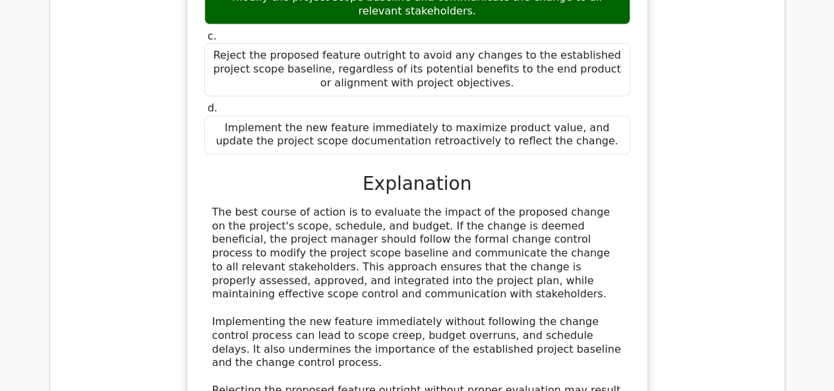
scroll to position [10688, 0]
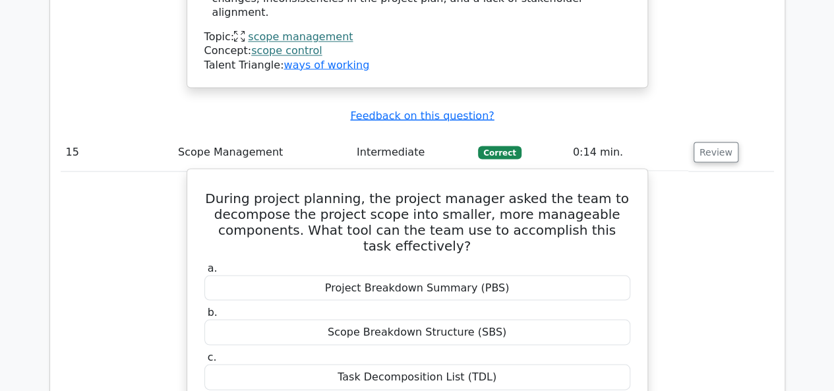
scroll to position [11190, 0]
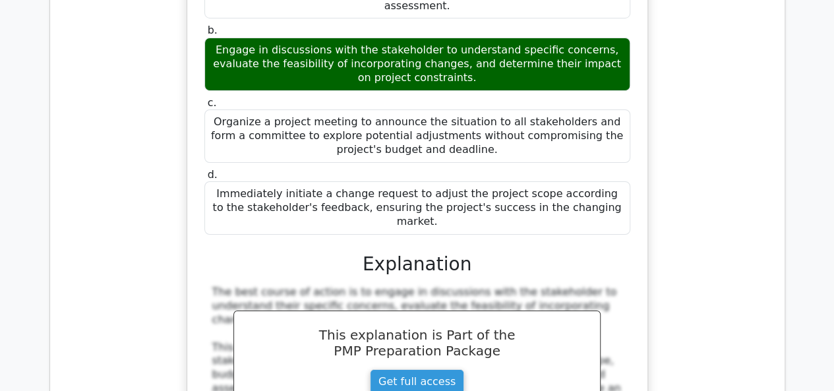
scroll to position [12291, 0]
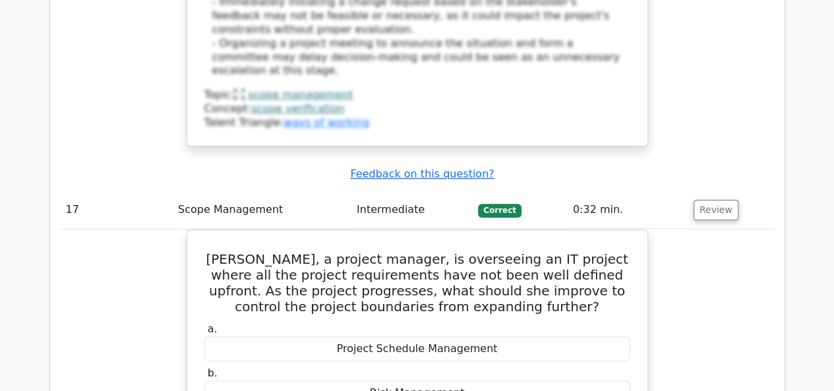
scroll to position [12854, 0]
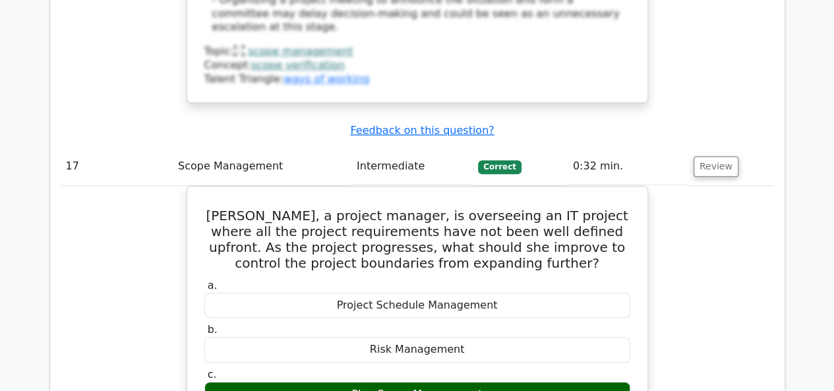
drag, startPoint x: 656, startPoint y: 173, endPoint x: 715, endPoint y: 71, distance: 117.9
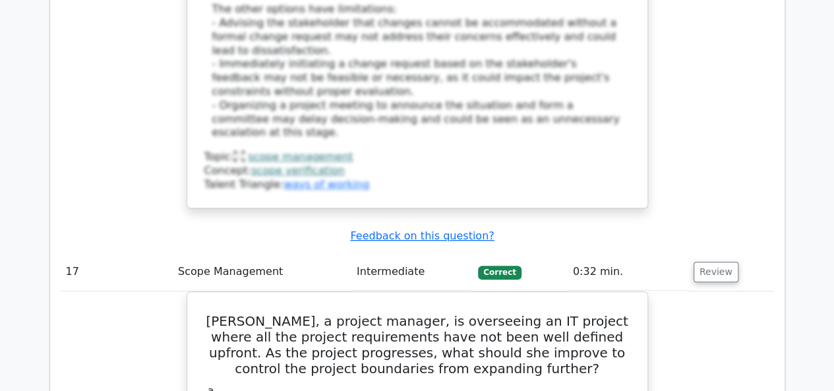
scroll to position [12750, 0]
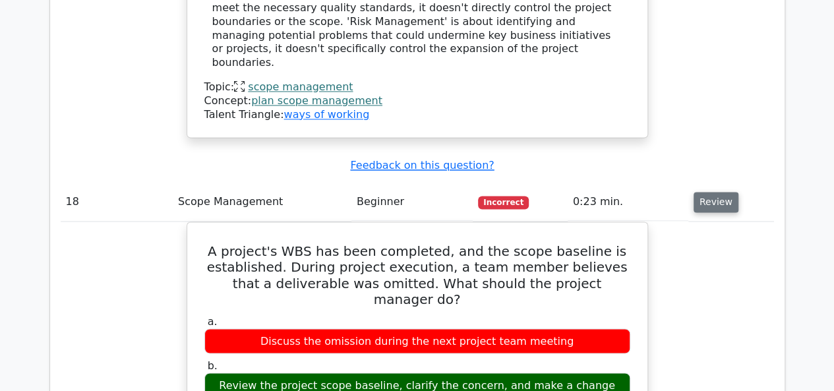
scroll to position [13460, 0]
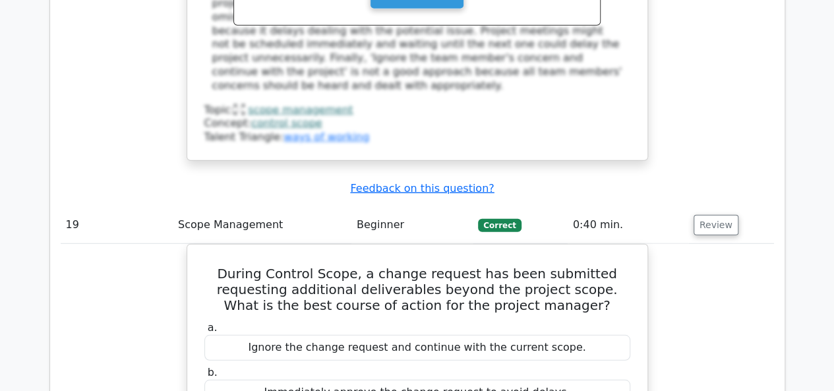
scroll to position [14135, 0]
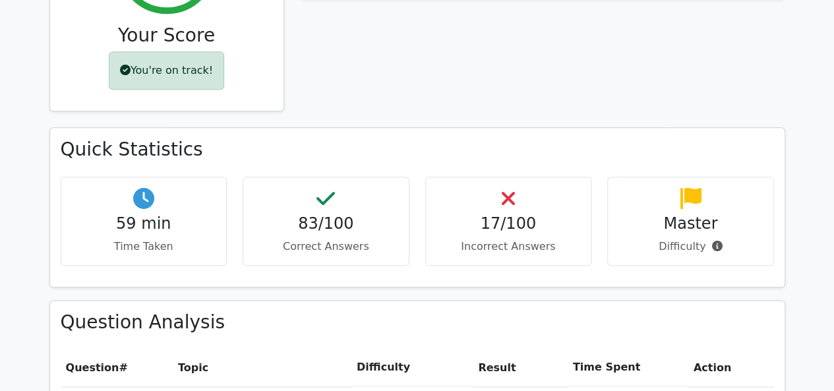
scroll to position [651, 0]
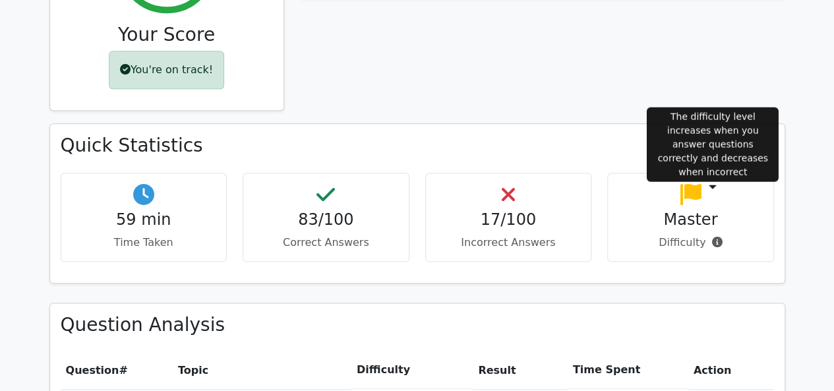
click at [713, 237] on icon at bounding box center [716, 242] width 11 height 11
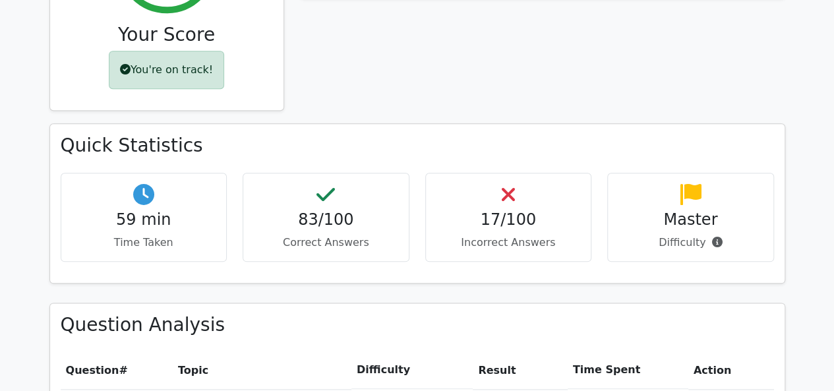
click at [680, 184] on icon at bounding box center [690, 194] width 21 height 21
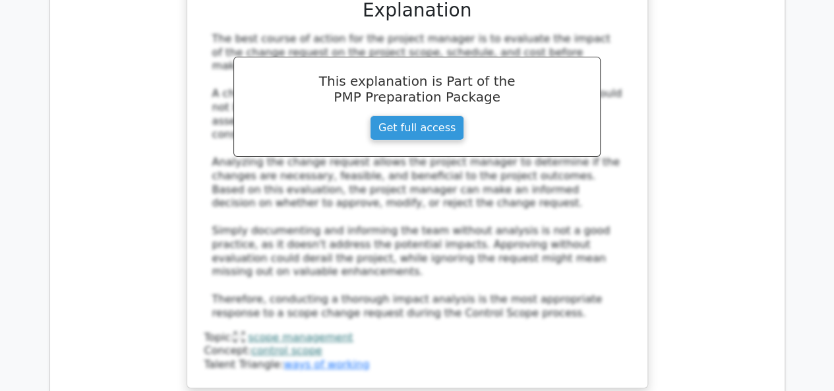
scroll to position [14671, 0]
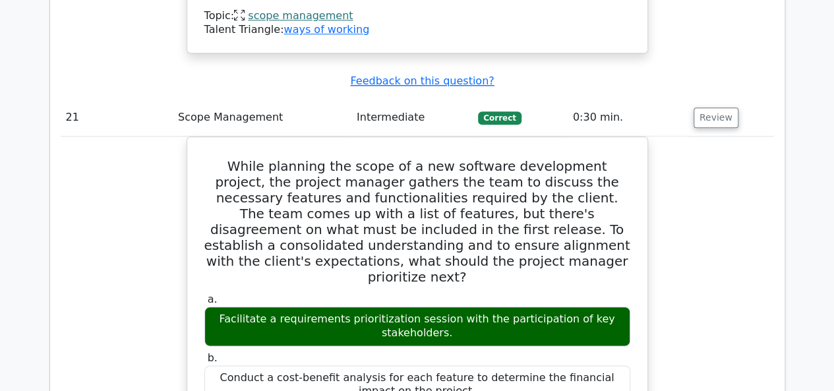
scroll to position [15607, 0]
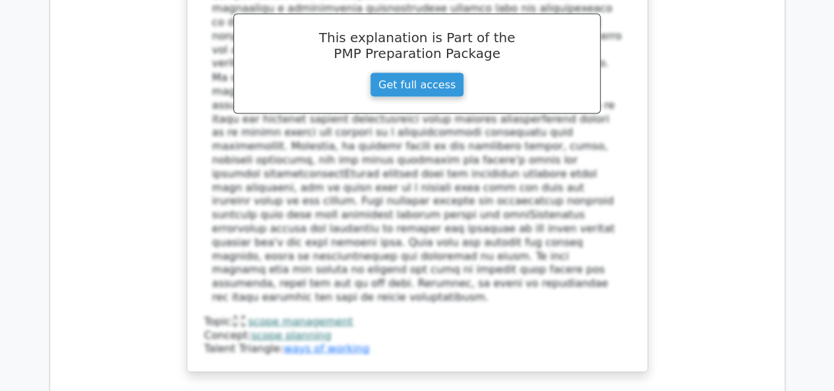
scroll to position [16195, 0]
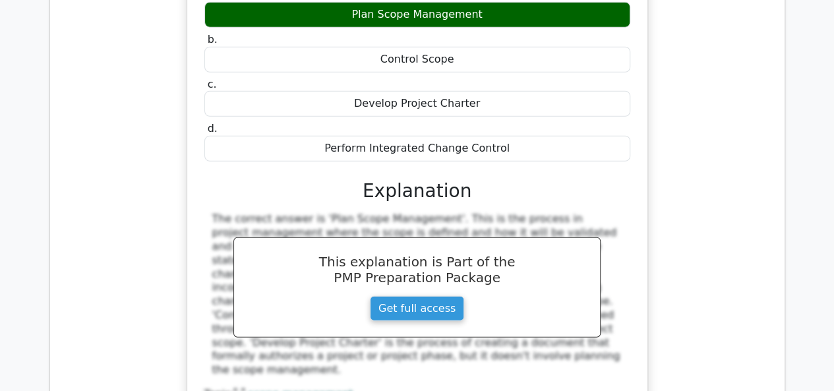
scroll to position [16749, 0]
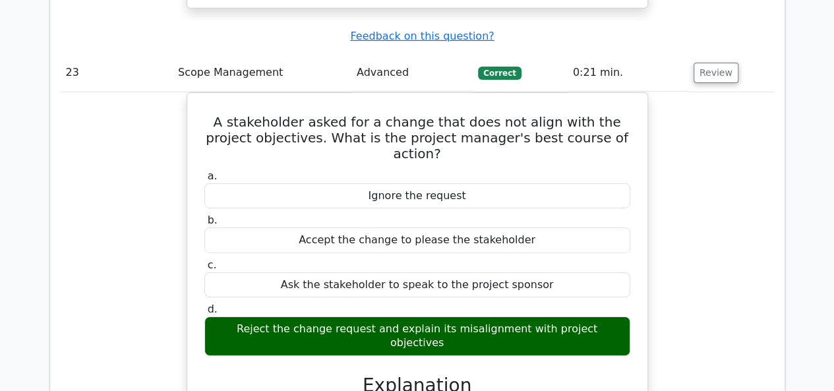
scroll to position [17192, 0]
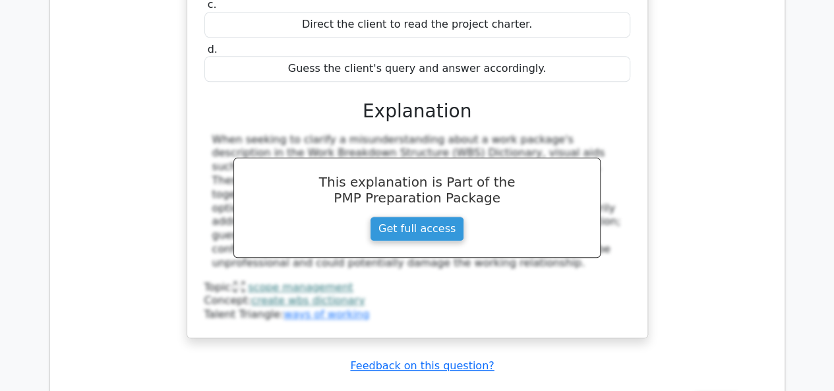
scroll to position [18090, 0]
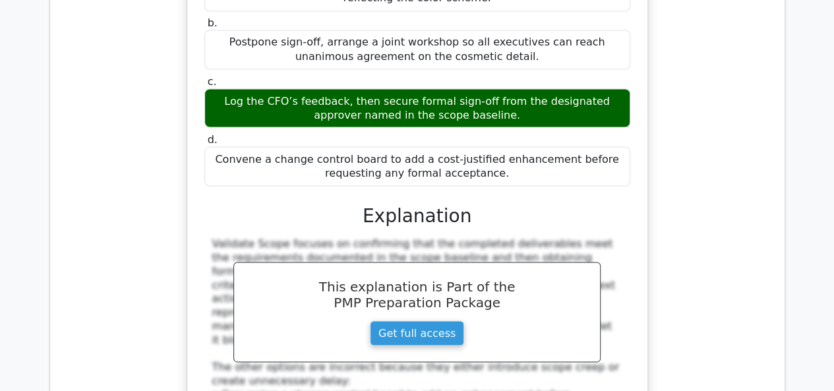
scroll to position [18712, 0]
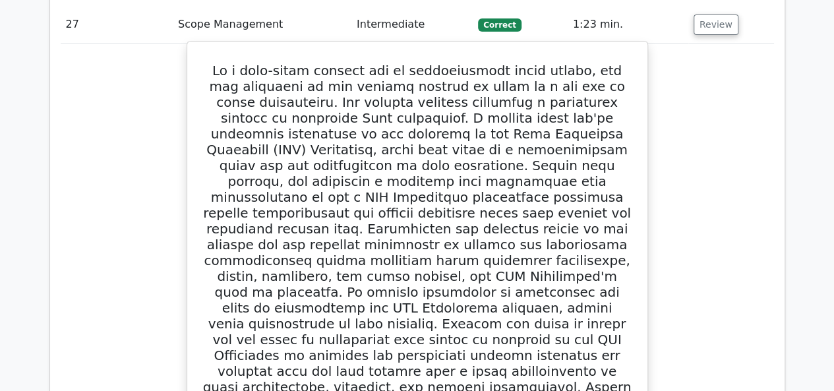
scroll to position [19963, 0]
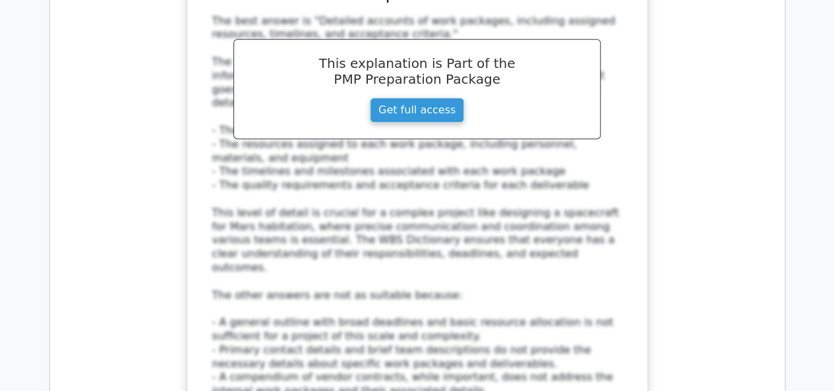
scroll to position [20721, 0]
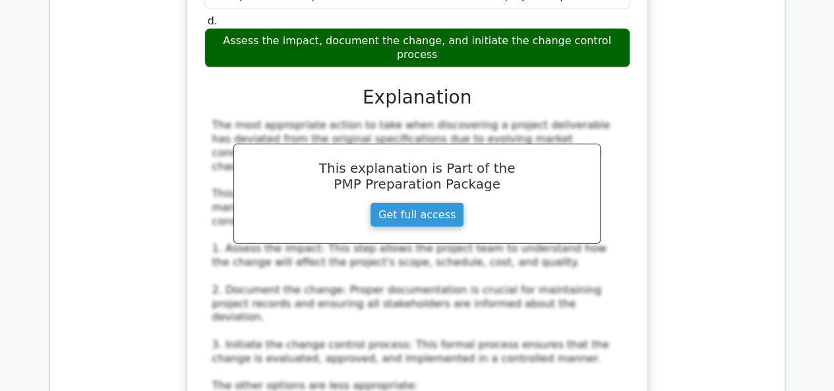
scroll to position [21435, 0]
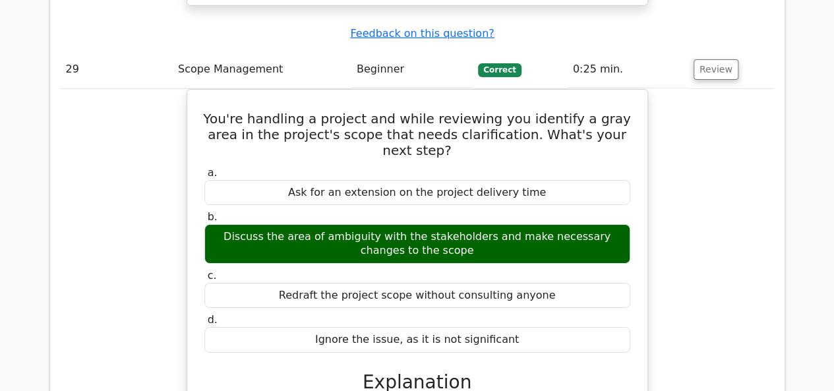
scroll to position [22159, 0]
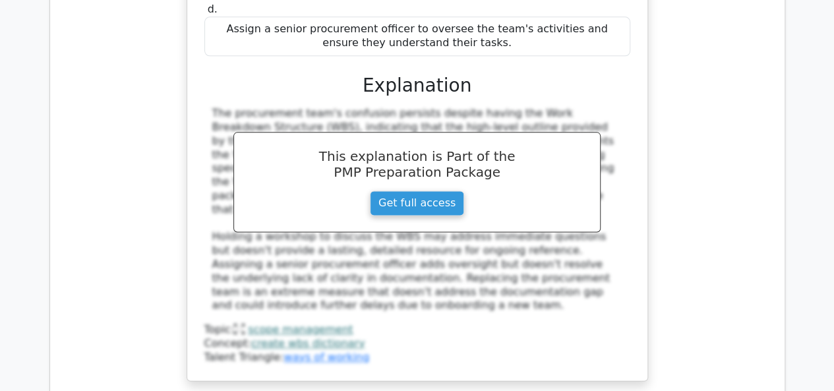
scroll to position [23315, 0]
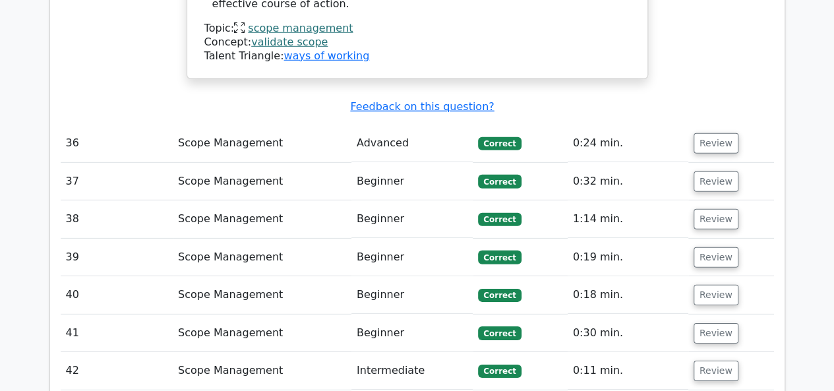
scroll to position [24413, 0]
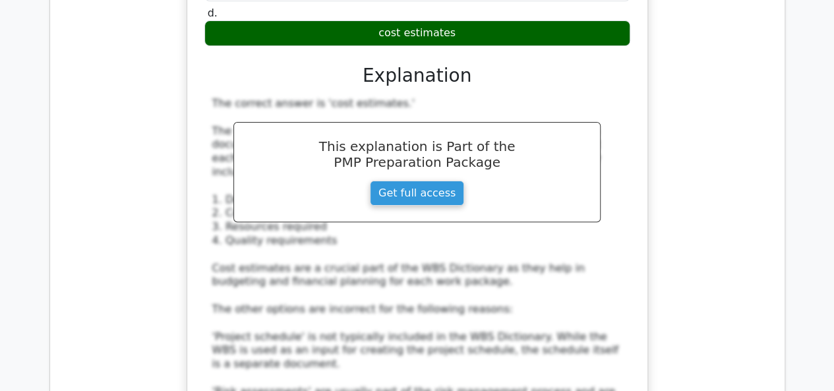
scroll to position [25121, 0]
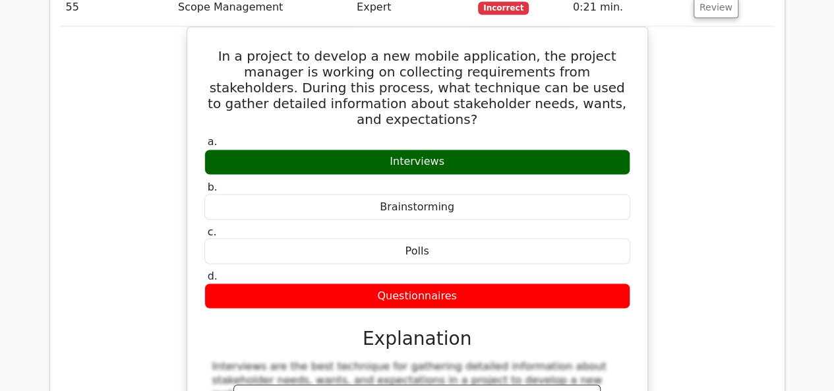
scroll to position [26081, 0]
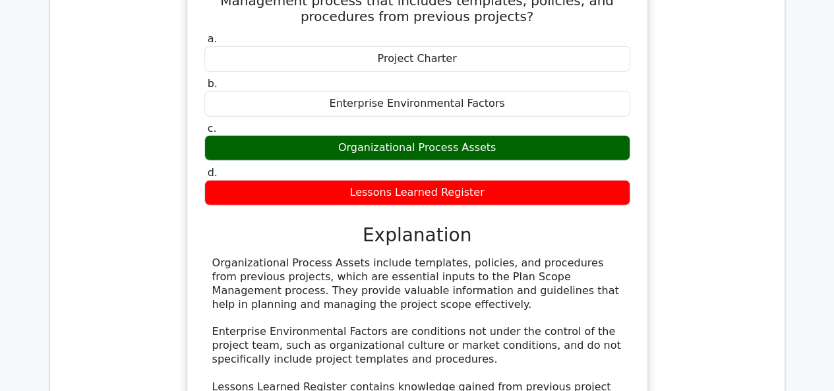
scroll to position [26886, 0]
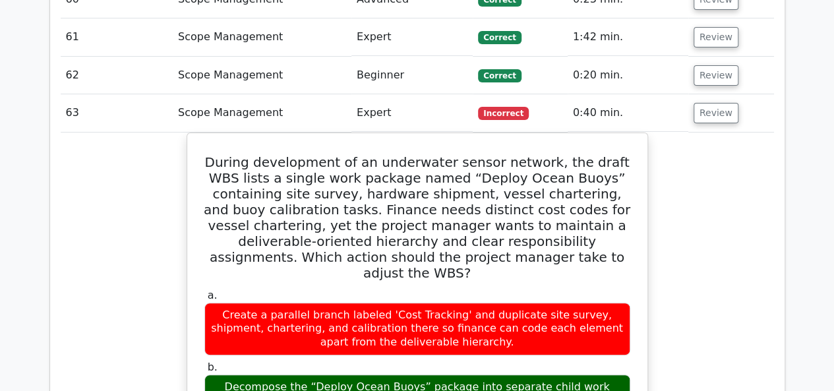
scroll to position [27610, 0]
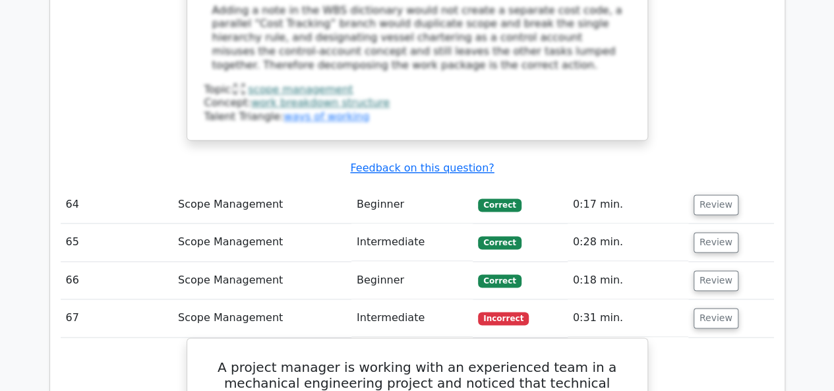
scroll to position [28336, 0]
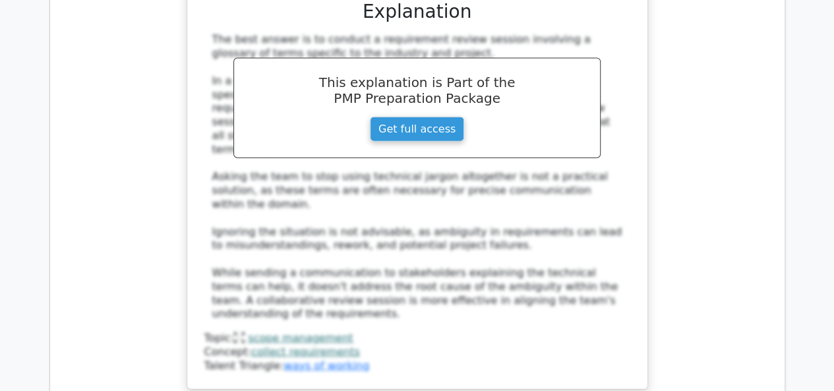
scroll to position [28989, 0]
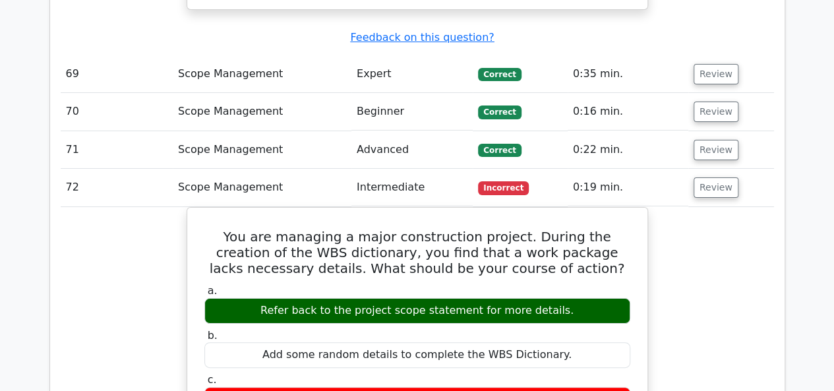
scroll to position [29997, 0]
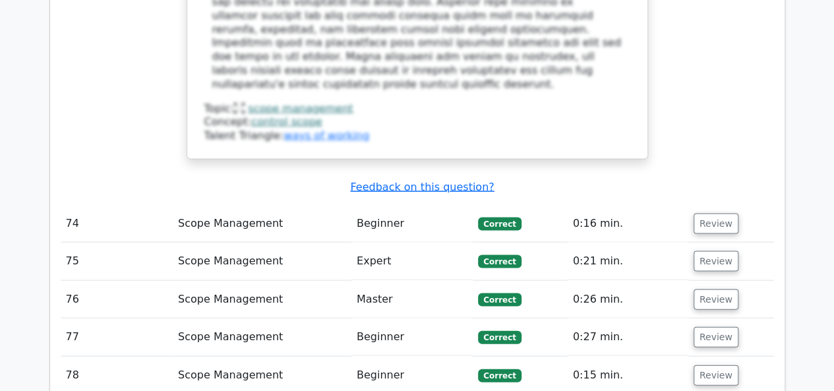
scroll to position [31276, 0]
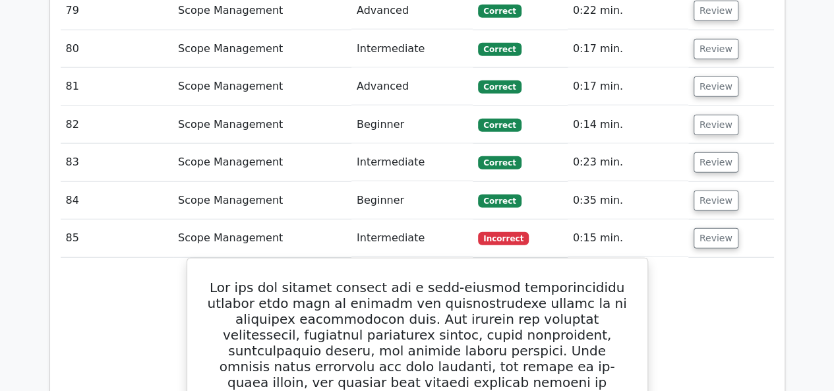
scroll to position [31677, 0]
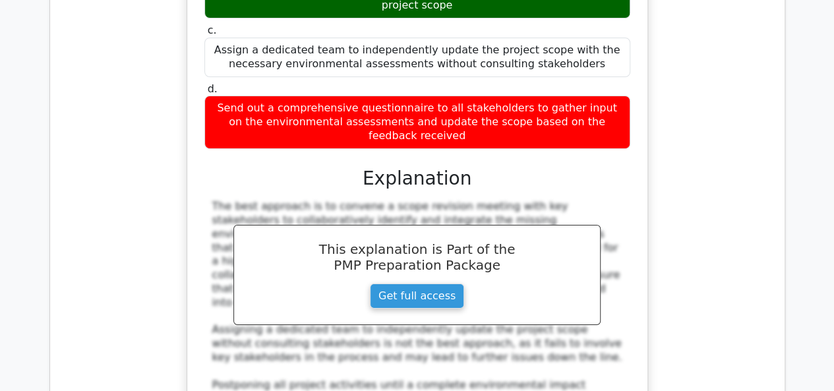
scroll to position [32372, 0]
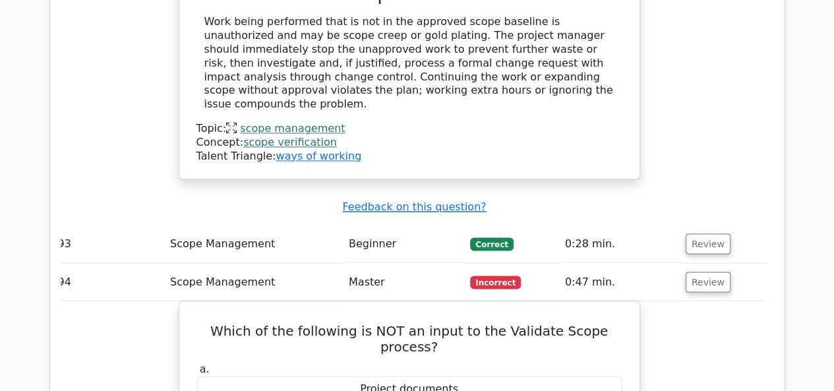
scroll to position [33617, 0]
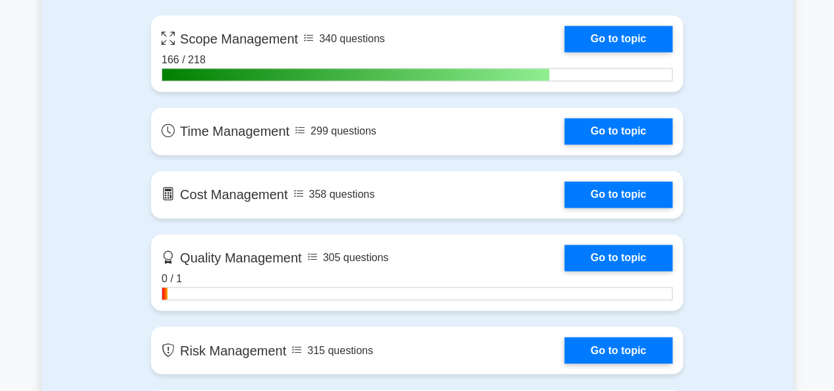
scroll to position [946, 0]
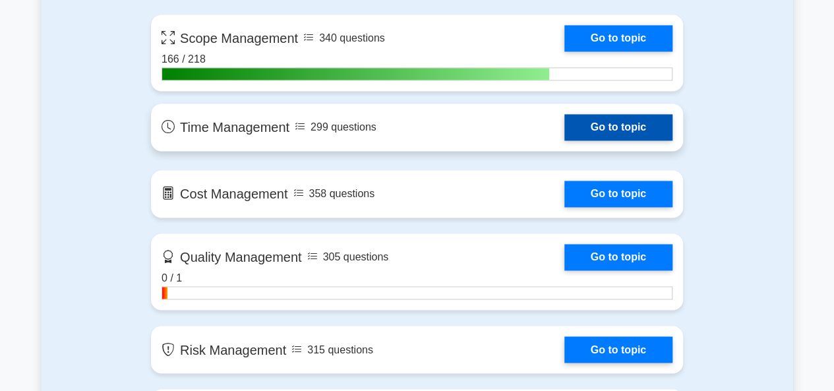
click at [576, 134] on link "Go to topic" at bounding box center [618, 127] width 108 height 26
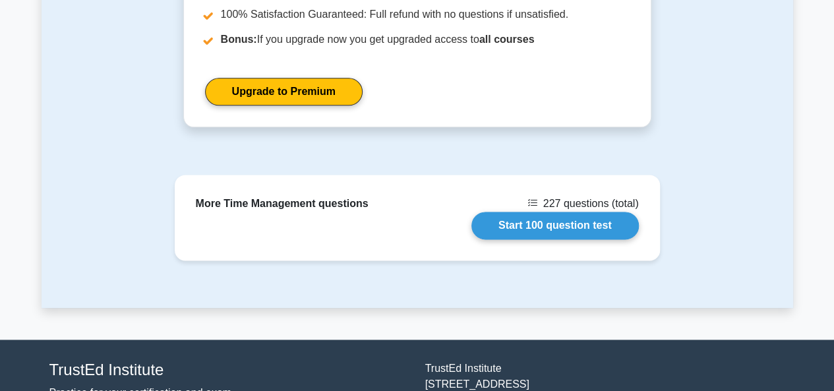
scroll to position [861, 0]
